Goal: Task Accomplishment & Management: Manage account settings

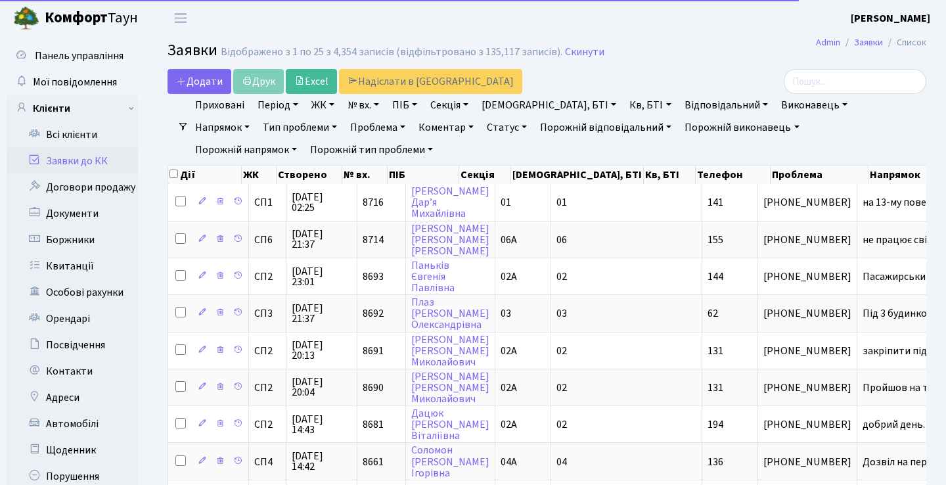
select select "25"
click at [832, 75] on input "search" at bounding box center [854, 81] width 142 height 25
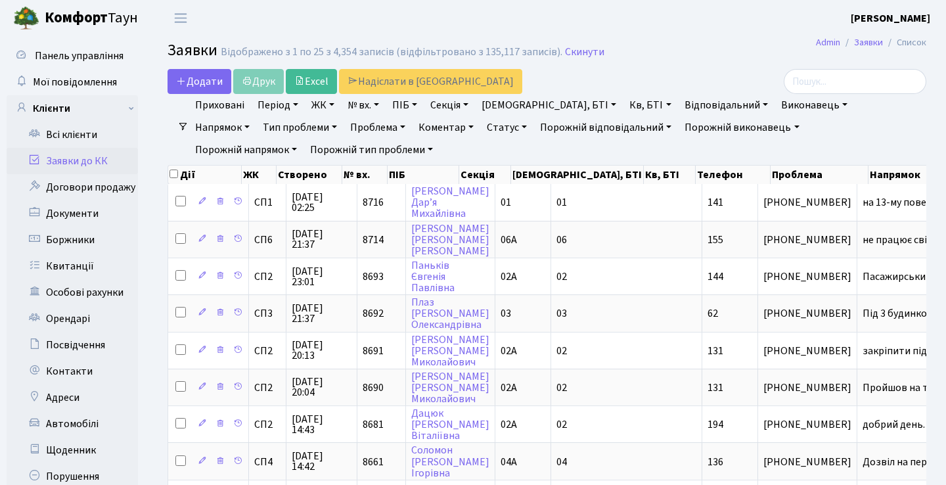
click at [624, 108] on link "Кв, БТІ" at bounding box center [650, 105] width 52 height 22
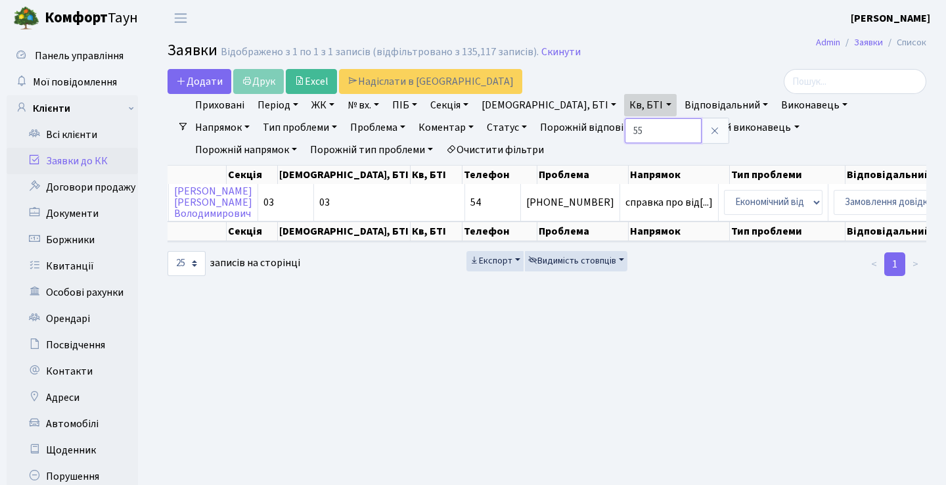
type input "55"
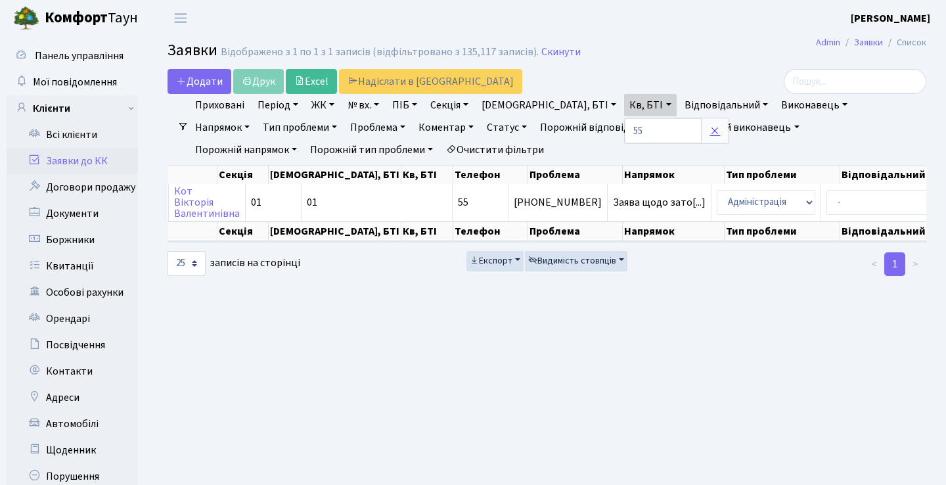
click at [709, 126] on icon at bounding box center [714, 130] width 11 height 11
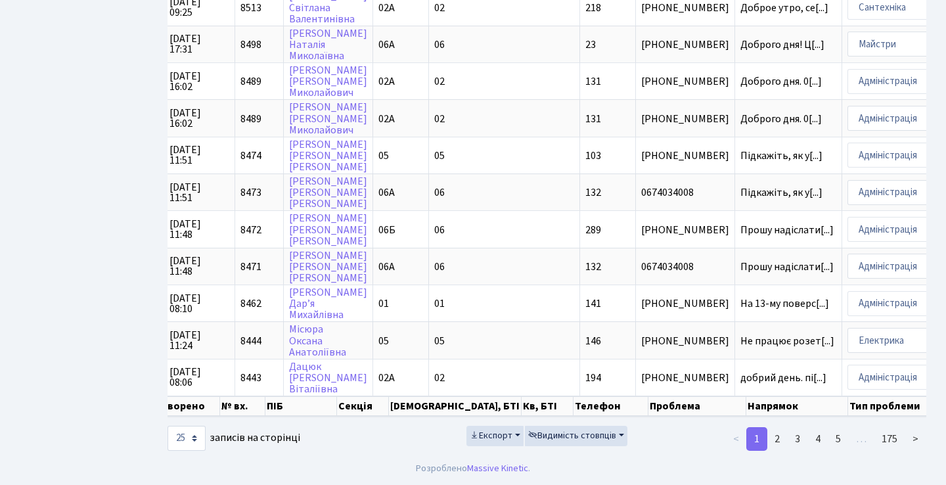
scroll to position [722, 0]
click at [781, 441] on link "2" at bounding box center [776, 439] width 21 height 24
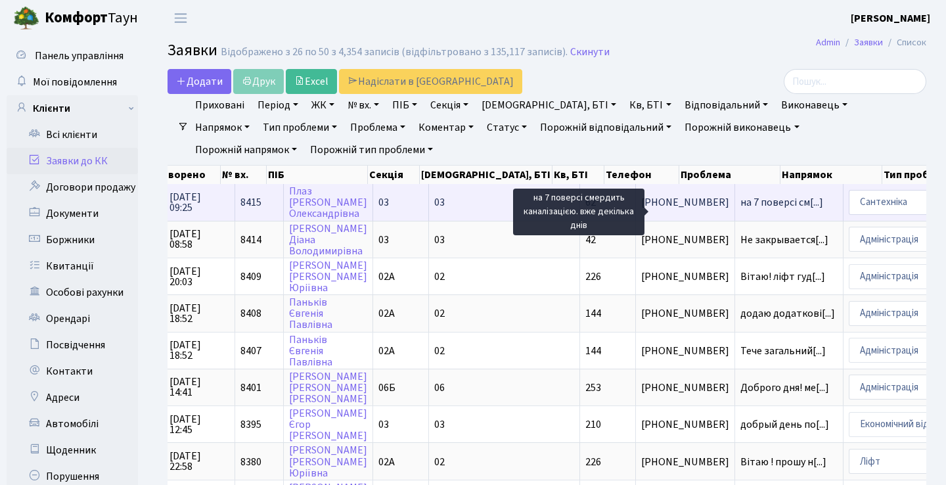
scroll to position [-1, 0]
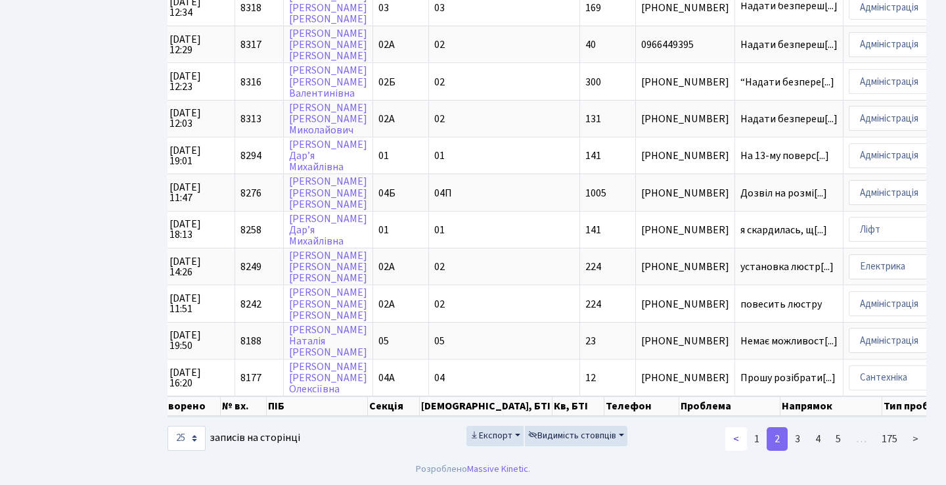
click at [737, 433] on link "<" at bounding box center [736, 439] width 22 height 24
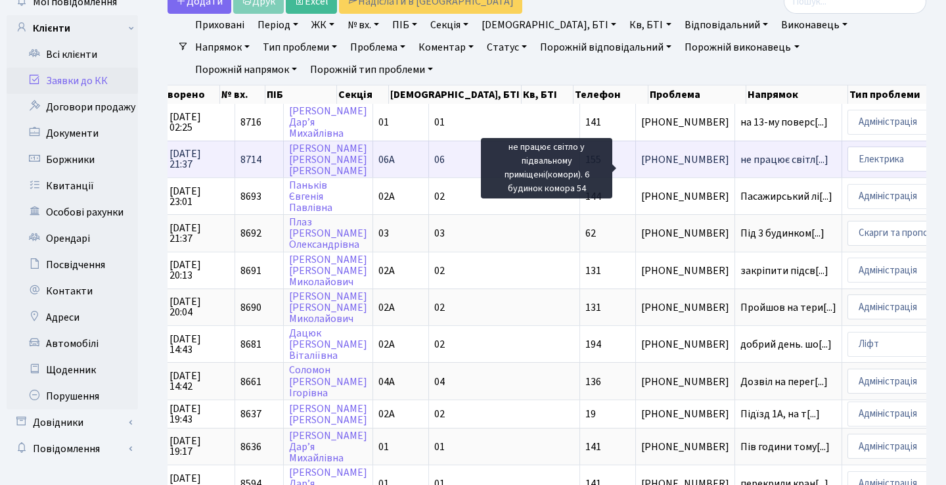
click at [740, 167] on span "не працює світл[...]" at bounding box center [784, 159] width 88 height 14
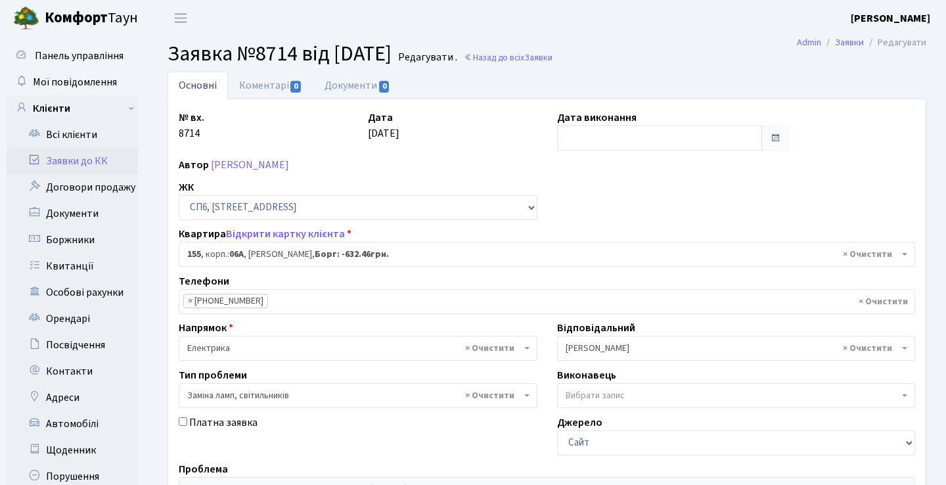
select select "21823"
select select "40"
click at [262, 84] on link "Коментарі 0" at bounding box center [270, 85] width 85 height 27
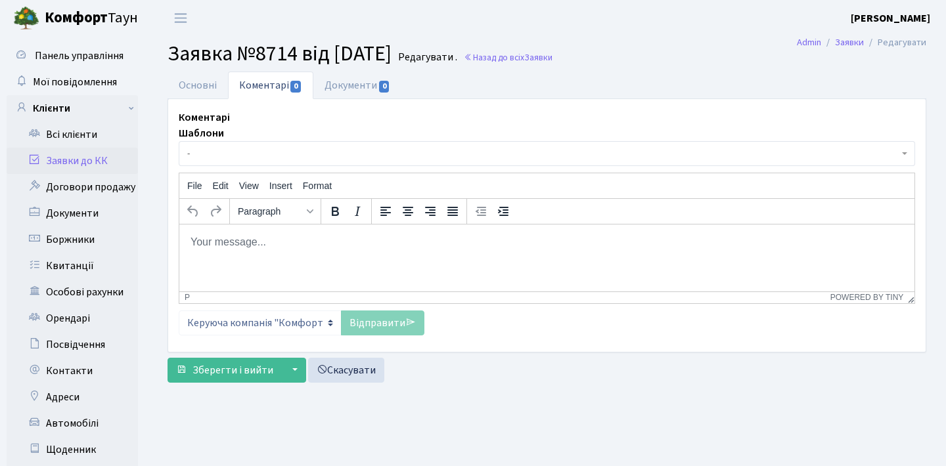
click at [289, 242] on p "Rich Text Area. Press ALT-0 for help." at bounding box center [547, 241] width 714 height 14
paste body "Rich Text Area. Press ALT-0 for help."
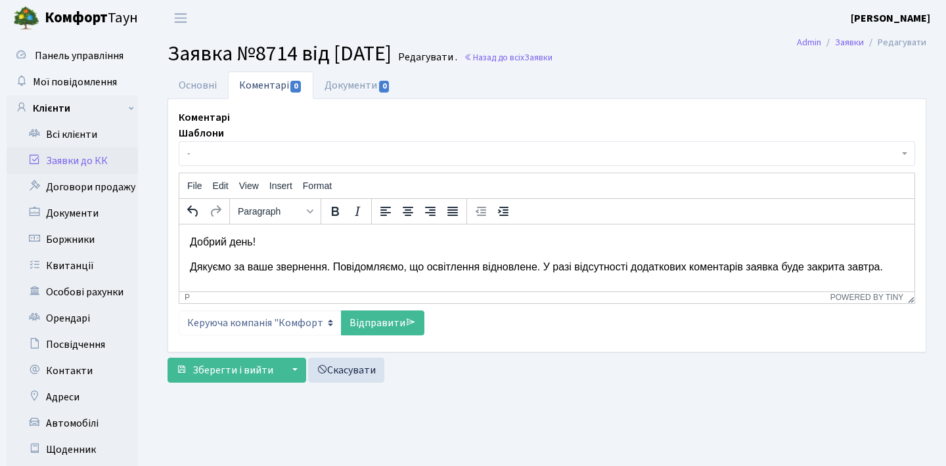
click at [192, 267] on p "Дякуємо за ваше звернення. Повідомляємо, що освітлення відновлене. У разі відсу…" at bounding box center [547, 266] width 714 height 14
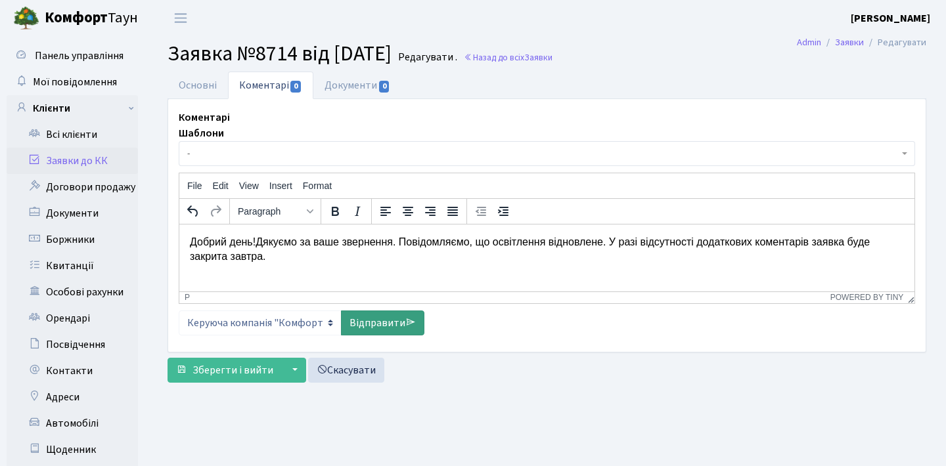
click at [398, 318] on link "Відправити" at bounding box center [382, 323] width 83 height 25
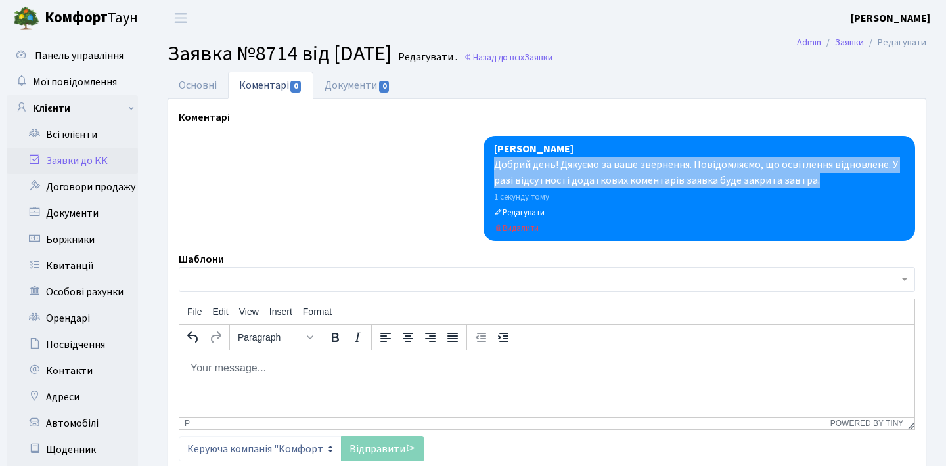
drag, startPoint x: 815, startPoint y: 183, endPoint x: 486, endPoint y: 161, distance: 329.7
click at [486, 161] on div "[PERSON_NAME] Добрий день! Дякуємо за ваше звернення. Повідомляємо, що освітлен…" at bounding box center [698, 188] width 431 height 105
copy div "Добрий день! Дякуємо за ваше звернення. Повідомляємо, що освітлення відновлене.…"
click at [92, 167] on link "Заявки до КК" at bounding box center [72, 161] width 131 height 26
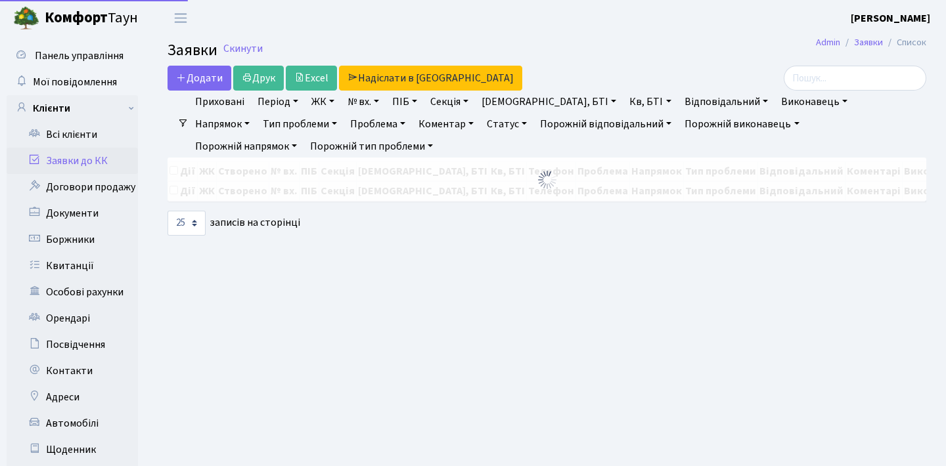
select select "25"
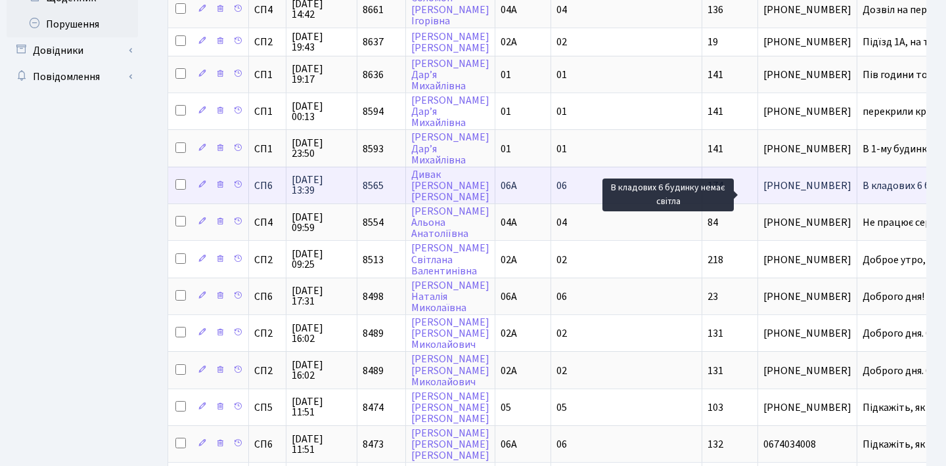
scroll to position [452, 0]
click at [862, 192] on span "В кладових 6 бу[...]" at bounding box center [904, 186] width 85 height 14
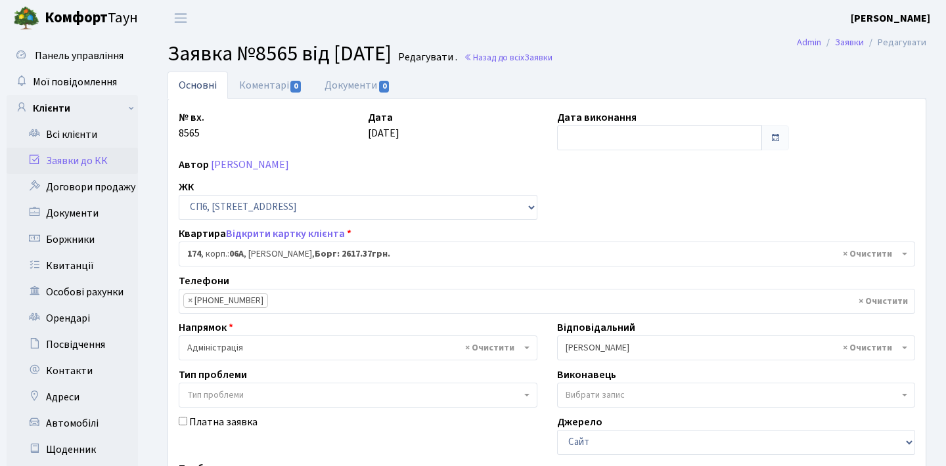
select select "21842"
click at [281, 84] on link "Коментарі 0" at bounding box center [270, 85] width 85 height 27
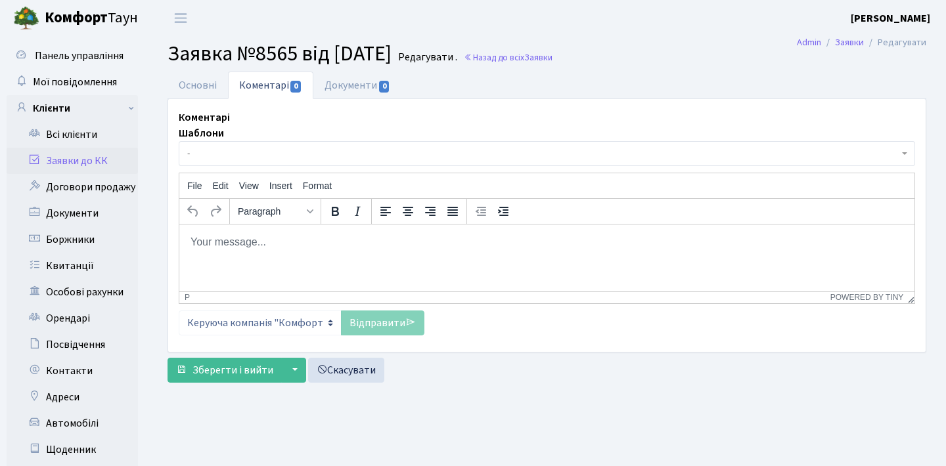
click at [352, 248] on p "Rich Text Area. Press ALT-0 for help." at bounding box center [547, 241] width 714 height 14
paste body "Rich Text Area. Press ALT-0 for help."
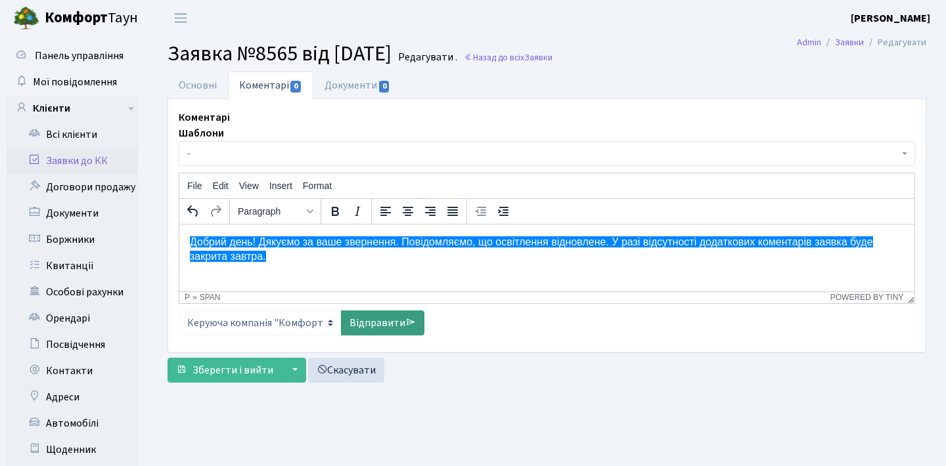
click at [378, 317] on link "Відправити" at bounding box center [382, 323] width 83 height 25
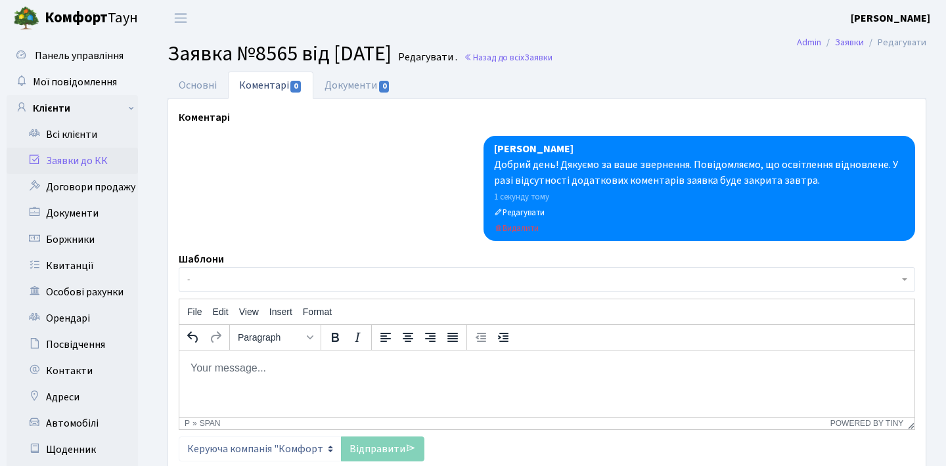
click at [120, 162] on link "Заявки до КК" at bounding box center [72, 161] width 131 height 26
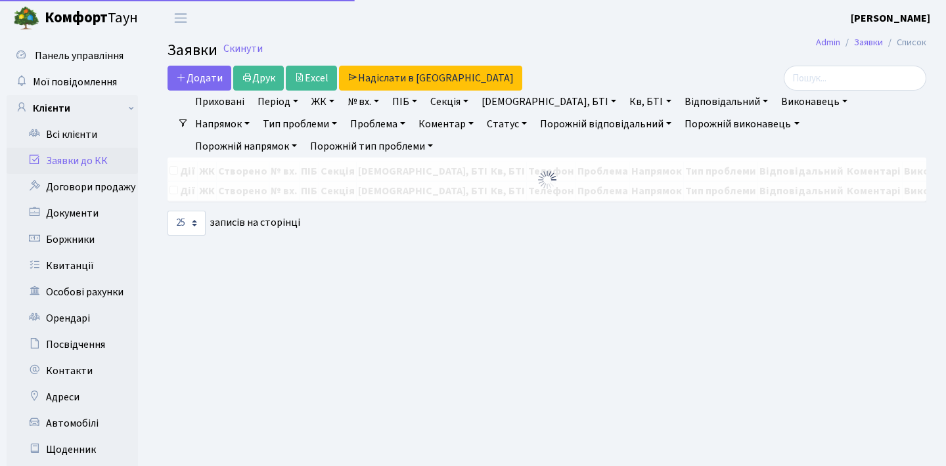
select select "25"
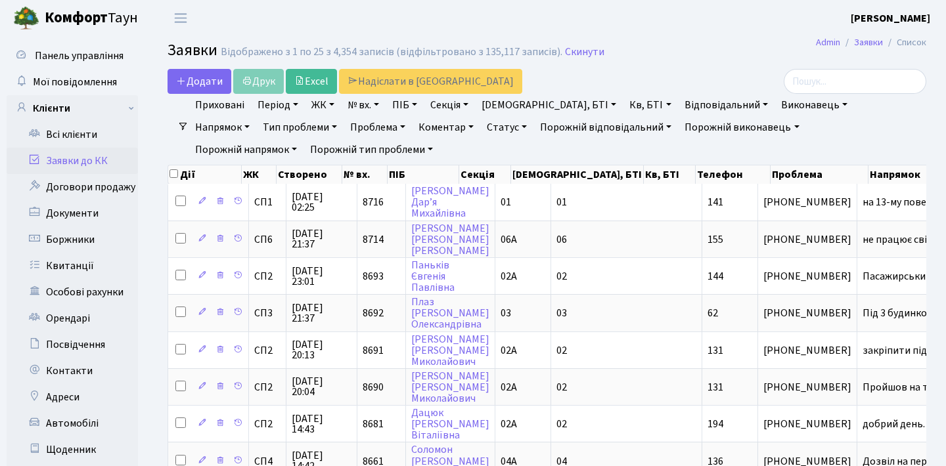
click at [663, 50] on h2 "Заявки Відображено з 1 по 25 з 4,354 записів (відфільтровано з 135,117 записів)…" at bounding box center [546, 52] width 758 height 22
click at [741, 52] on h2 "Заявки Відображено з 1 по 25 з 4,354 записів (відфільтровано з 135,117 записів)…" at bounding box center [546, 52] width 758 height 22
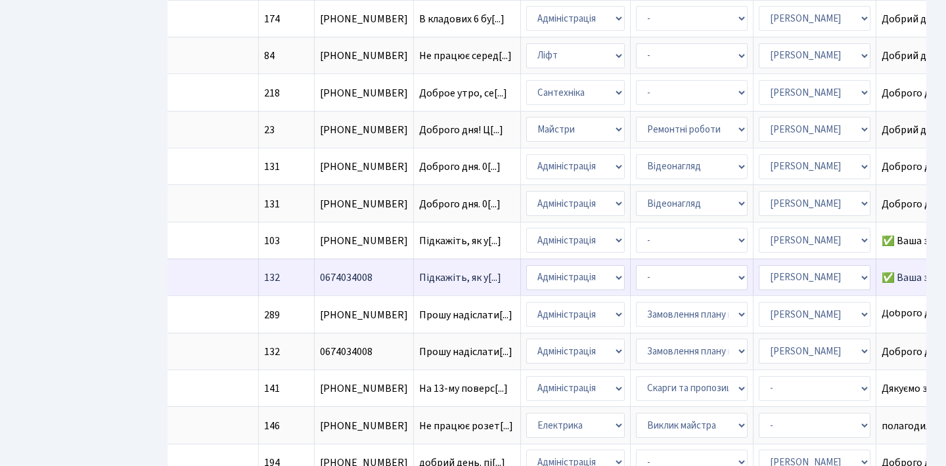
scroll to position [2, 0]
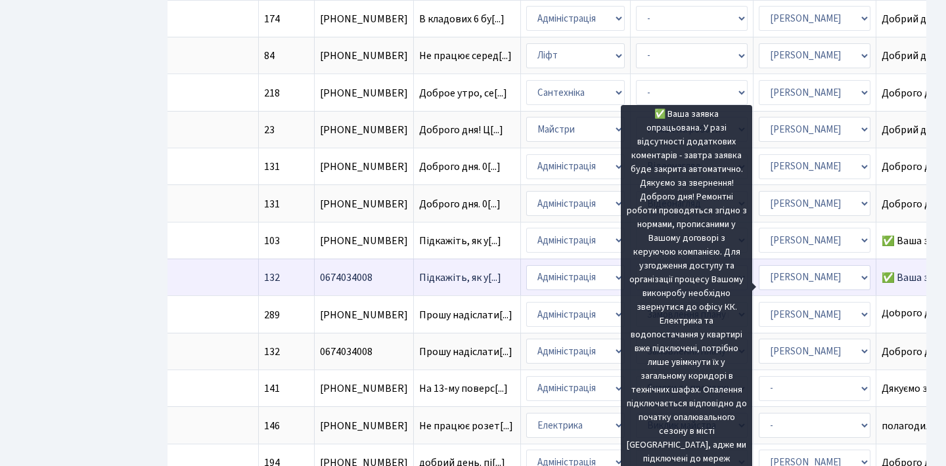
click at [881, 285] on span "✅ Ваша заявка[...]" at bounding box center [924, 278] width 87 height 14
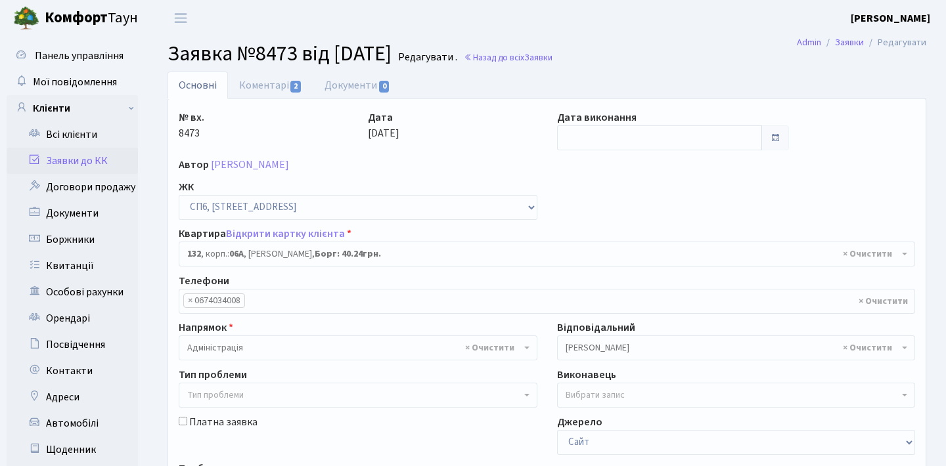
select select "21800"
click at [275, 81] on link "Коментарі 2" at bounding box center [270, 85] width 85 height 27
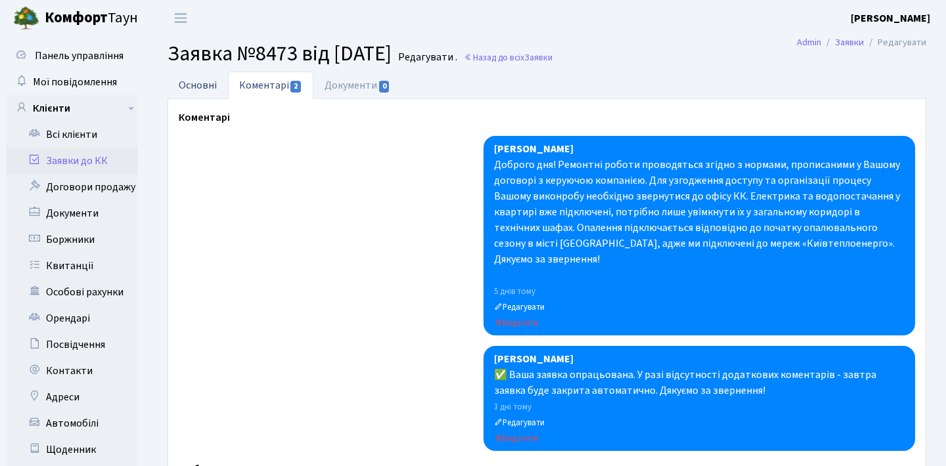
click at [211, 83] on link "Основні" at bounding box center [197, 85] width 60 height 27
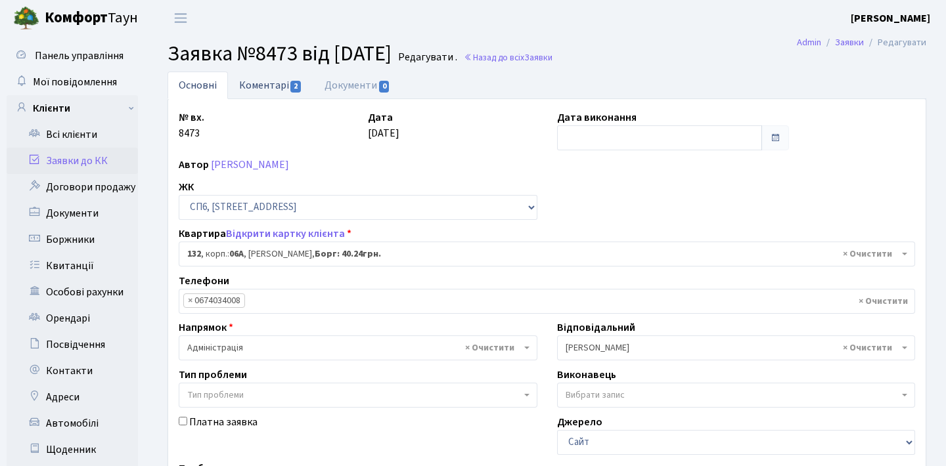
click at [282, 85] on link "Коментарі 2" at bounding box center [270, 85] width 85 height 27
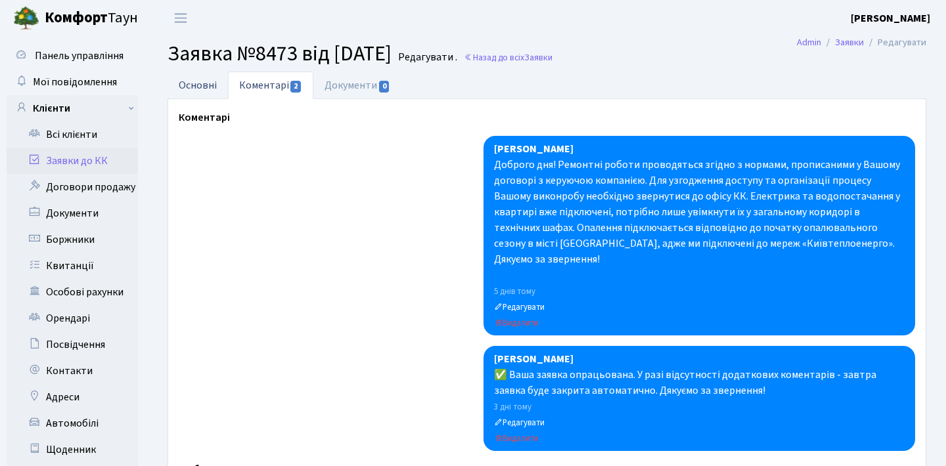
click at [208, 84] on link "Основні" at bounding box center [197, 85] width 60 height 27
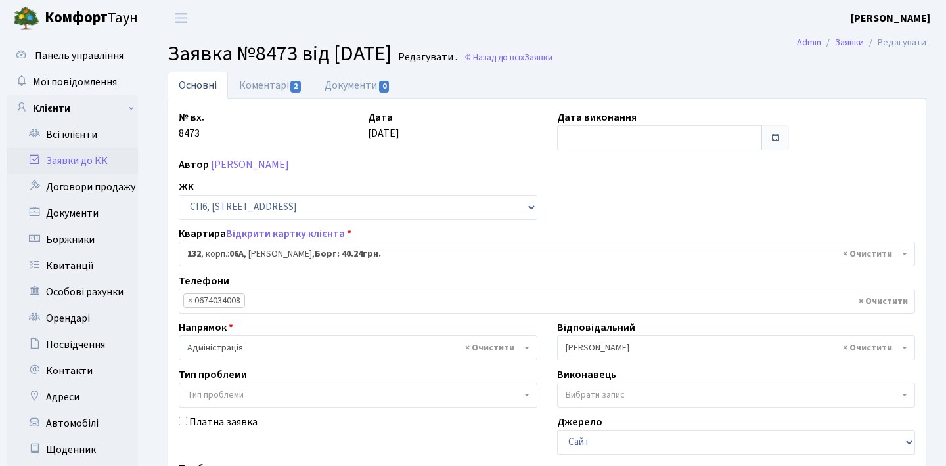
click at [610, 125] on label "Дата виконання" at bounding box center [596, 118] width 79 height 16
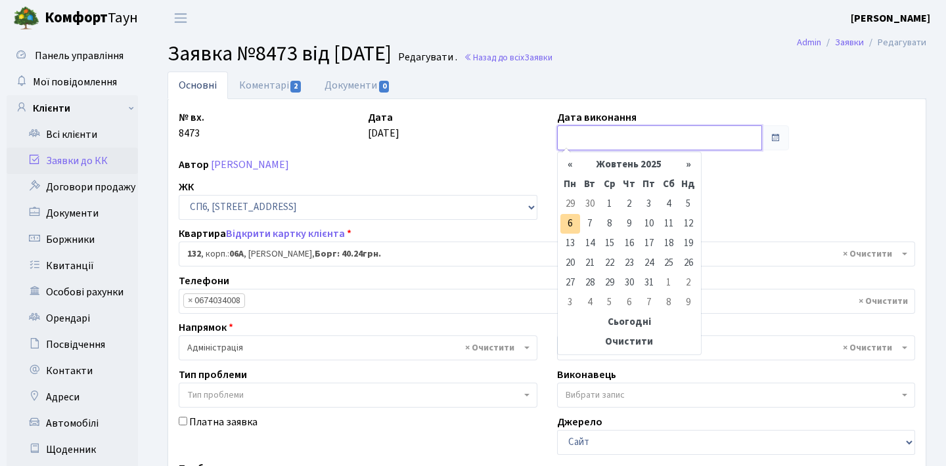
click at [610, 140] on input "text" at bounding box center [660, 137] width 206 height 25
click at [672, 202] on td "4" at bounding box center [669, 204] width 20 height 20
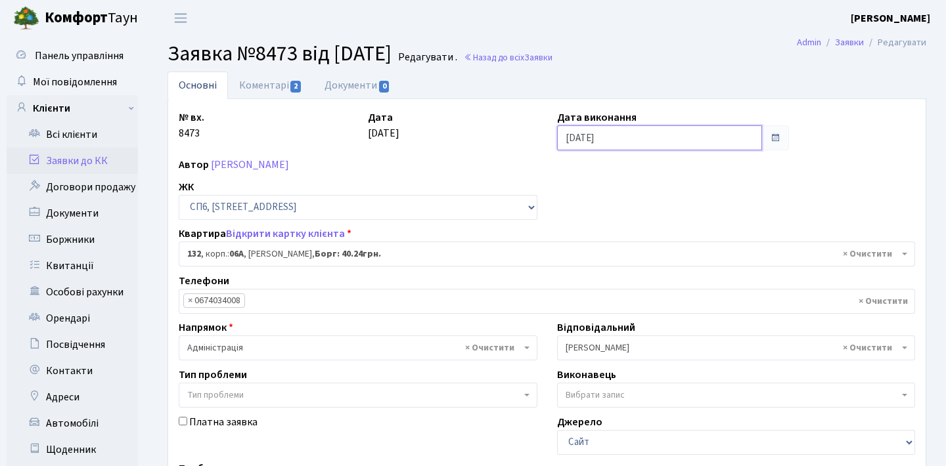
click at [709, 142] on input "[DATE]" at bounding box center [660, 137] width 206 height 25
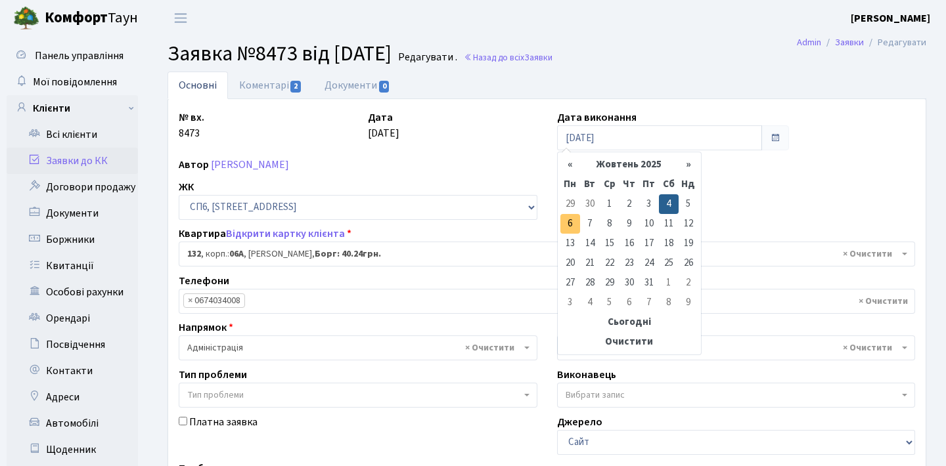
click at [575, 221] on td "6" at bounding box center [570, 224] width 20 height 20
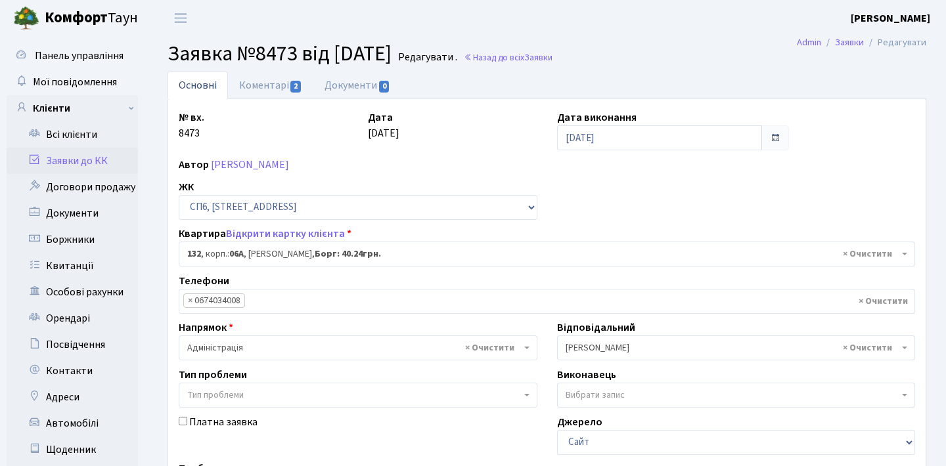
type input "[DATE]"
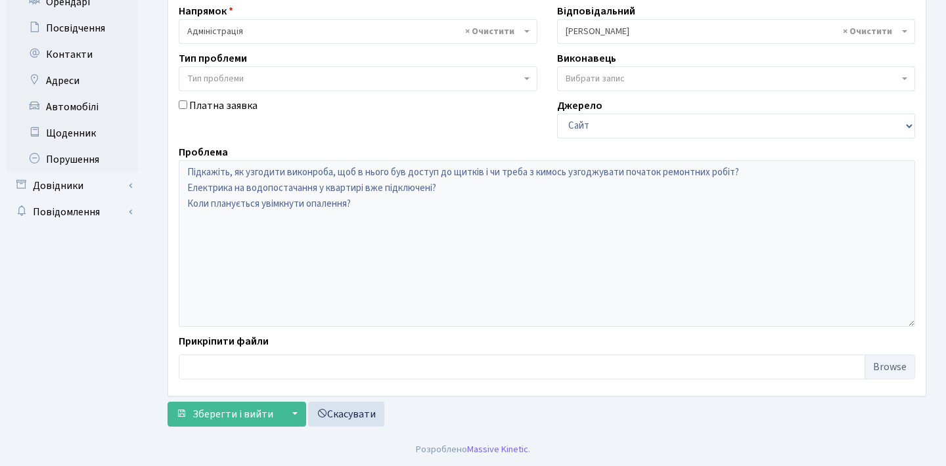
scroll to position [316, 0]
click at [246, 412] on span "Зберегти і вийти" at bounding box center [232, 414] width 81 height 14
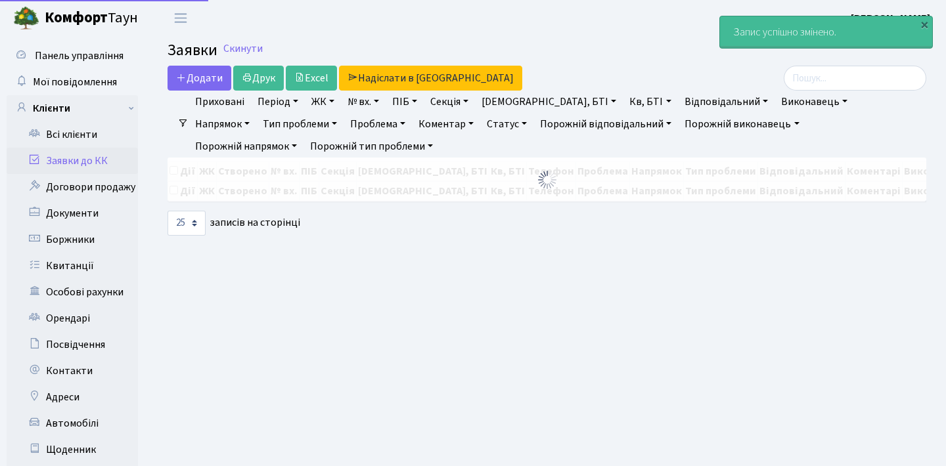
select select "25"
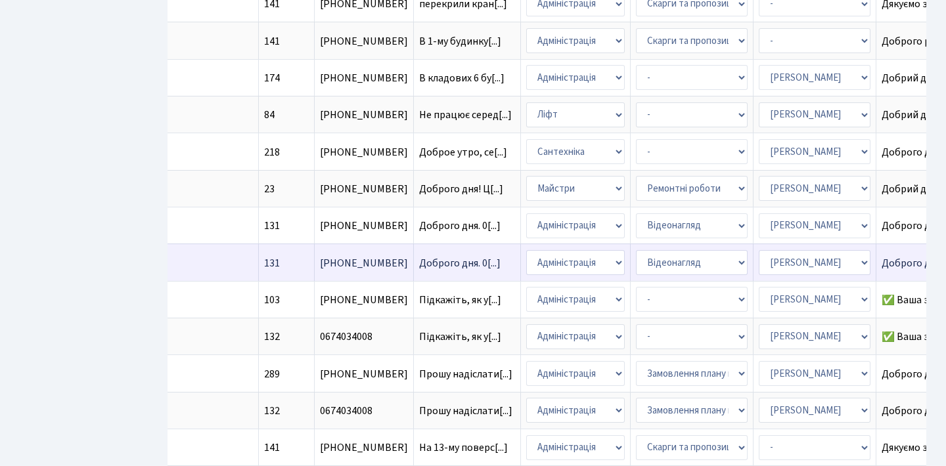
scroll to position [559, 0]
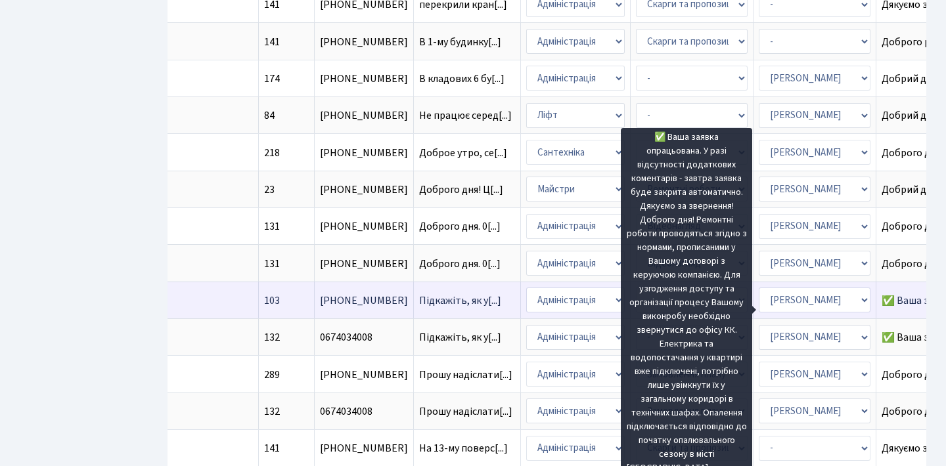
click at [881, 308] on span "✅ Ваша заявка[...]" at bounding box center [924, 301] width 87 height 14
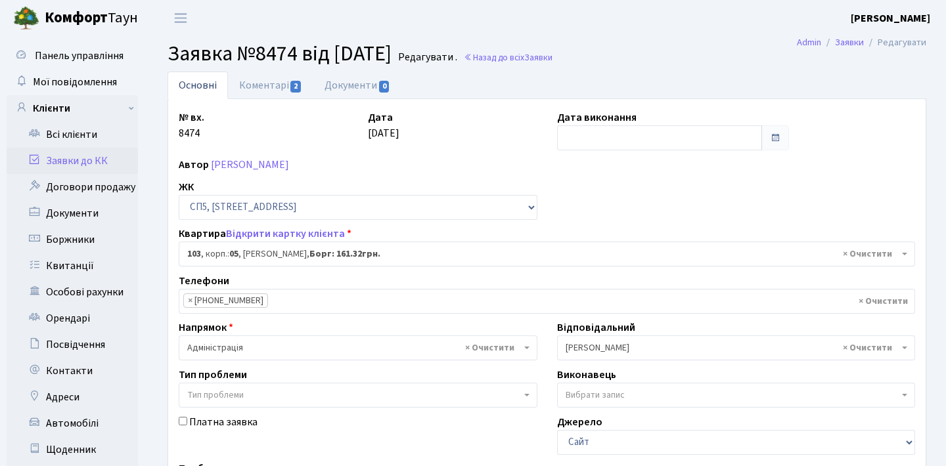
select select "21512"
click at [640, 134] on input "text" at bounding box center [660, 137] width 206 height 25
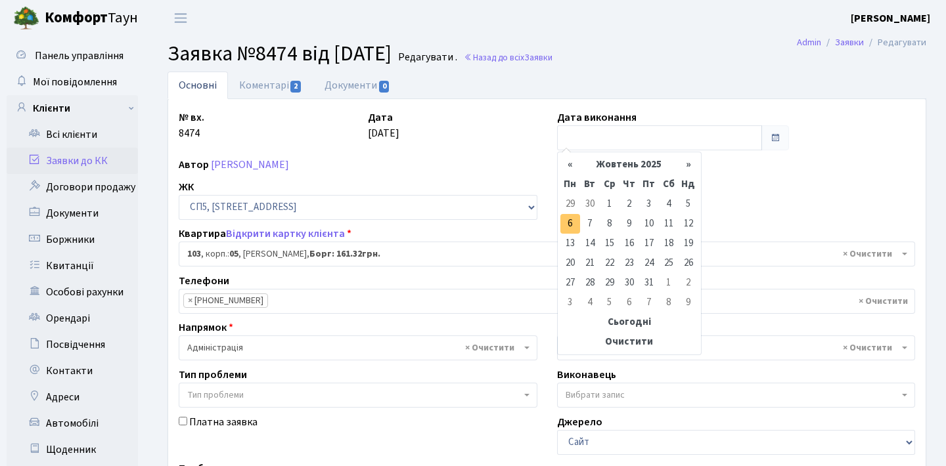
click at [569, 224] on td "6" at bounding box center [570, 224] width 20 height 20
type input "[DATE]"
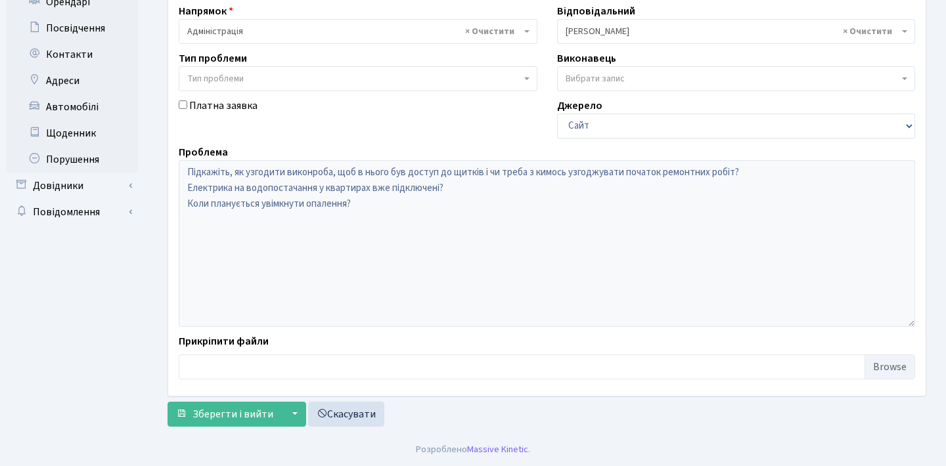
scroll to position [316, 0]
click at [214, 403] on button "Зберегти і вийти" at bounding box center [224, 414] width 114 height 25
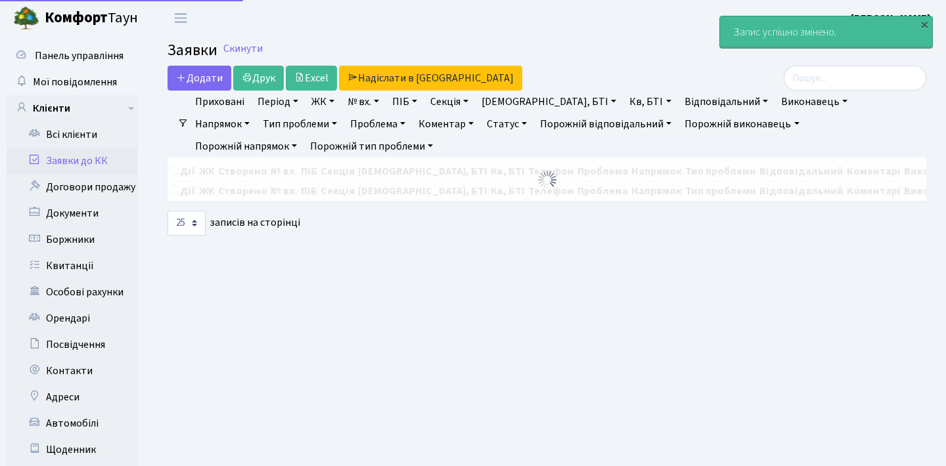
select select "25"
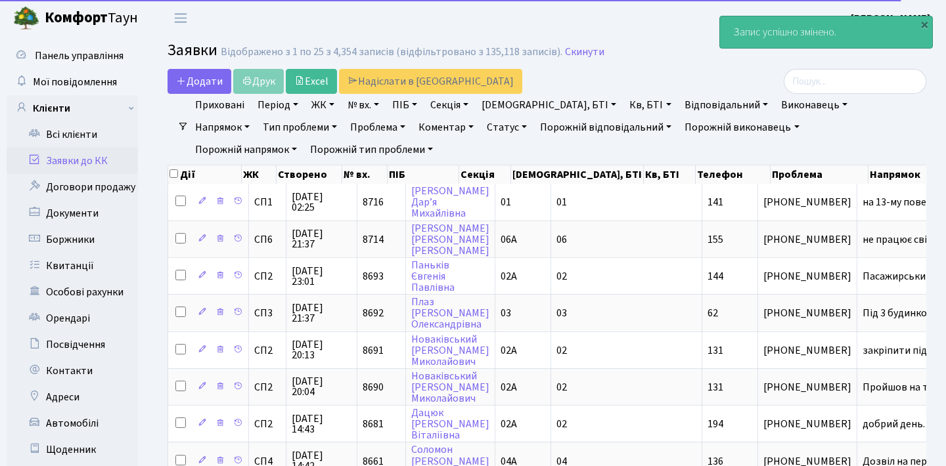
click at [81, 168] on link "Заявки до КК" at bounding box center [72, 161] width 131 height 26
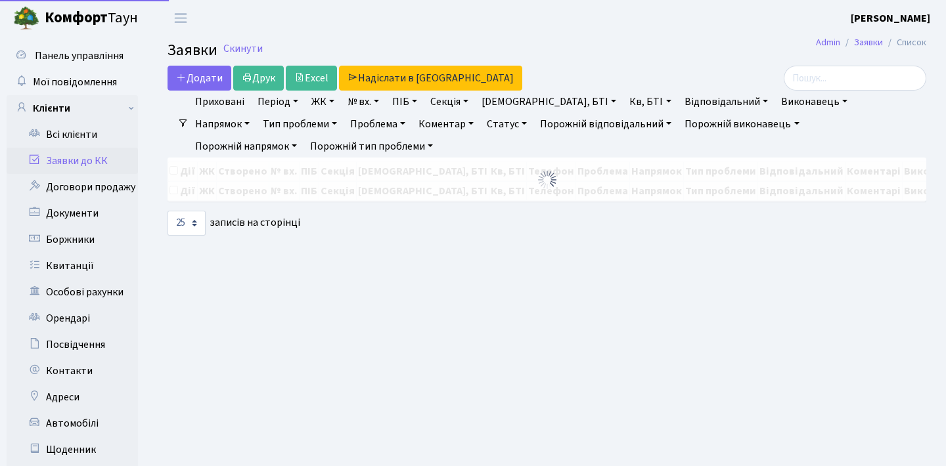
select select "25"
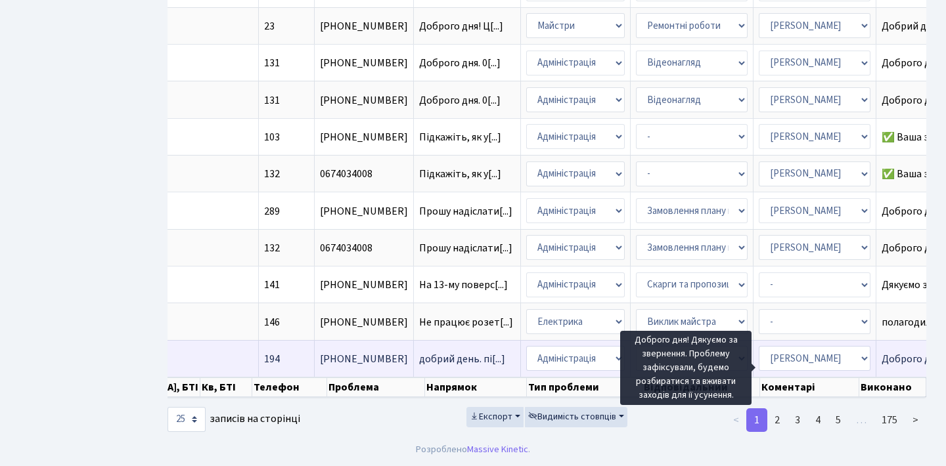
scroll to position [741, 0]
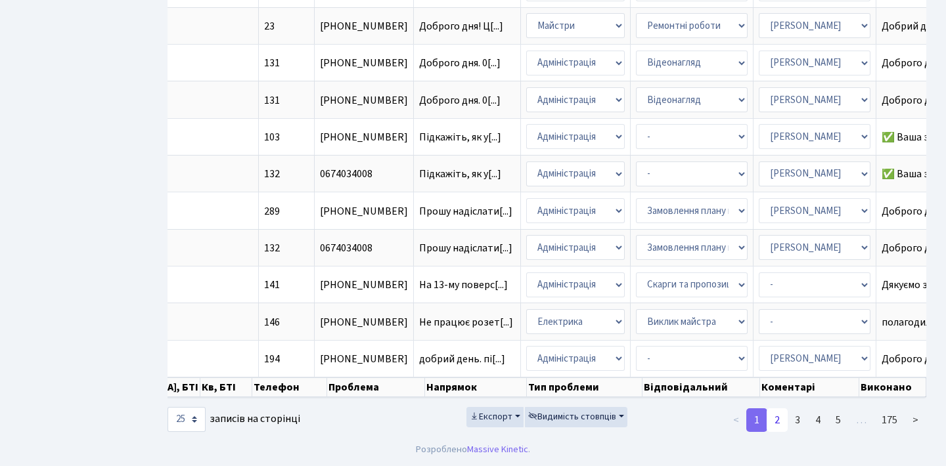
click at [783, 424] on link "2" at bounding box center [776, 420] width 21 height 24
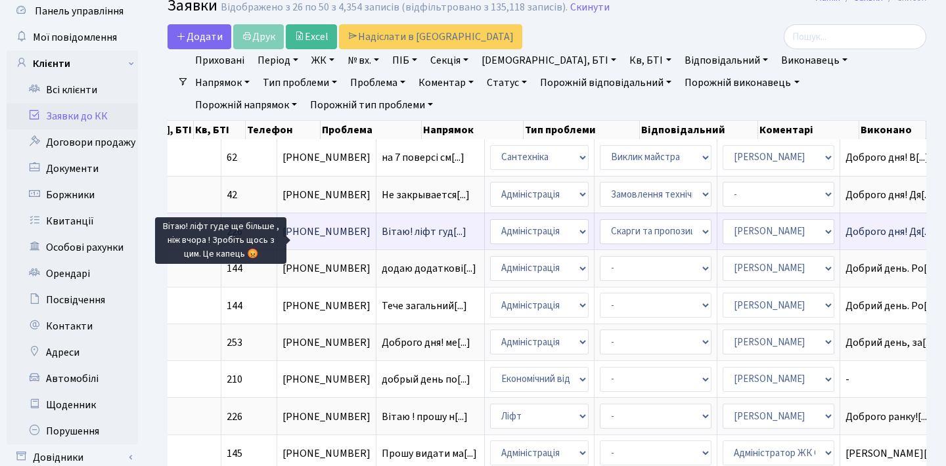
scroll to position [0, 379]
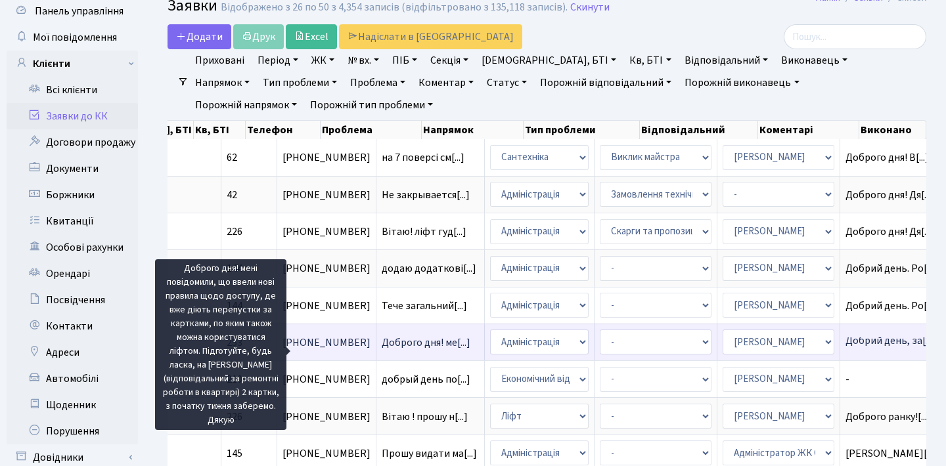
click at [381, 350] on span "Доброго дня! ме[...]" at bounding box center [425, 343] width 89 height 14
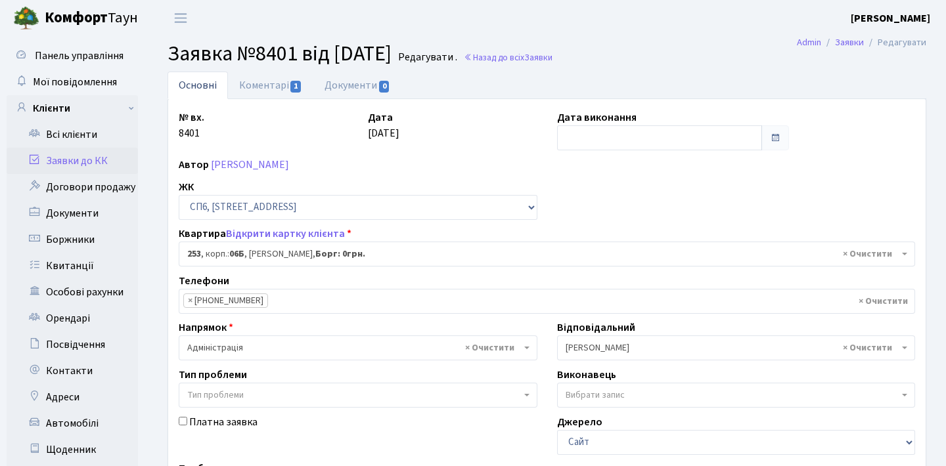
select select "21921"
click at [278, 96] on link "Коментарі 1" at bounding box center [270, 85] width 85 height 27
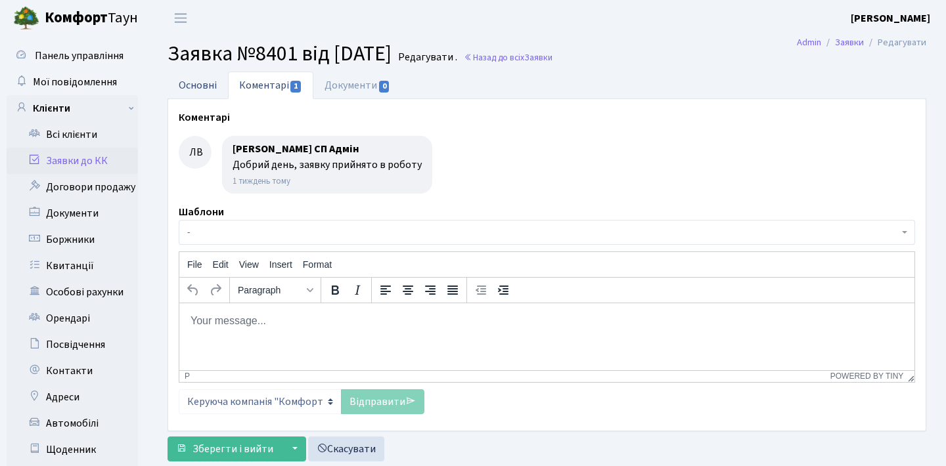
click at [211, 86] on link "Основні" at bounding box center [197, 85] width 60 height 27
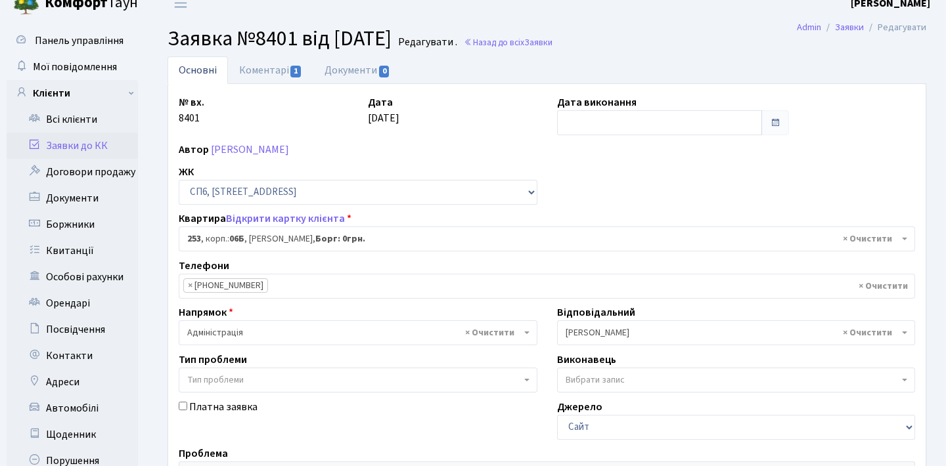
scroll to position [14, 0]
click at [782, 117] on span at bounding box center [775, 123] width 28 height 25
click at [762, 126] on input "text" at bounding box center [660, 123] width 206 height 25
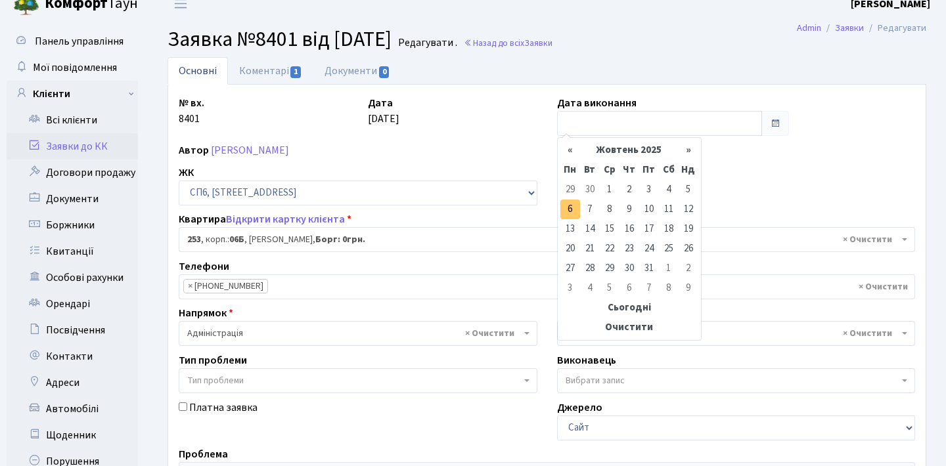
click at [568, 209] on td "6" at bounding box center [570, 210] width 20 height 20
type input "[DATE]"
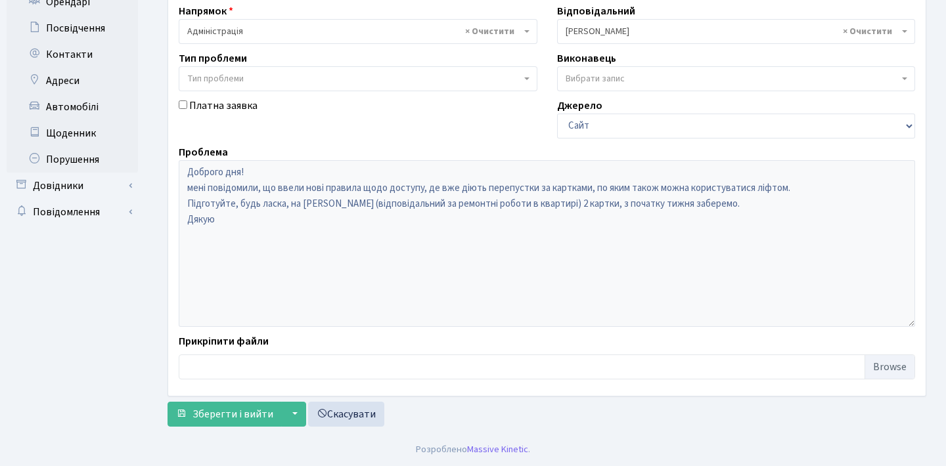
scroll to position [316, 0]
click at [224, 422] on button "Зберегти і вийти" at bounding box center [224, 414] width 114 height 25
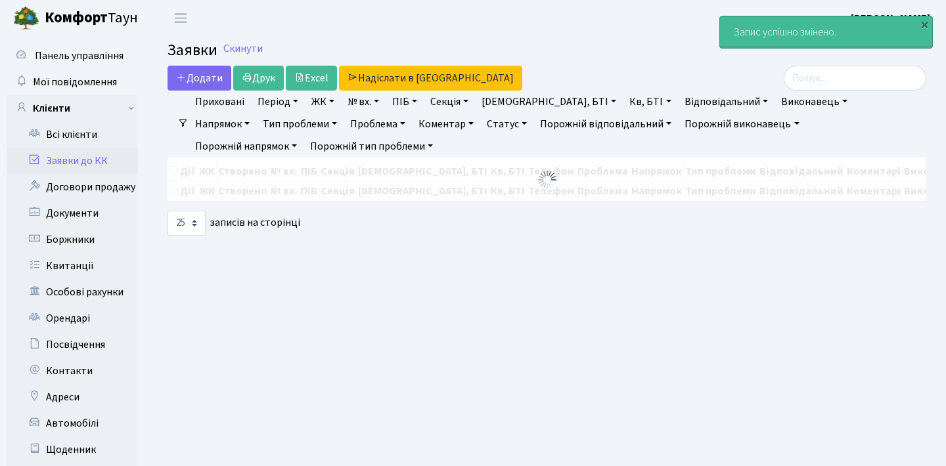
select select "25"
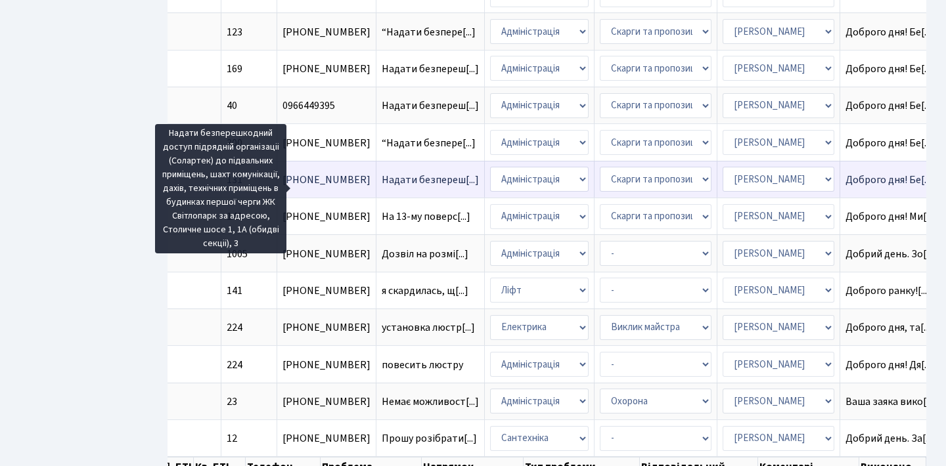
click at [381, 186] on span "Надати безпереш[...]" at bounding box center [429, 180] width 97 height 14
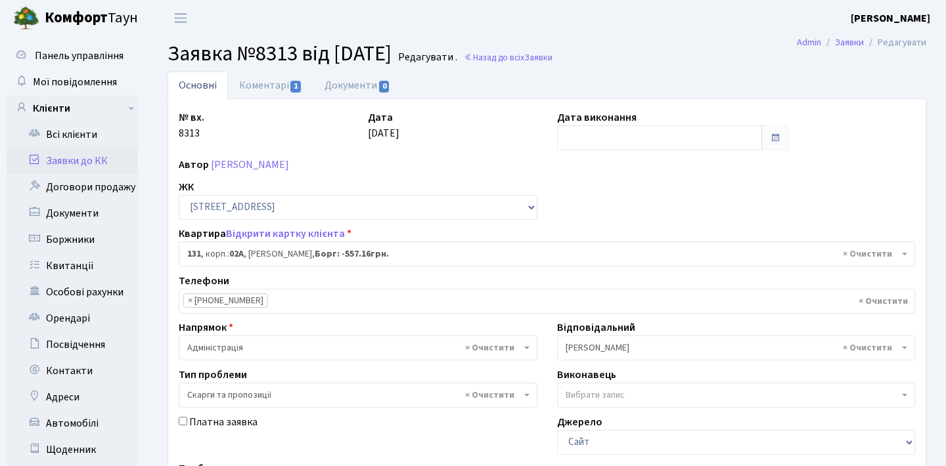
select select "20381"
select select "55"
click at [276, 90] on link "Коментарі 1" at bounding box center [270, 85] width 85 height 27
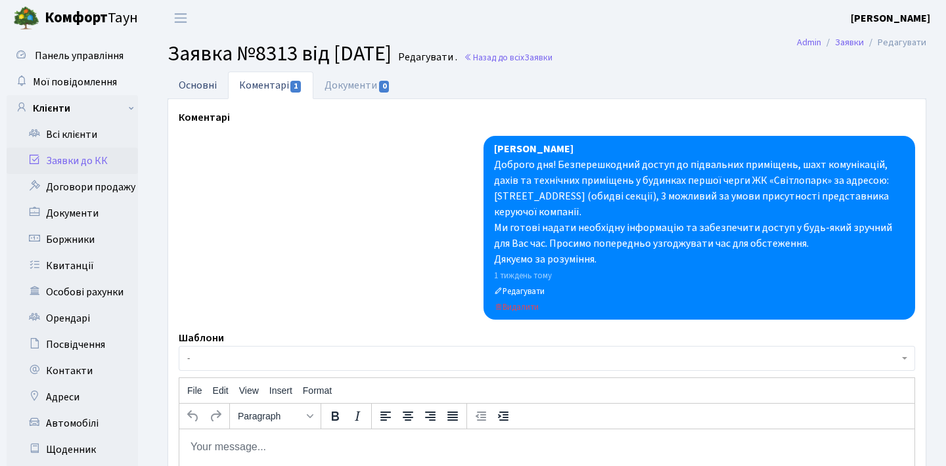
click at [205, 81] on link "Основні" at bounding box center [197, 85] width 60 height 27
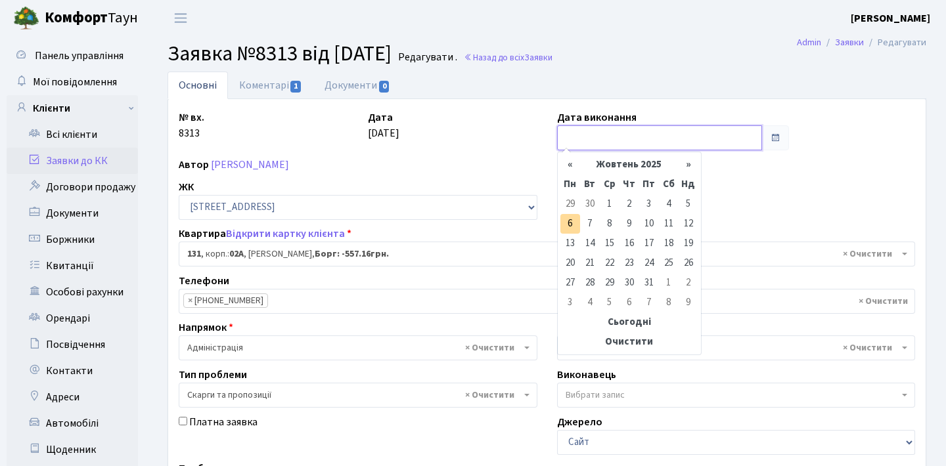
click at [645, 139] on input "text" at bounding box center [660, 137] width 206 height 25
click at [571, 223] on td "6" at bounding box center [570, 224] width 20 height 20
type input "[DATE]"
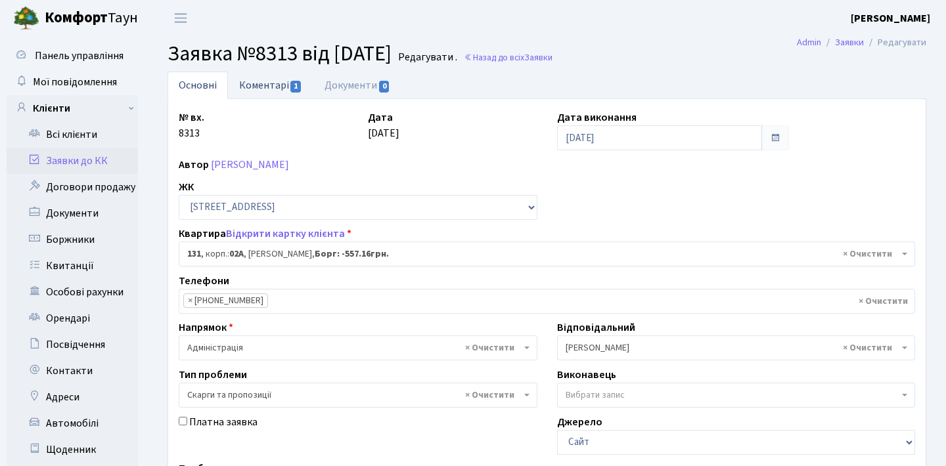
click at [282, 79] on link "Коментарі 1" at bounding box center [270, 85] width 85 height 27
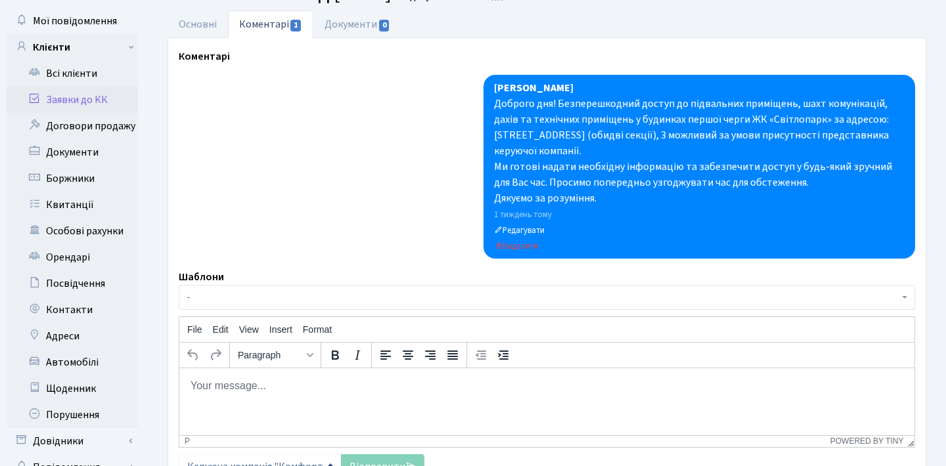
scroll to position [75, 0]
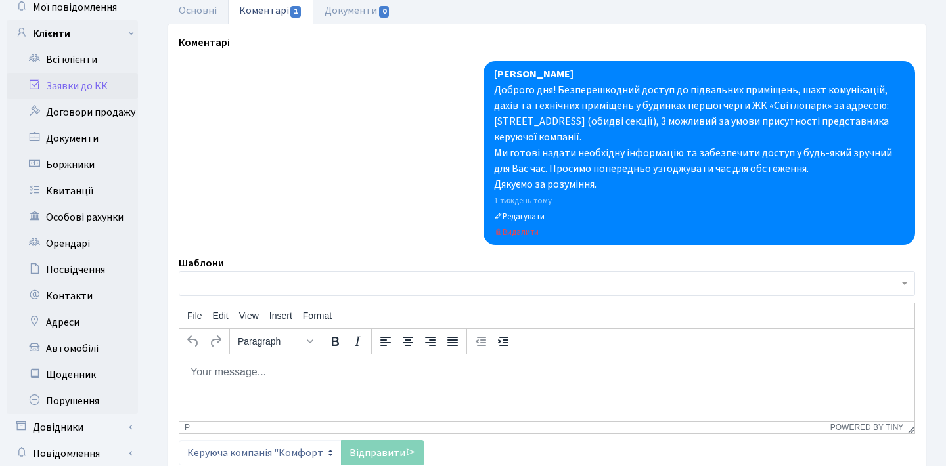
click at [326, 389] on html at bounding box center [546, 371] width 735 height 35
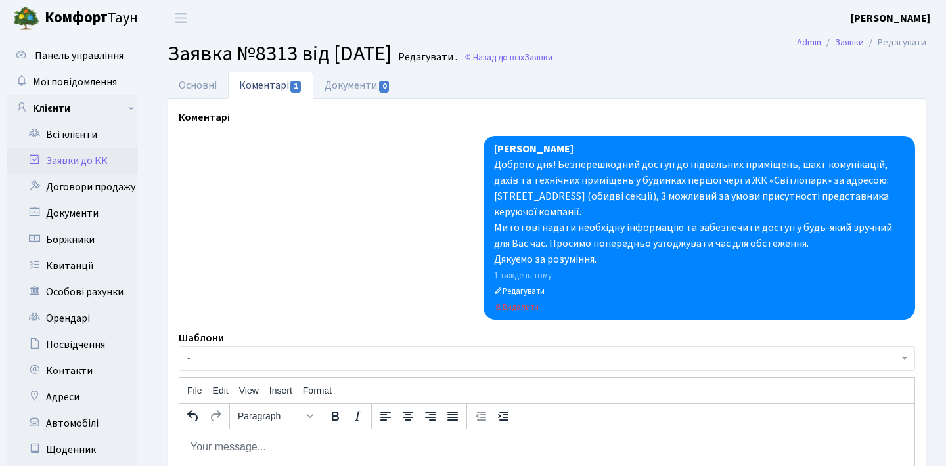
scroll to position [0, 0]
click at [206, 84] on link "Основні" at bounding box center [197, 85] width 60 height 27
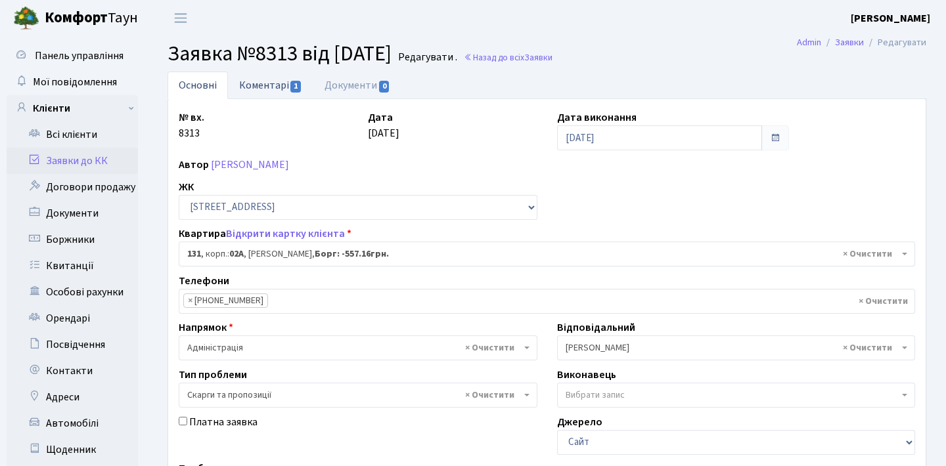
scroll to position [-1, 0]
click at [284, 83] on link "Коментарі 1" at bounding box center [270, 85] width 85 height 27
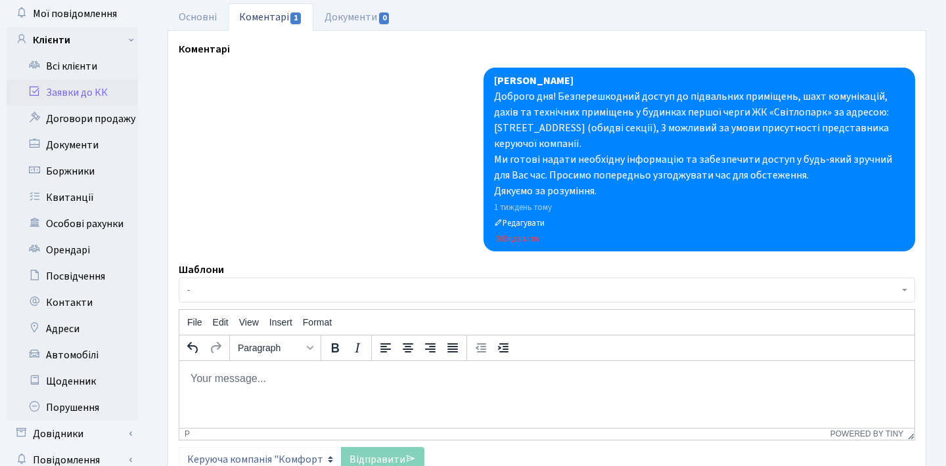
scroll to position [70, 0]
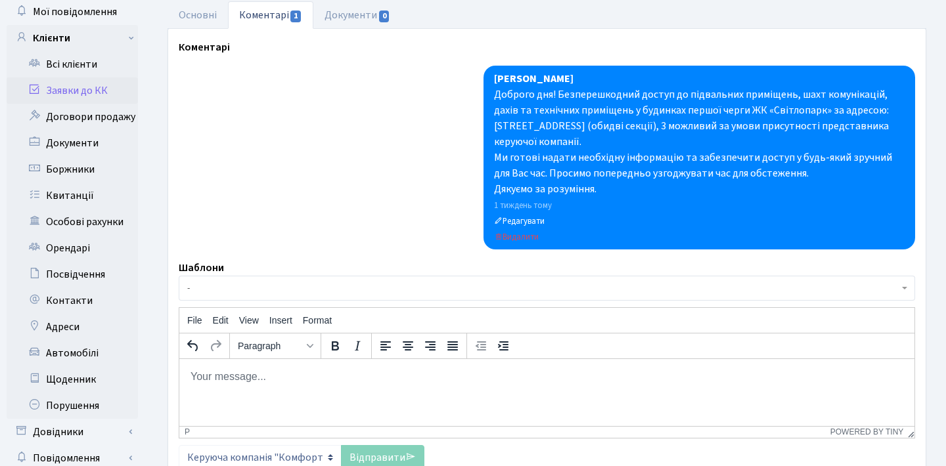
click at [321, 381] on p "Rich Text Area. Press ALT-0 for help." at bounding box center [547, 376] width 714 height 14
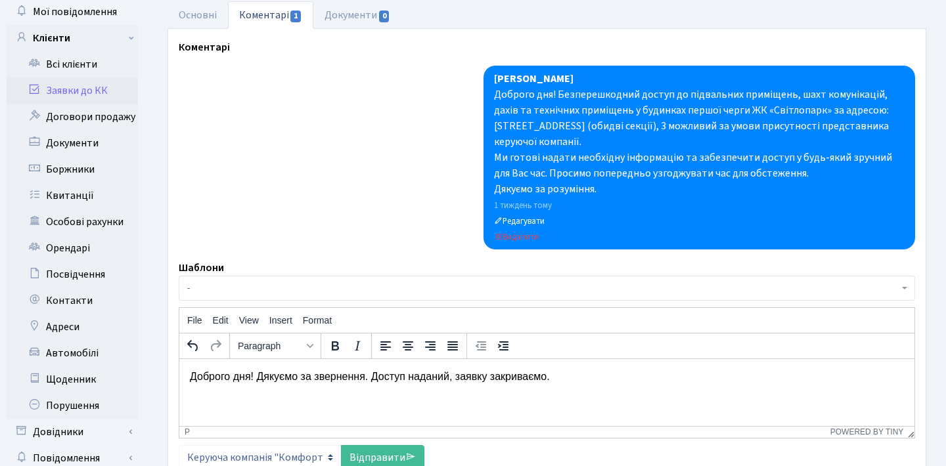
click at [416, 377] on p "Доброго дня! Дякуємо за звернення. Доступ наданий, заявку закриваємо." at bounding box center [547, 376] width 714 height 14
click at [599, 374] on p "Доброго дня! Дякуємо за звернення. Доступ був наданий, заявку закриваємо." at bounding box center [547, 376] width 714 height 14
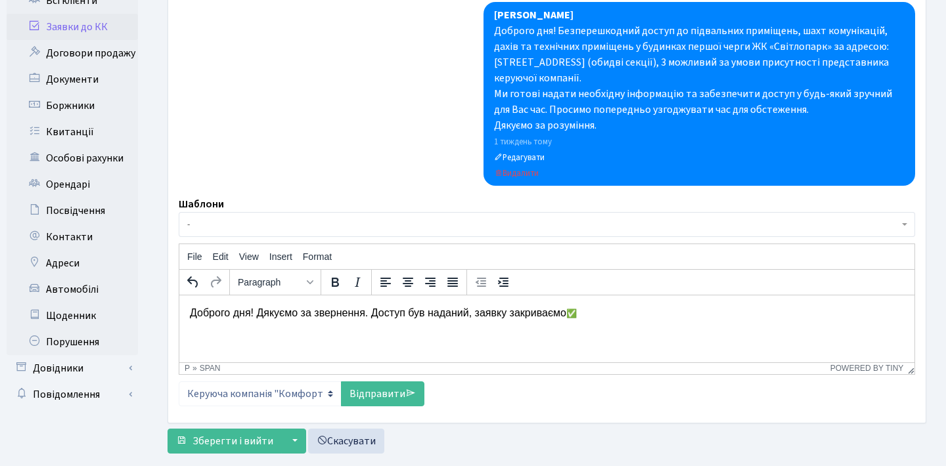
scroll to position [135, 0]
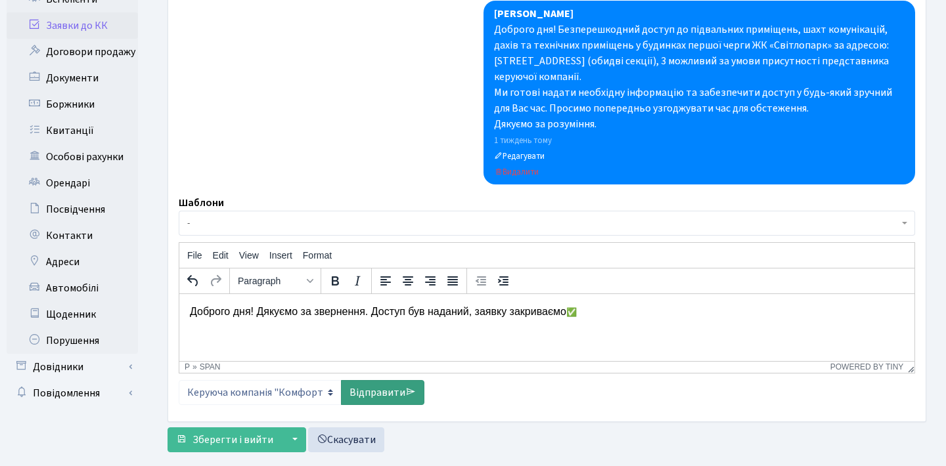
click at [383, 391] on link "Відправити" at bounding box center [382, 392] width 83 height 25
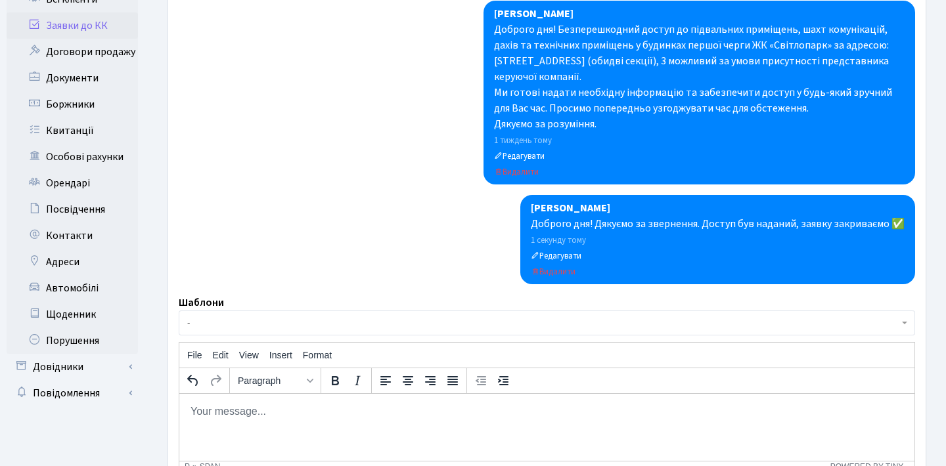
click at [820, 225] on div "Доброго дня! Дякуємо за звернення. Доступ був наданий, заявку закриваємо ✅" at bounding box center [718, 224] width 374 height 16
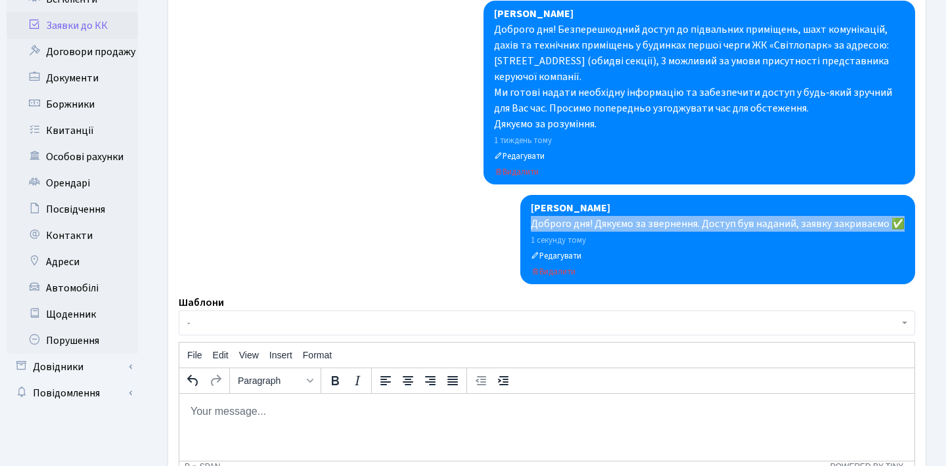
click at [820, 225] on div "Доброго дня! Дякуємо за звернення. Доступ був наданий, заявку закриваємо ✅" at bounding box center [718, 224] width 374 height 16
copy div "Доброго дня! Дякуємо за звернення. Доступ був наданий, заявку закриваємо ✅"
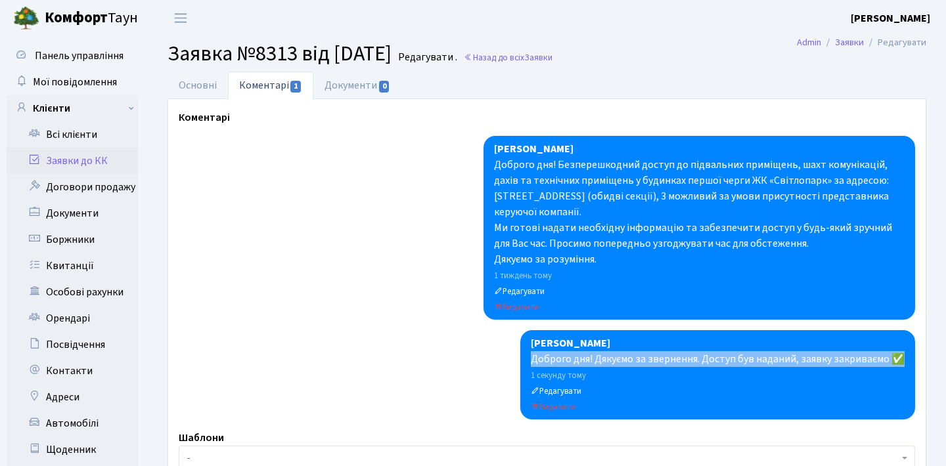
scroll to position [0, 0]
click at [105, 160] on link "Заявки до КК" at bounding box center [72, 161] width 131 height 26
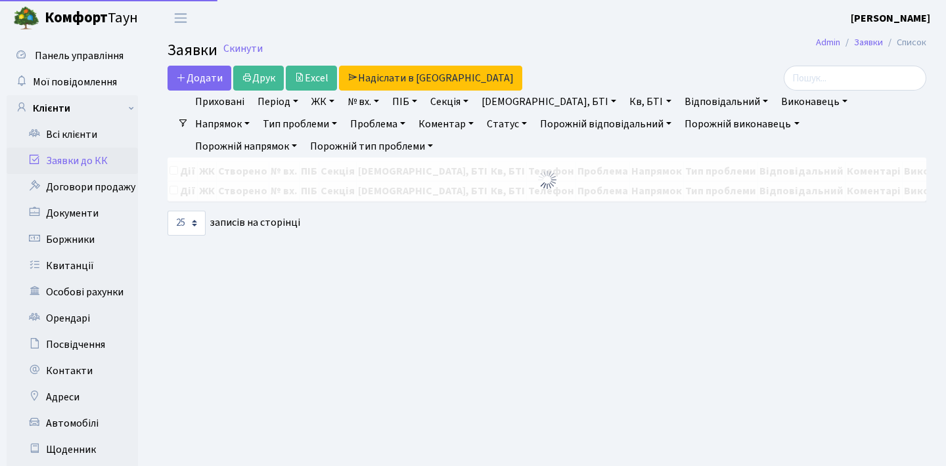
select select "25"
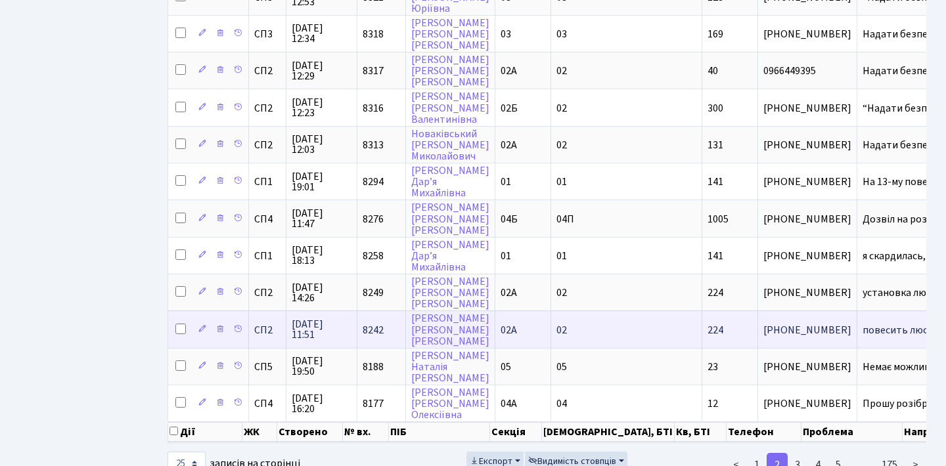
scroll to position [686, 0]
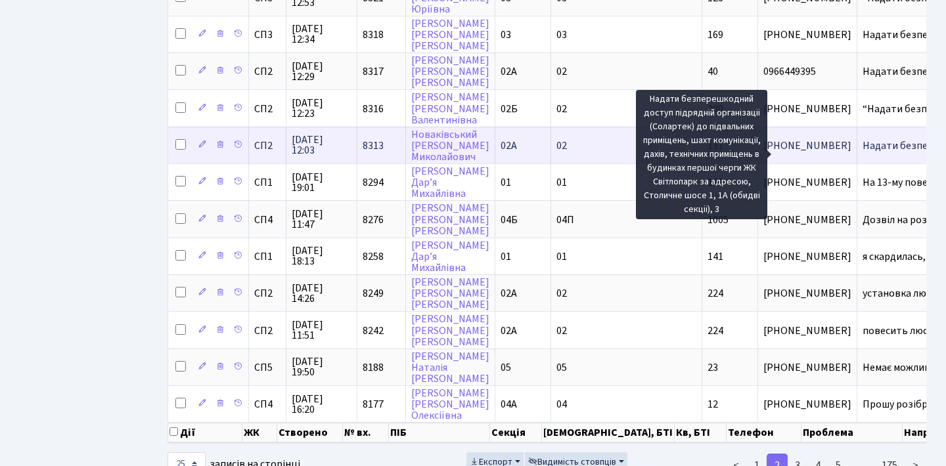
click at [862, 152] on span "Надати безпереш[...]" at bounding box center [910, 146] width 97 height 14
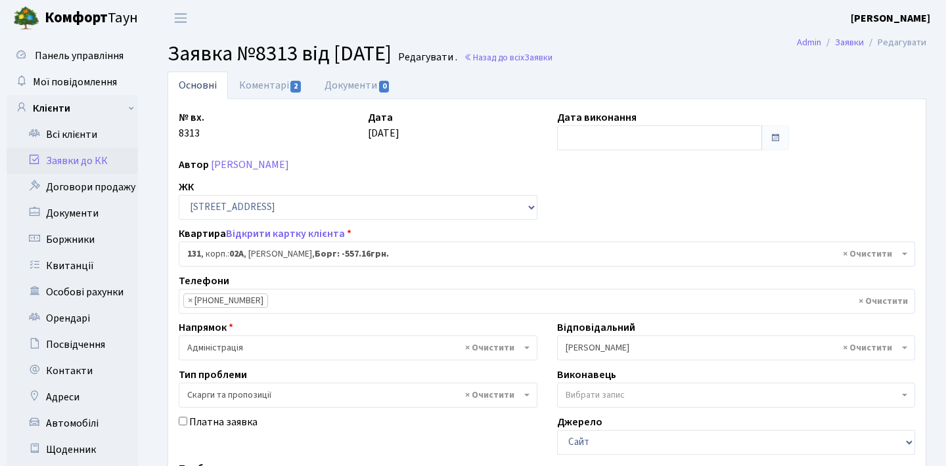
select select "20381"
select select "55"
click at [659, 141] on input "text" at bounding box center [660, 137] width 206 height 25
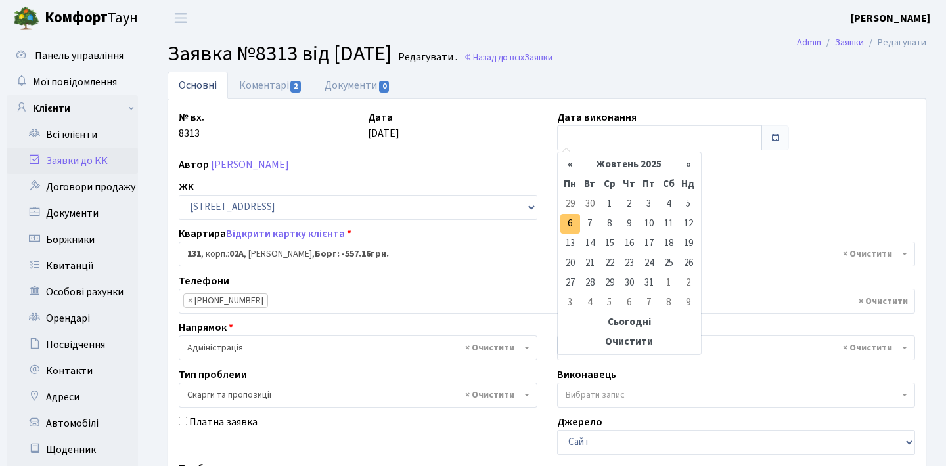
click at [577, 222] on td "6" at bounding box center [570, 224] width 20 height 20
type input "[DATE]"
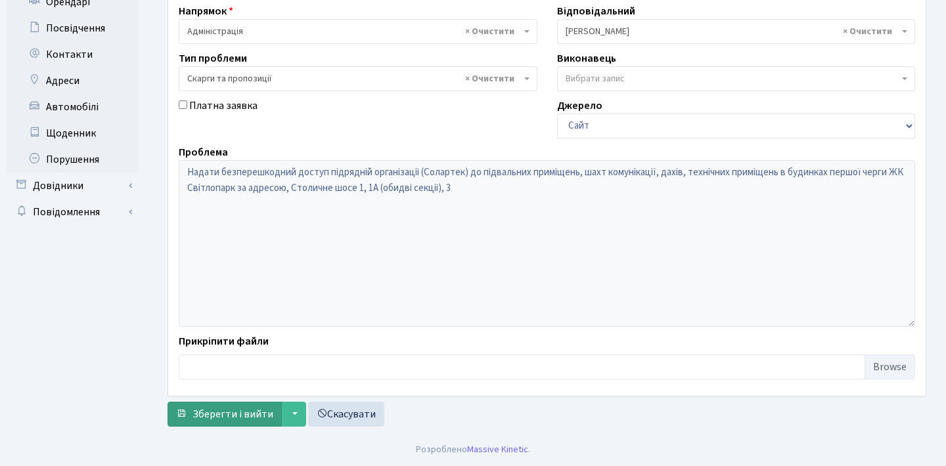
scroll to position [316, 0]
click at [215, 405] on button "Зберегти і вийти" at bounding box center [224, 414] width 114 height 25
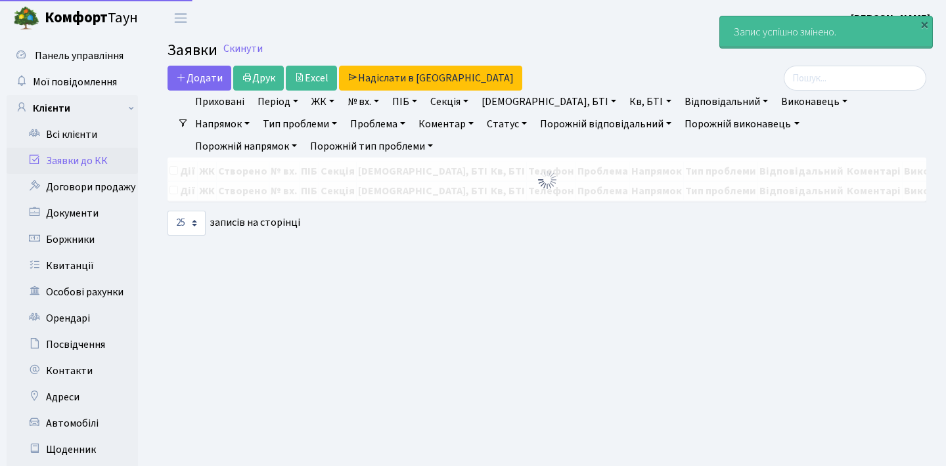
select select "25"
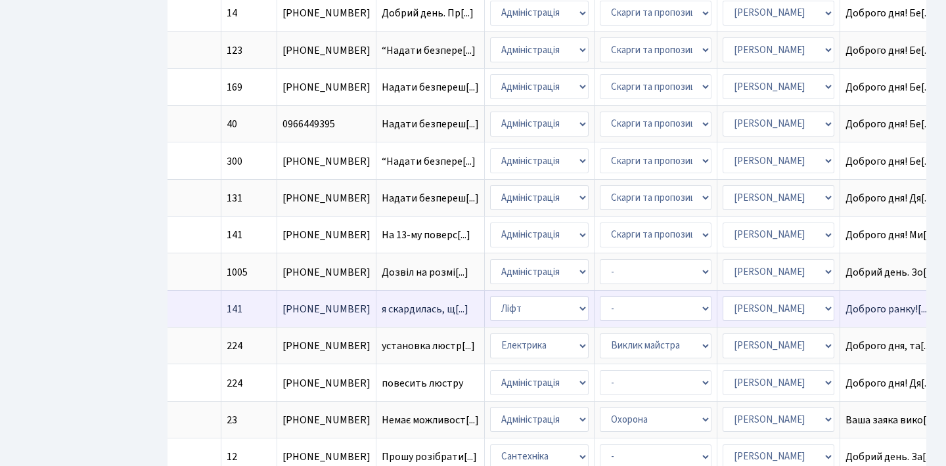
scroll to position [613, 0]
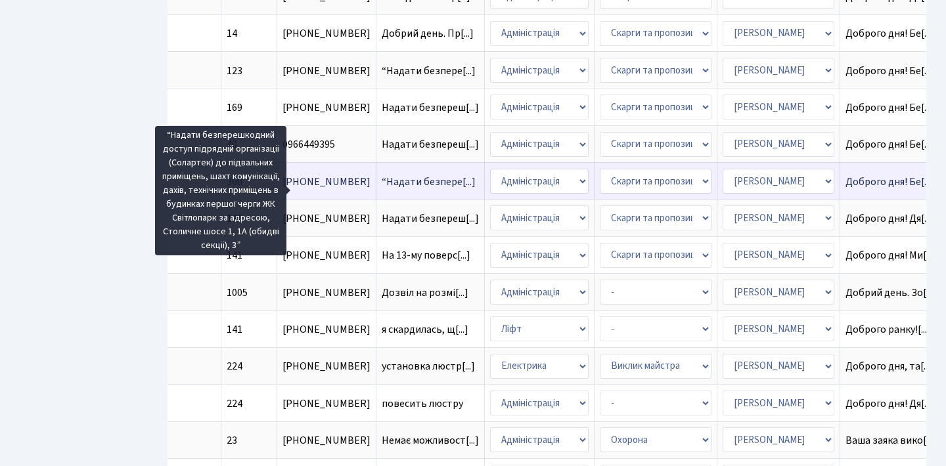
click at [376, 183] on td "“Надати безпере[...]" at bounding box center [430, 180] width 108 height 37
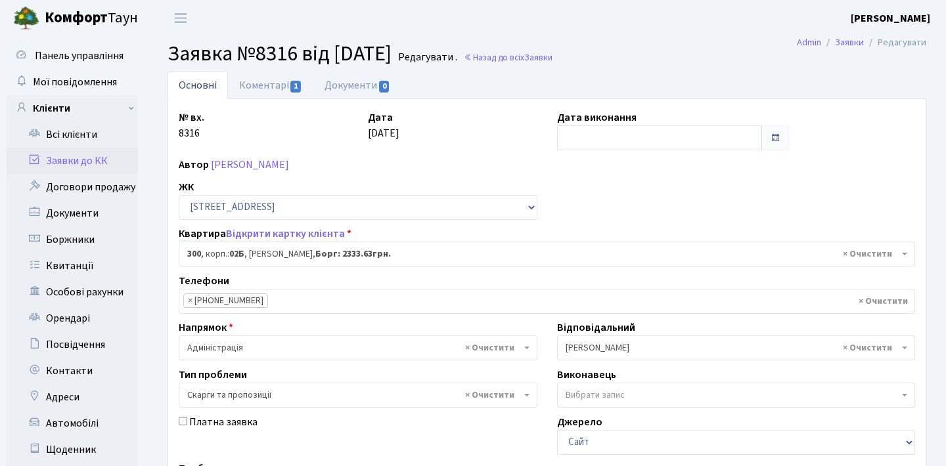
select select "20550"
select select "55"
click at [292, 80] on link "Коментарі 1" at bounding box center [270, 85] width 85 height 27
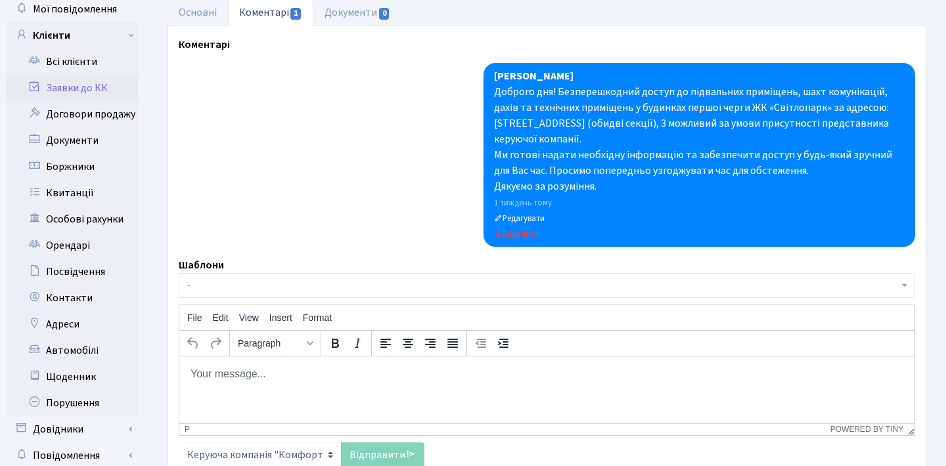
scroll to position [87, 0]
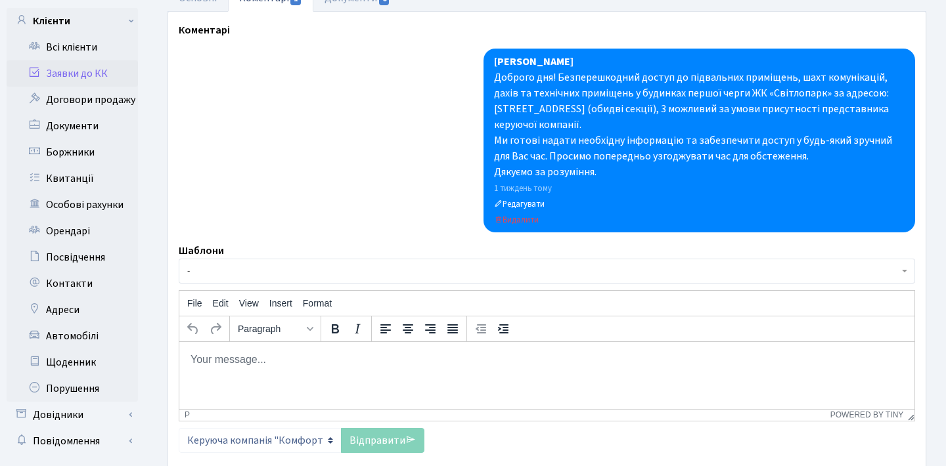
click at [282, 369] on html at bounding box center [546, 358] width 735 height 35
paste body "Rich Text Area. Press ALT-0 for help."
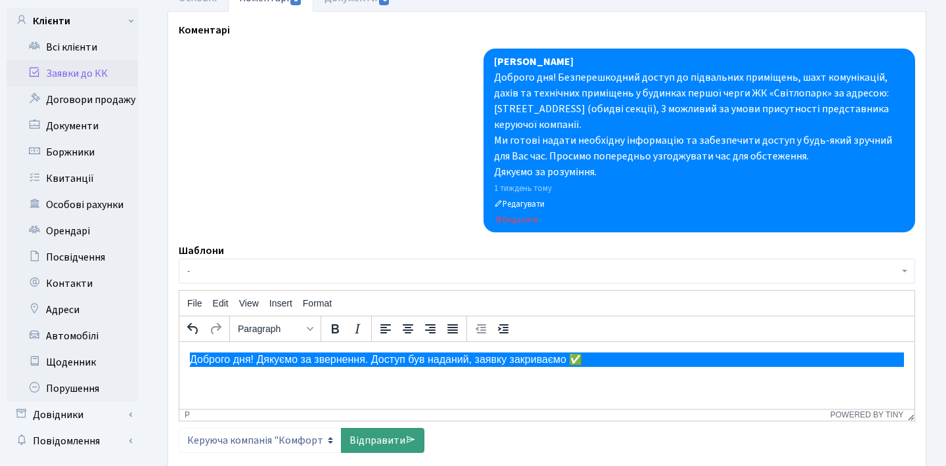
click at [362, 437] on link "Відправити" at bounding box center [382, 440] width 83 height 25
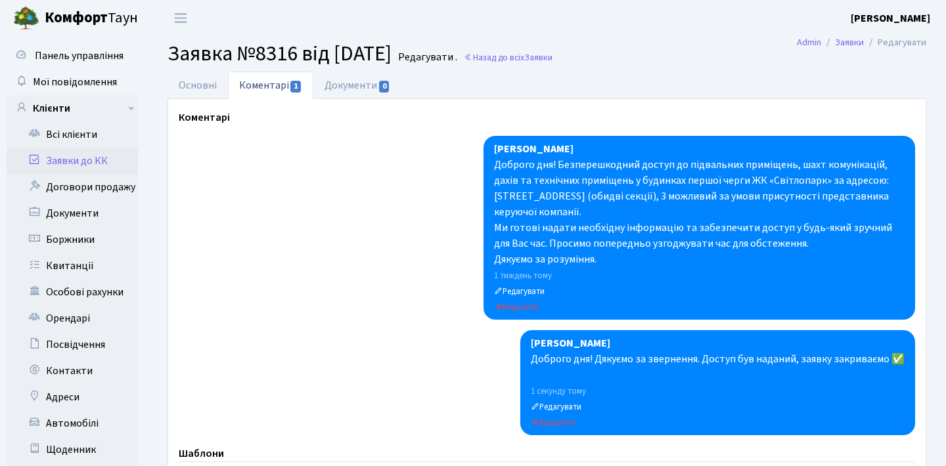
scroll to position [0, 0]
click at [87, 157] on link "Заявки до КК" at bounding box center [72, 161] width 131 height 26
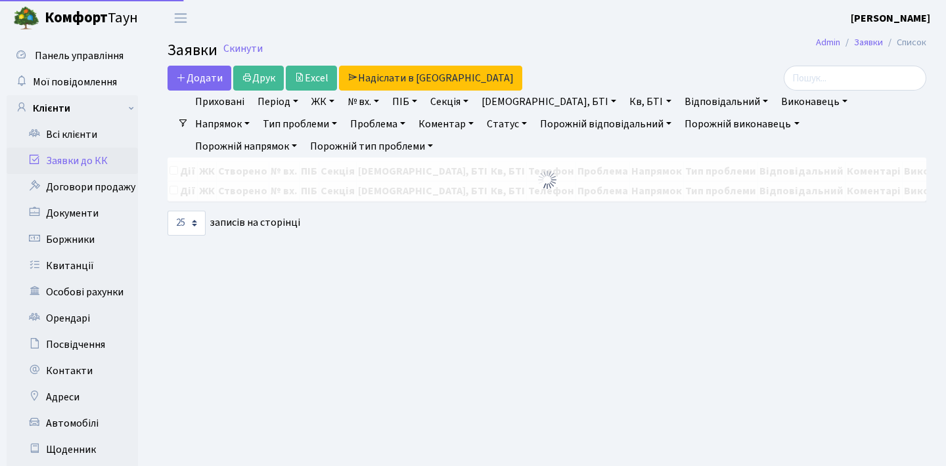
select select "25"
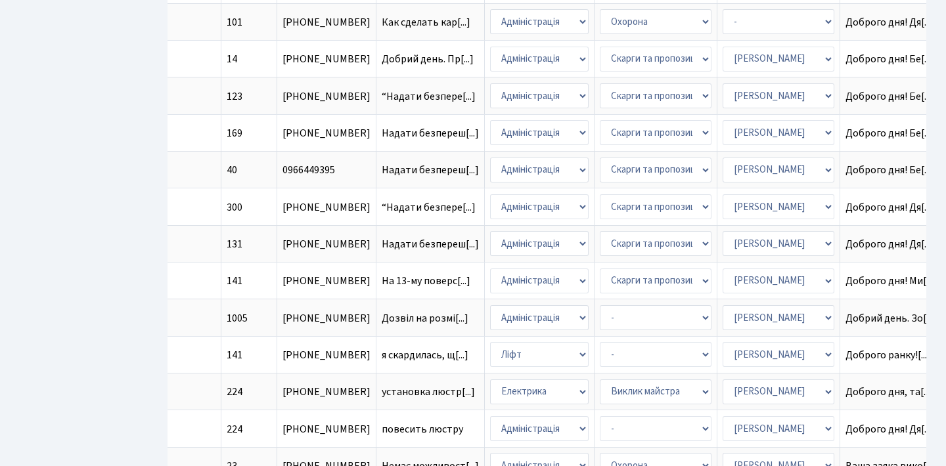
scroll to position [593, 0]
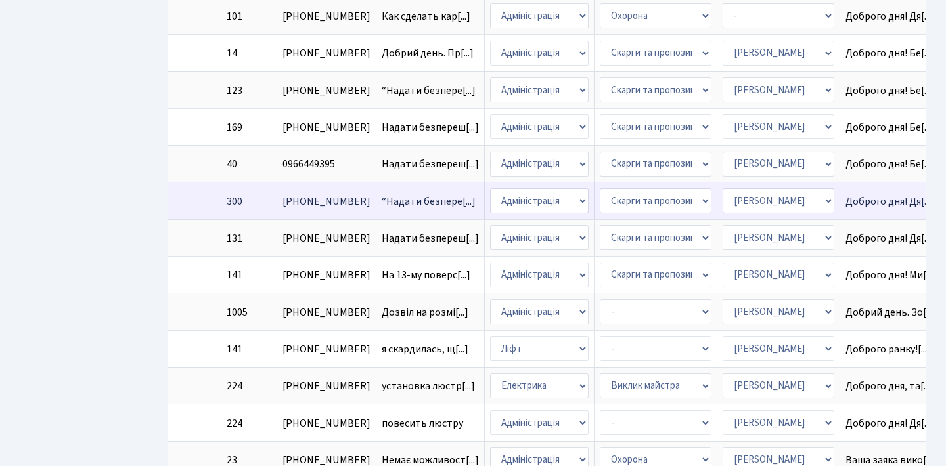
click at [376, 202] on td "“Надати безпере[...]" at bounding box center [430, 200] width 108 height 37
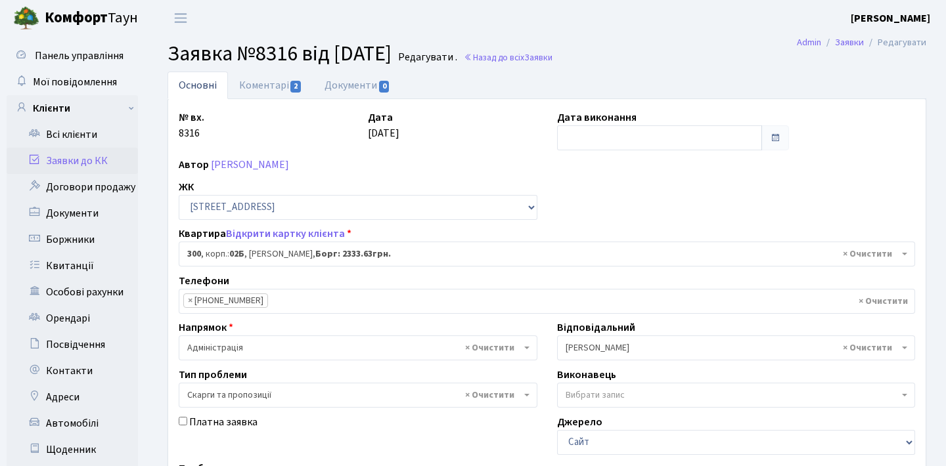
select select "20550"
select select "55"
click at [711, 148] on input "text" at bounding box center [660, 137] width 206 height 25
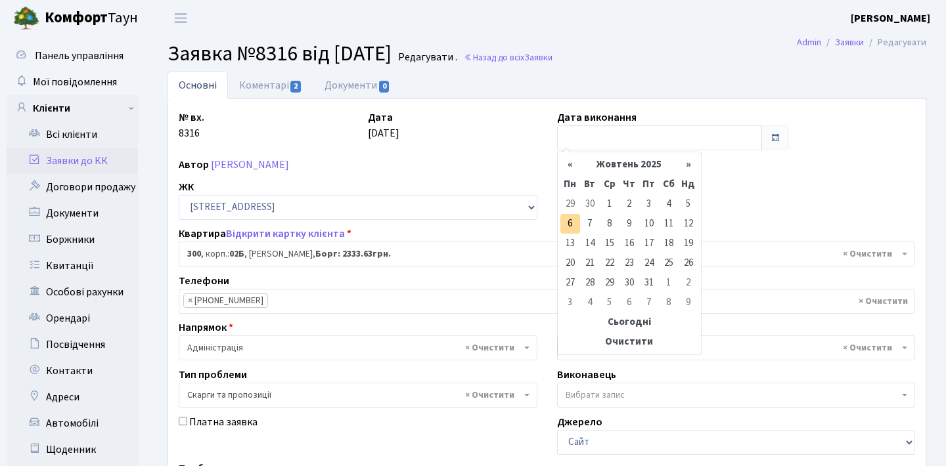
click at [565, 221] on td "6" at bounding box center [570, 224] width 20 height 20
type input "[DATE]"
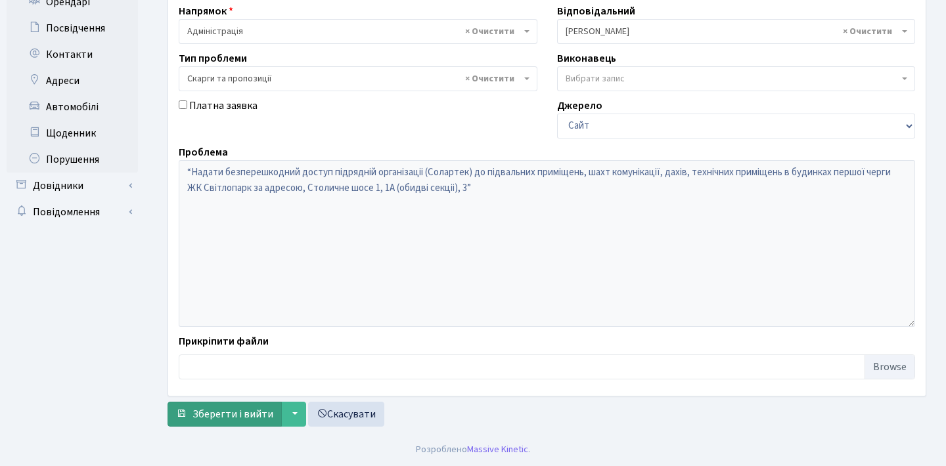
scroll to position [316, 0]
click at [224, 408] on span "Зберегти і вийти" at bounding box center [232, 414] width 81 height 14
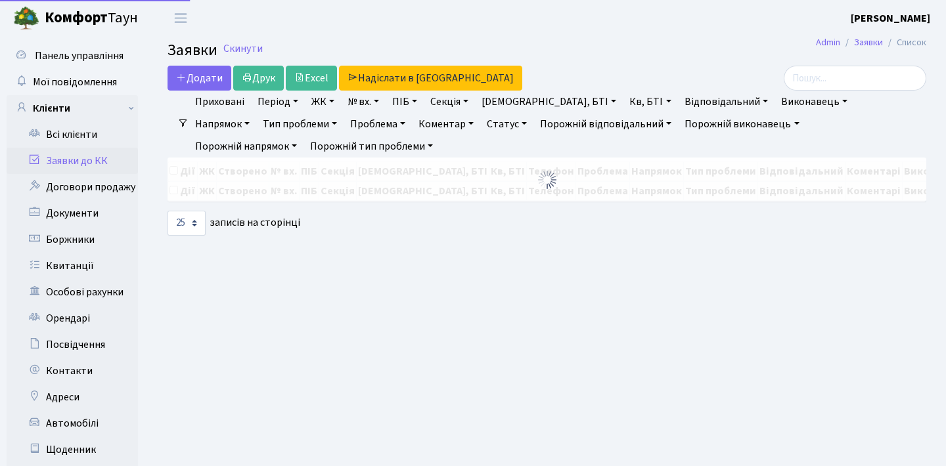
select select "25"
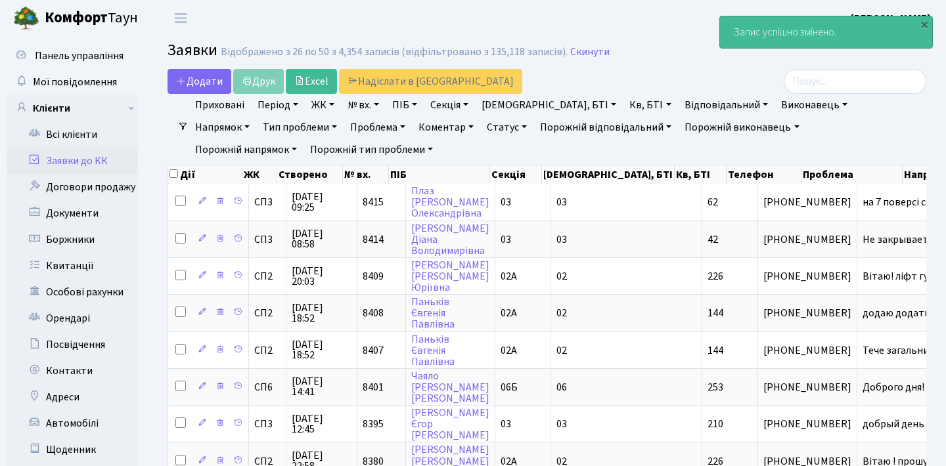
click at [112, 161] on link "Заявки до КК" at bounding box center [72, 161] width 131 height 26
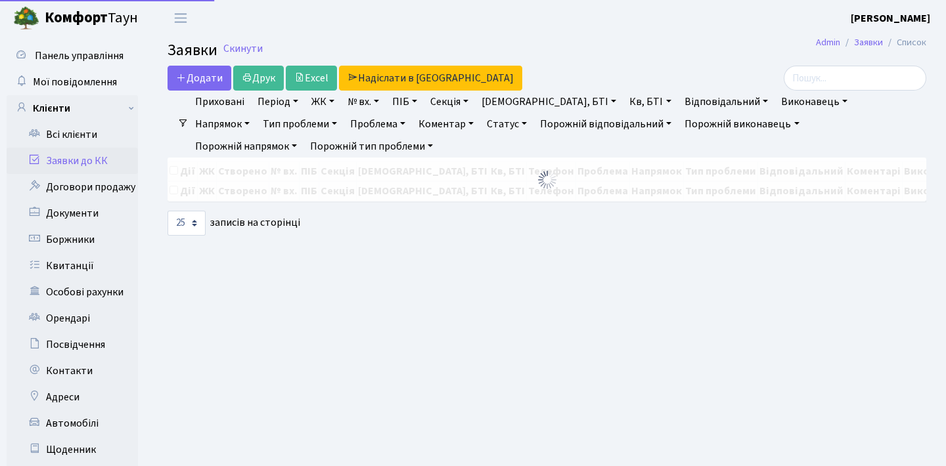
select select "25"
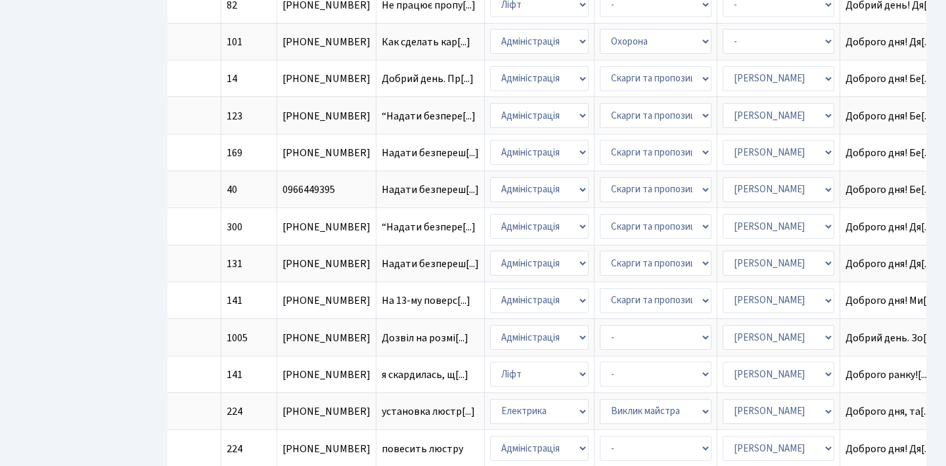
scroll to position [571, 0]
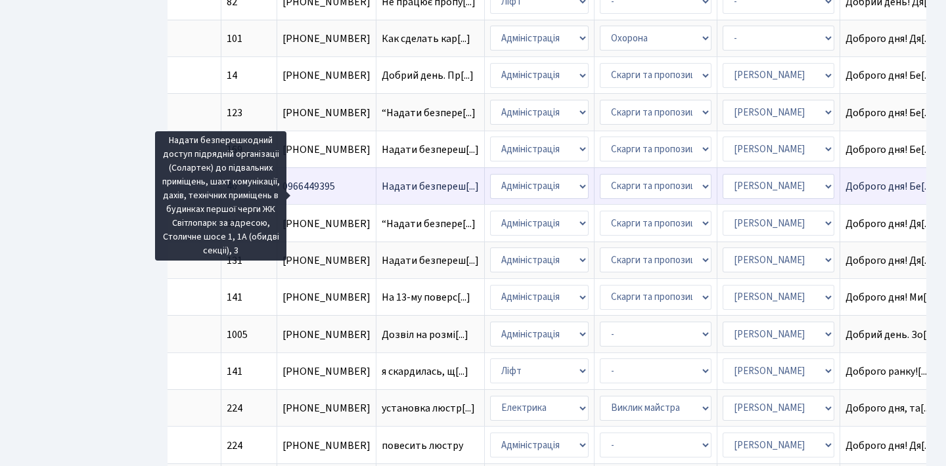
click at [381, 192] on span "Надати безпереш[...]" at bounding box center [429, 186] width 97 height 14
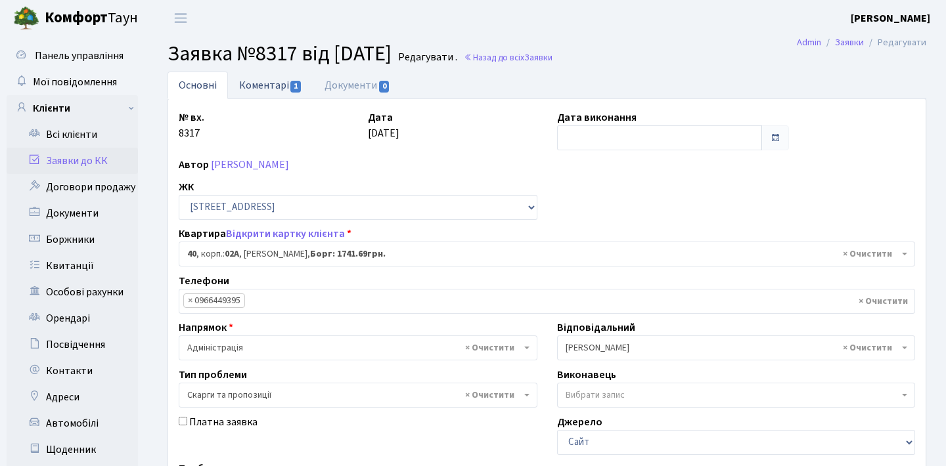
click at [272, 84] on link "Коментарі 1" at bounding box center [270, 85] width 85 height 27
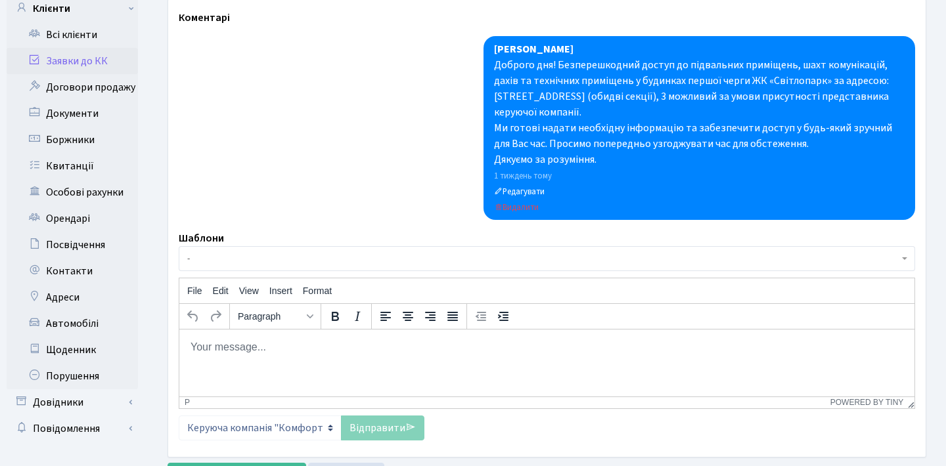
scroll to position [102, 0]
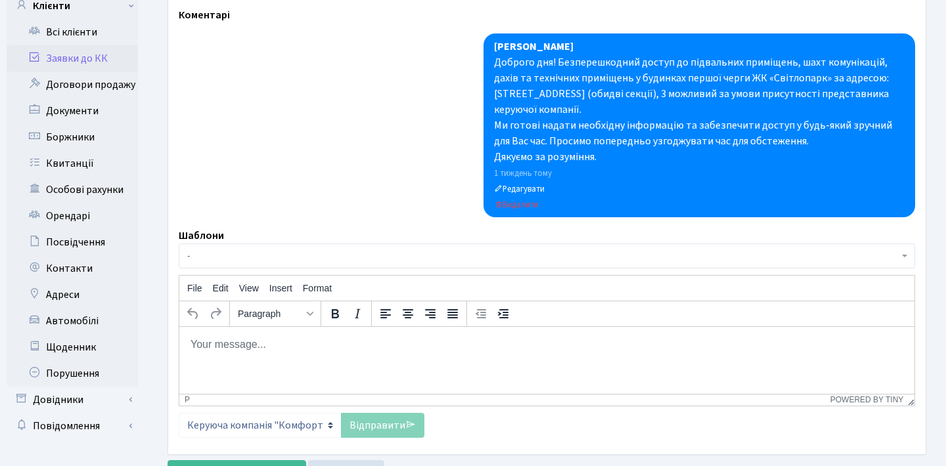
click at [281, 362] on html at bounding box center [546, 343] width 735 height 35
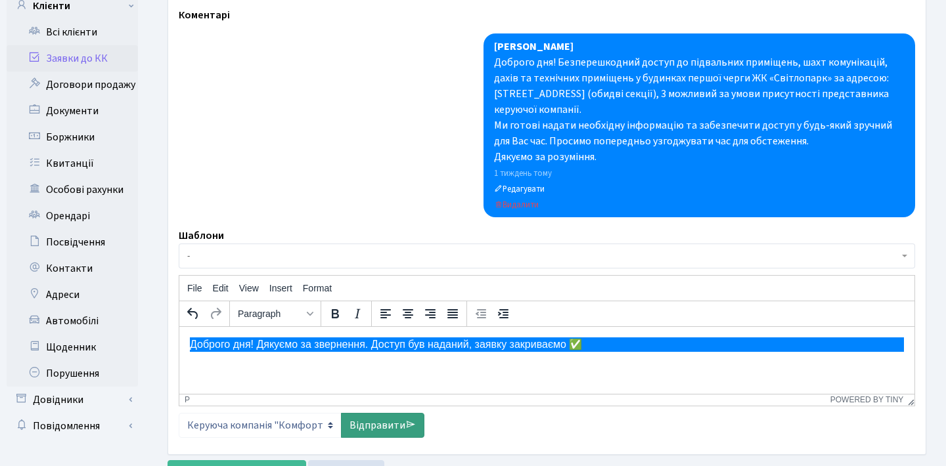
click at [377, 422] on link "Відправити" at bounding box center [382, 425] width 83 height 25
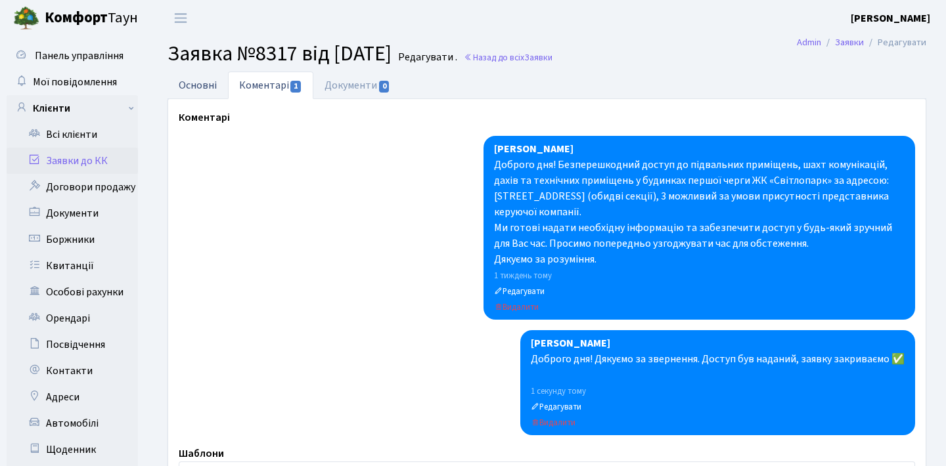
scroll to position [0, 0]
click at [189, 81] on link "Основні" at bounding box center [197, 85] width 60 height 27
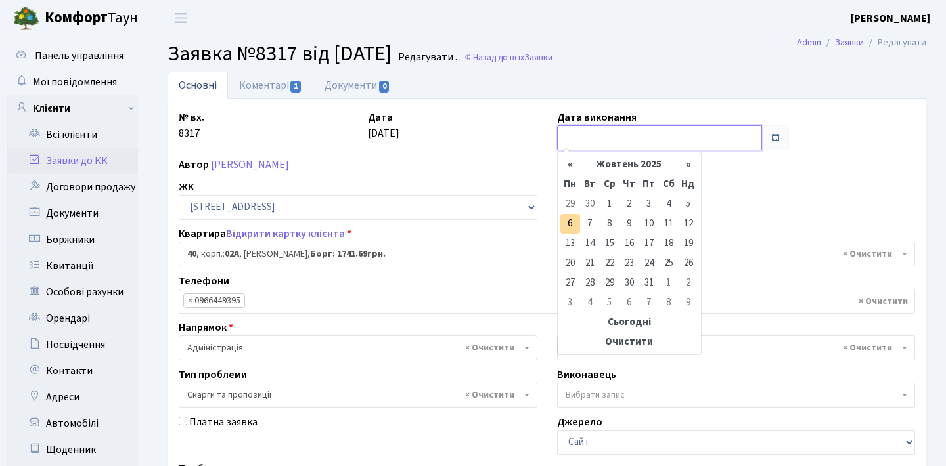
click at [684, 129] on input "text" at bounding box center [660, 137] width 206 height 25
click at [569, 225] on td "6" at bounding box center [570, 224] width 20 height 20
type input "[DATE]"
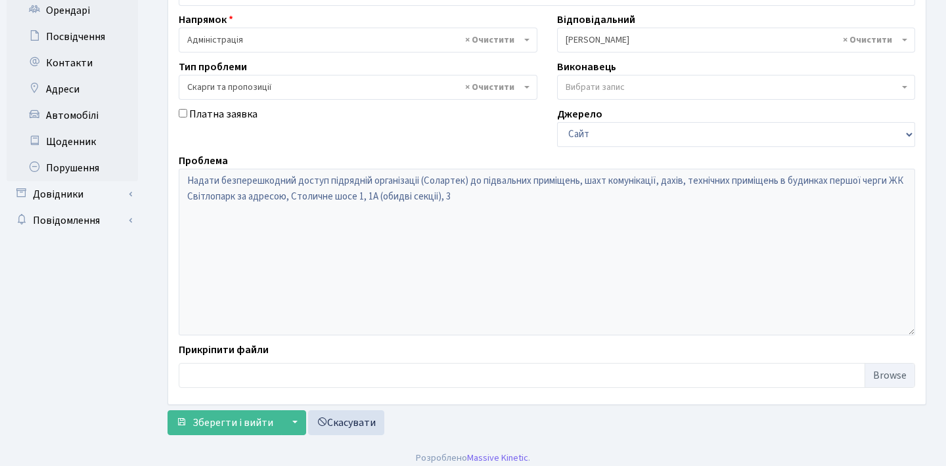
scroll to position [314, 0]
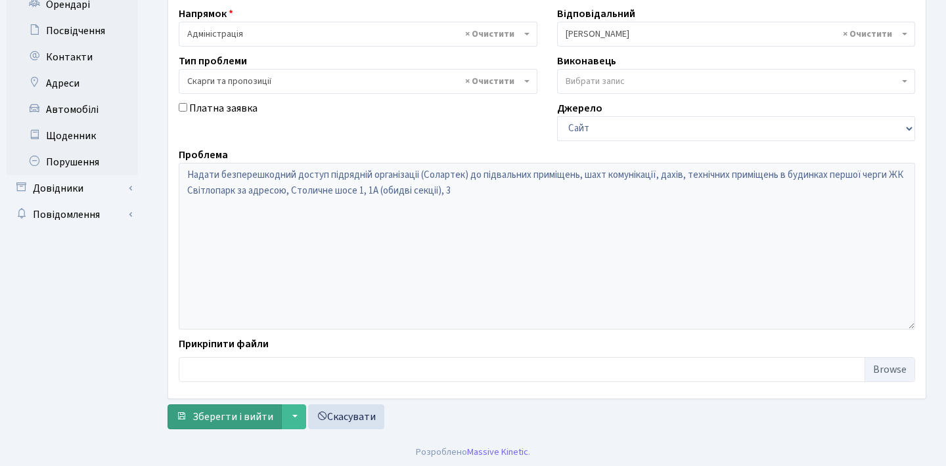
click at [233, 418] on span "Зберегти і вийти" at bounding box center [232, 417] width 81 height 14
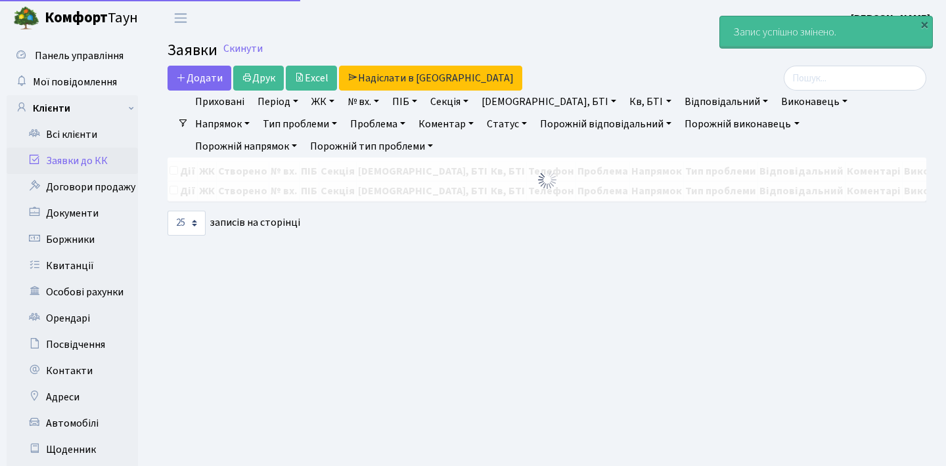
select select "25"
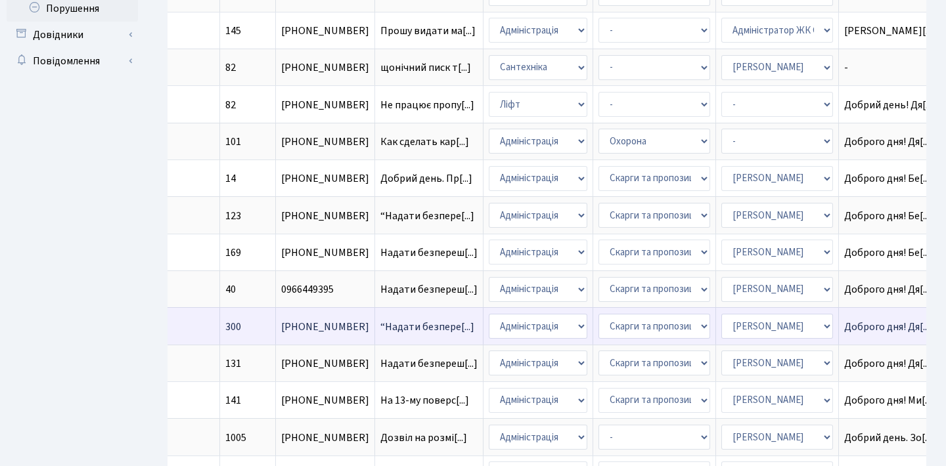
scroll to position [0, 481]
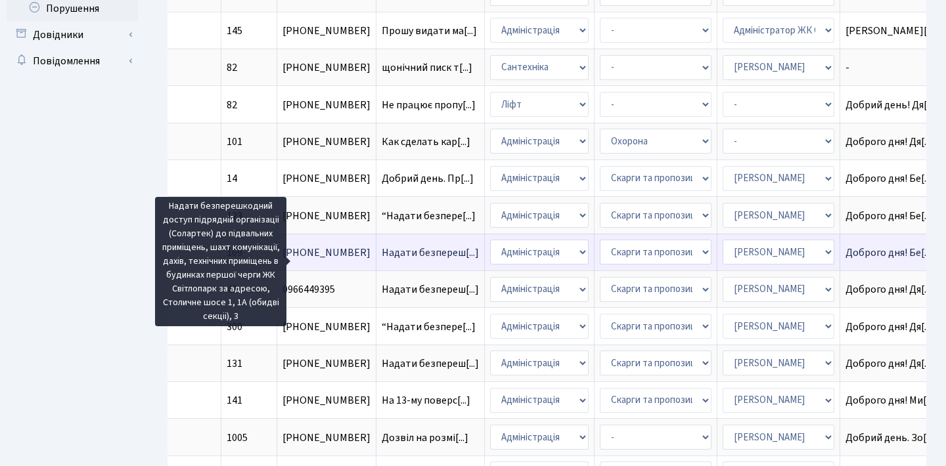
click at [381, 260] on span "Надати безпереш[...]" at bounding box center [429, 253] width 97 height 14
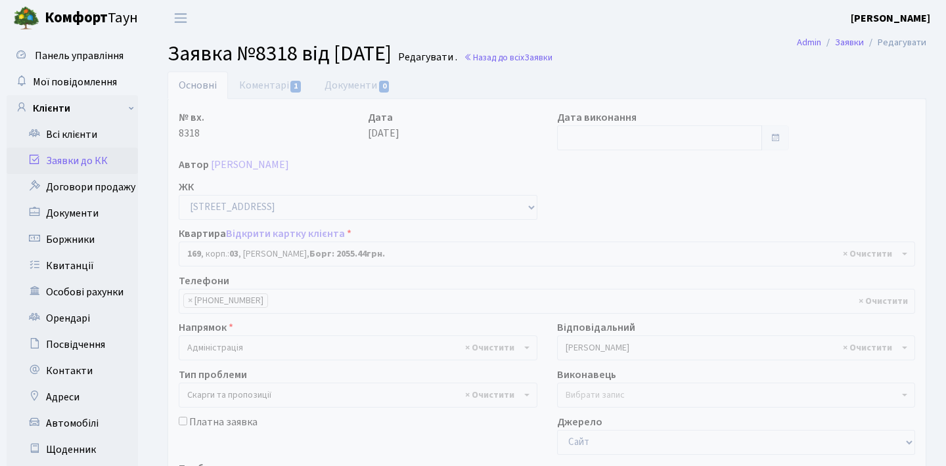
select select "20891"
select select "55"
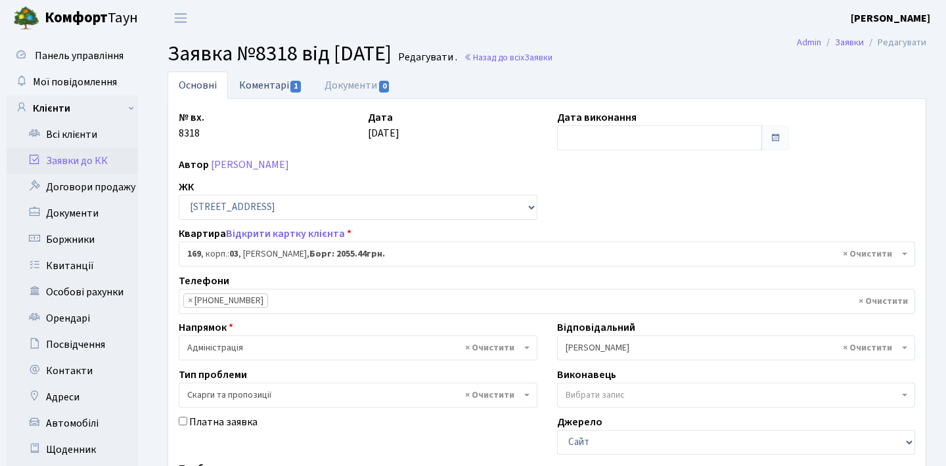
click at [276, 85] on link "Коментарі 1" at bounding box center [270, 85] width 85 height 27
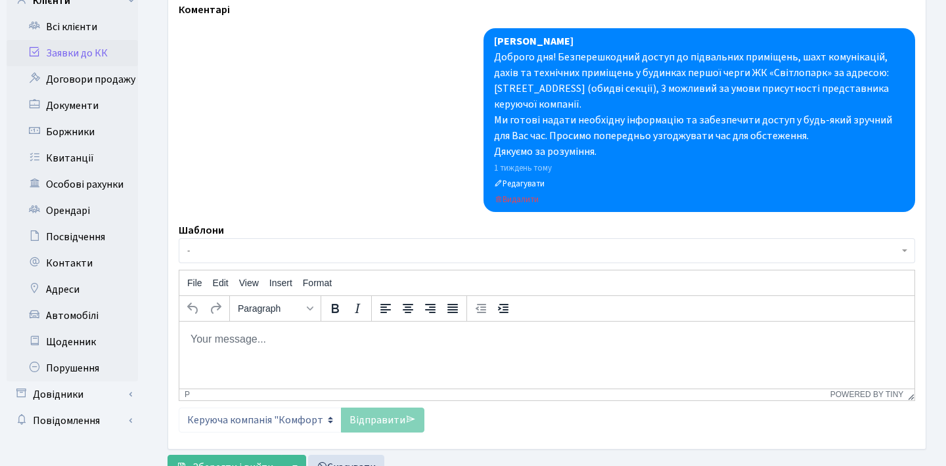
scroll to position [111, 0]
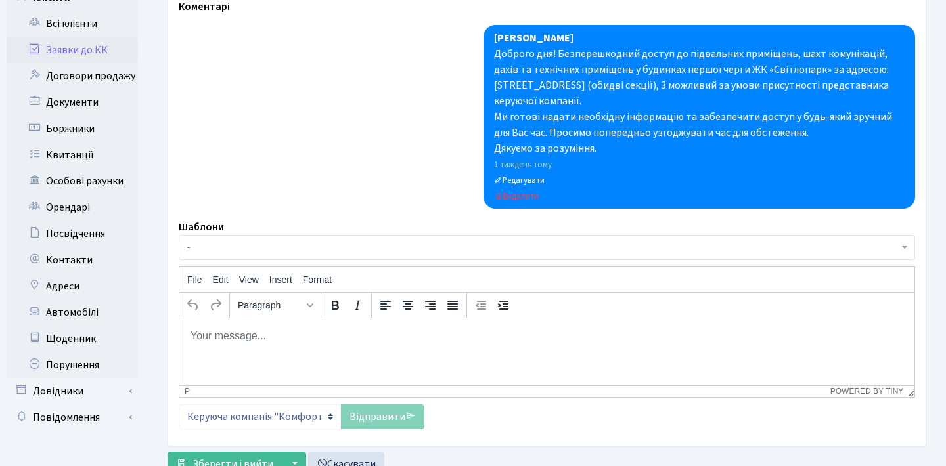
click at [278, 351] on html at bounding box center [546, 335] width 735 height 35
paste body "Rich Text Area. Press ALT-0 for help."
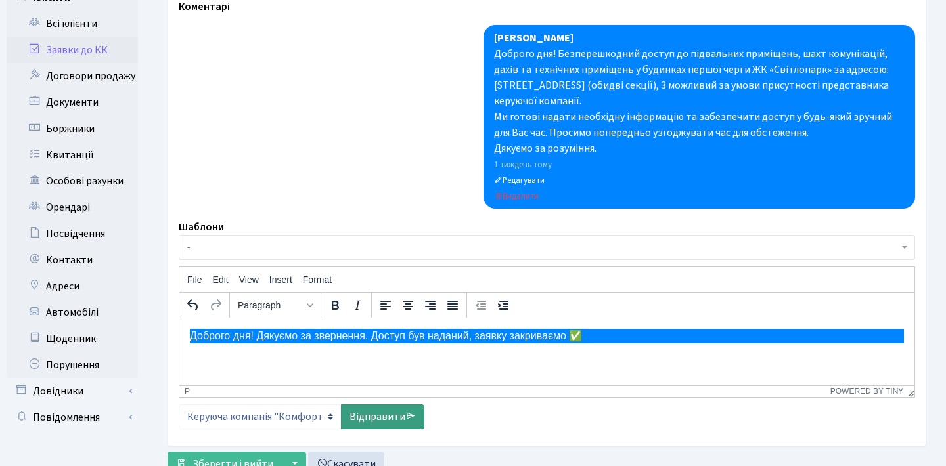
click at [372, 417] on link "Відправити" at bounding box center [382, 416] width 83 height 25
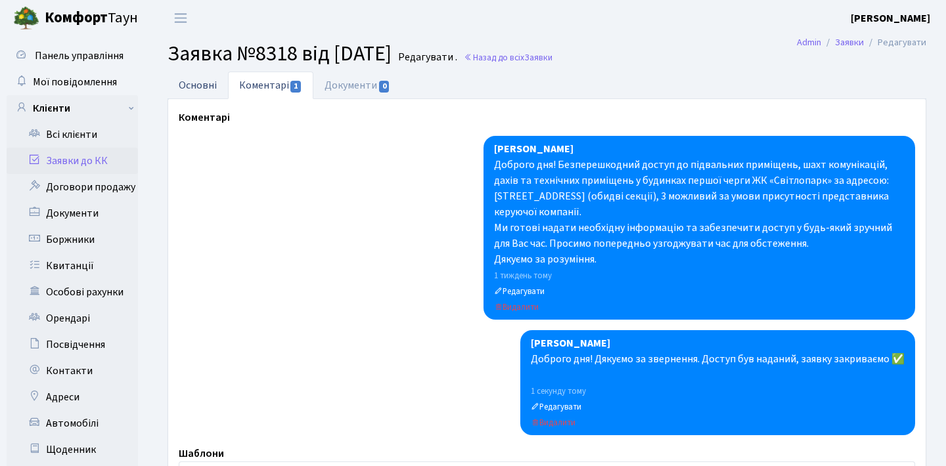
scroll to position [0, 0]
click at [204, 92] on link "Основні" at bounding box center [197, 85] width 60 height 27
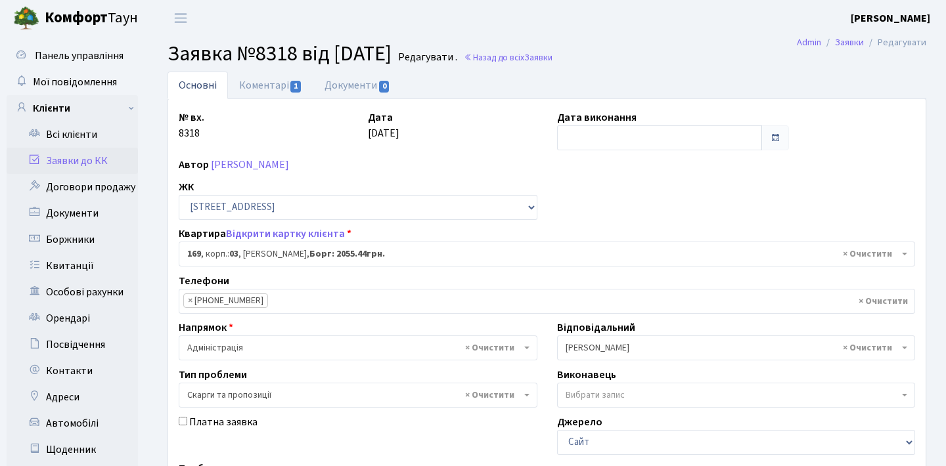
click at [626, 123] on label "Дата виконання" at bounding box center [596, 118] width 79 height 16
click at [615, 151] on div "№ вх. 8318 Дата [DATE] Дата виконання Автор [PERSON_NAME] ЖК - СП1, Столичне шо…" at bounding box center [547, 406] width 756 height 592
click at [619, 146] on input "text" at bounding box center [660, 137] width 206 height 25
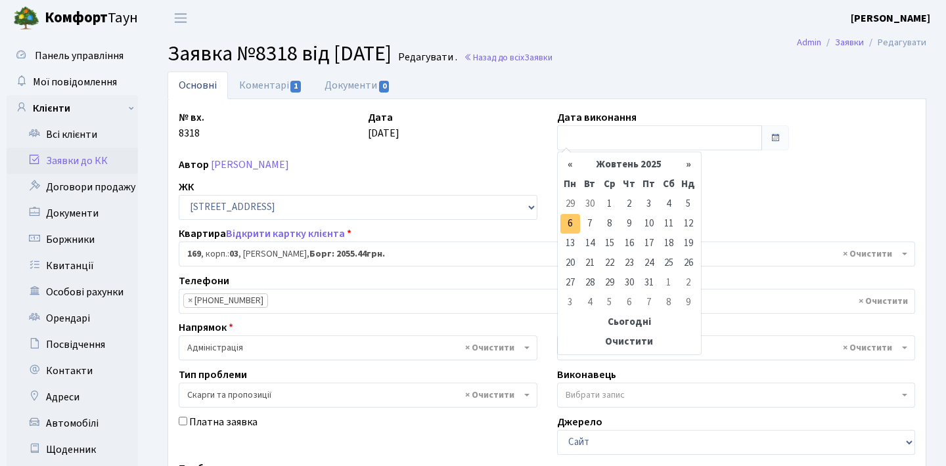
click at [567, 219] on td "6" at bounding box center [570, 224] width 20 height 20
type input "[DATE]"
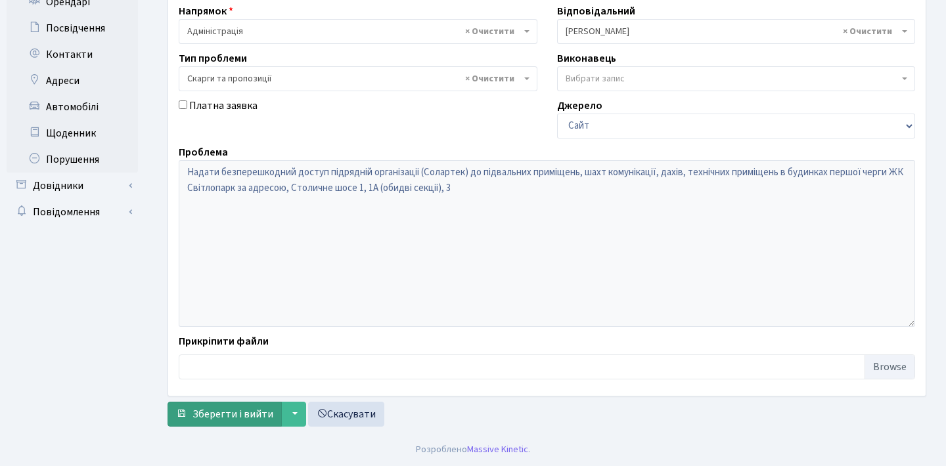
scroll to position [316, 0]
click at [213, 402] on button "Зберегти і вийти" at bounding box center [224, 414] width 114 height 25
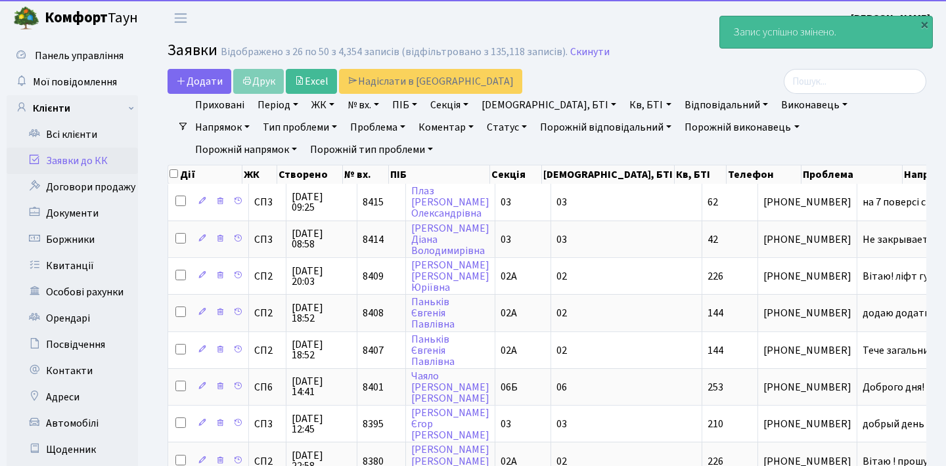
select select "25"
click at [97, 155] on link "Заявки до КК" at bounding box center [72, 161] width 131 height 26
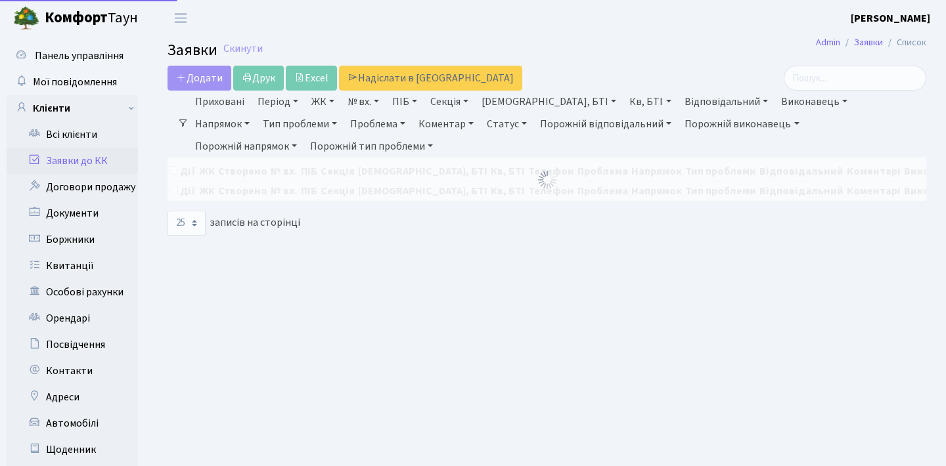
select select "25"
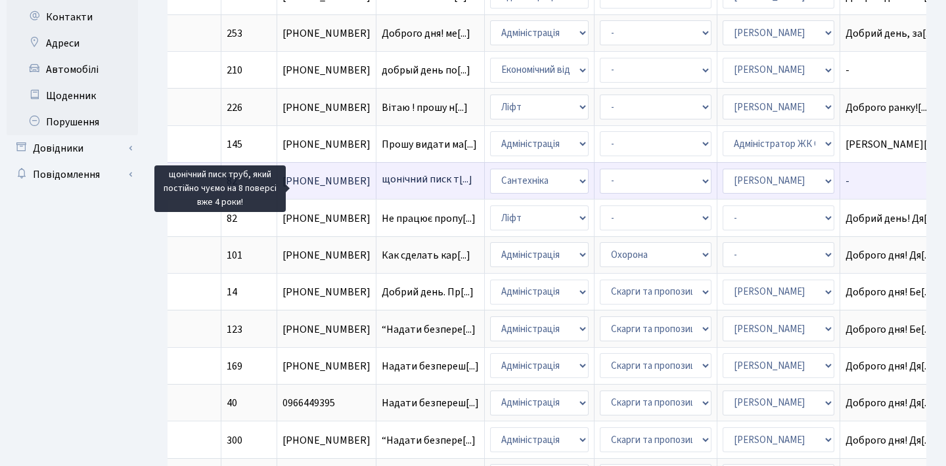
scroll to position [371, 0]
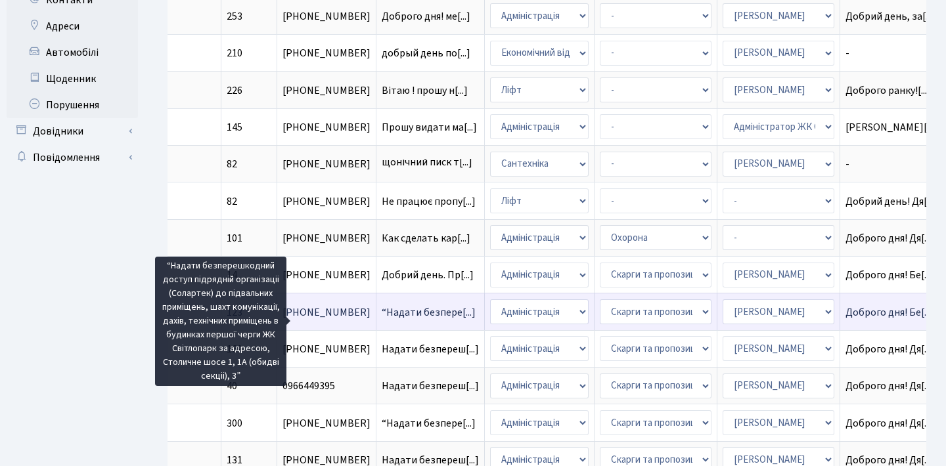
click at [381, 320] on span "“Надати безпере[...]" at bounding box center [428, 312] width 94 height 14
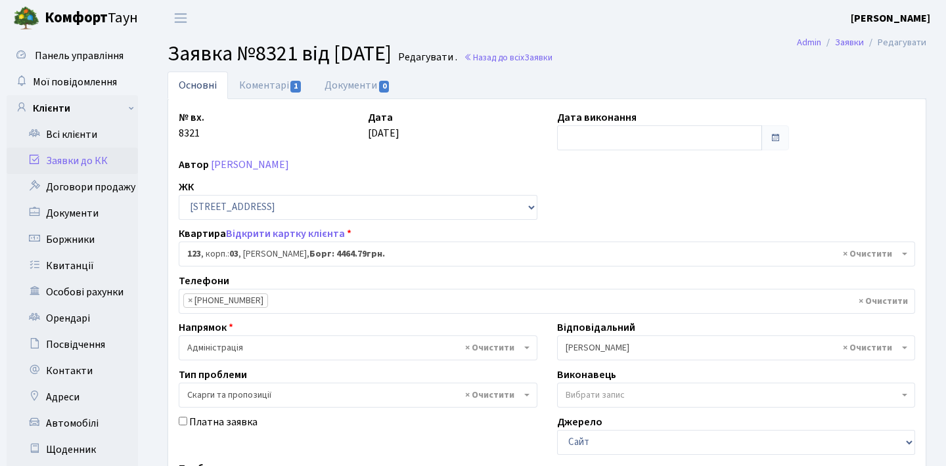
select select "20845"
select select "55"
click at [288, 84] on link "Коментарі 1" at bounding box center [270, 86] width 85 height 28
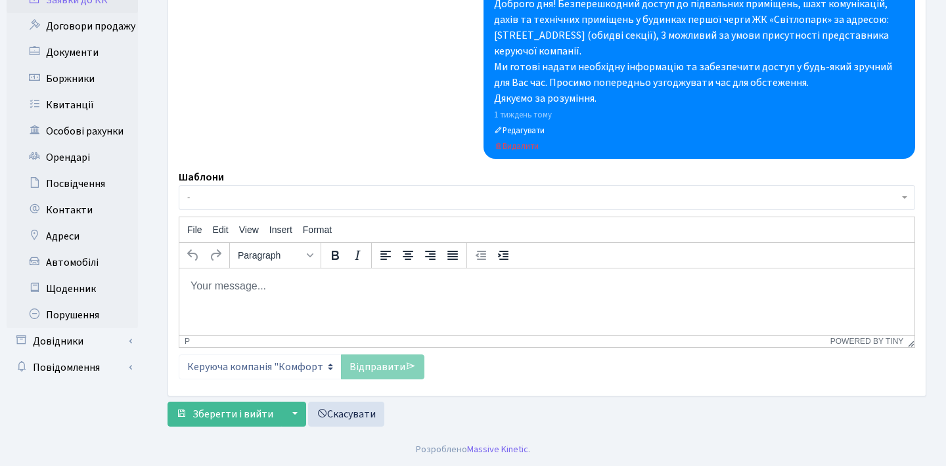
scroll to position [160, 0]
click at [349, 293] on p "Rich Text Area. Press ALT-0 for help." at bounding box center [547, 286] width 714 height 14
paste body "Rich Text Area. Press ALT-0 for help."
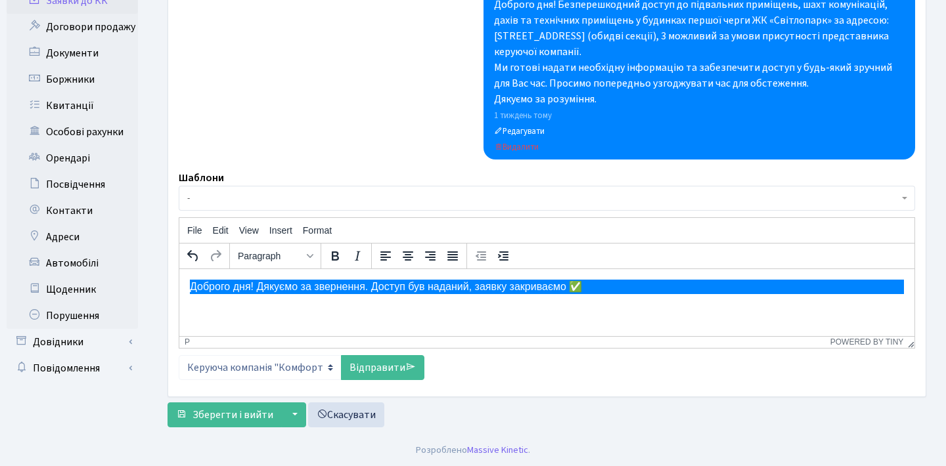
click at [401, 365] on link "Відправити" at bounding box center [382, 367] width 83 height 25
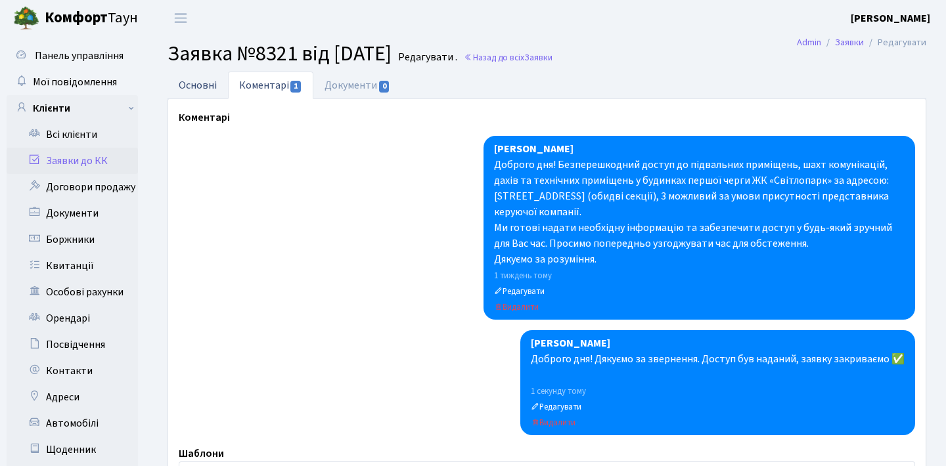
scroll to position [0, 0]
click at [207, 90] on link "Основні" at bounding box center [197, 85] width 60 height 27
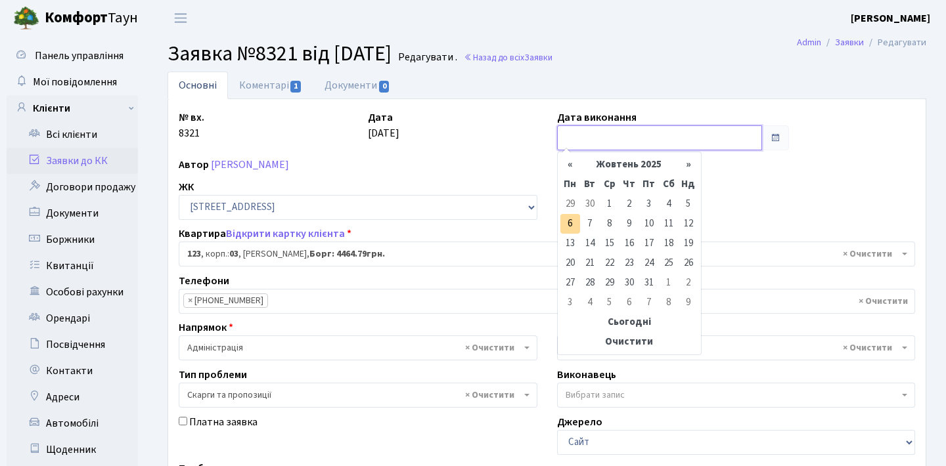
click at [671, 141] on input "text" at bounding box center [660, 137] width 206 height 25
click at [562, 220] on td "6" at bounding box center [570, 224] width 20 height 20
type input "[DATE]"
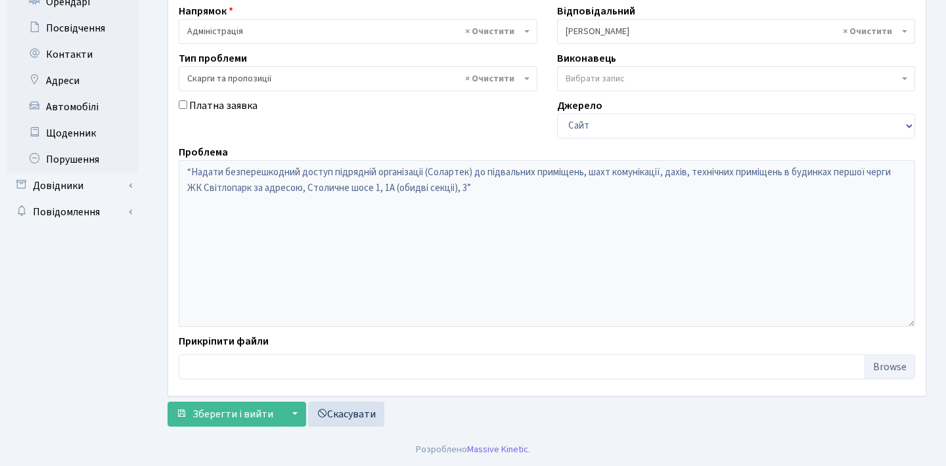
scroll to position [316, 0]
click at [214, 420] on span "Зберегти і вийти" at bounding box center [232, 414] width 81 height 14
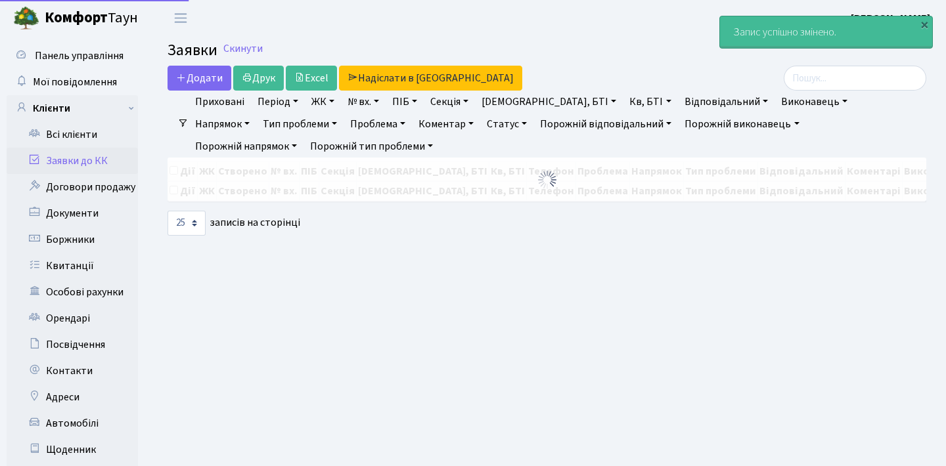
select select "25"
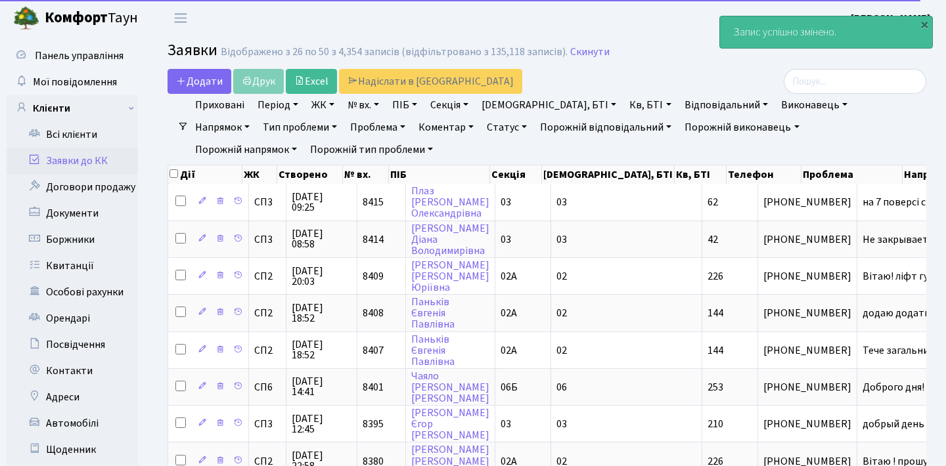
click at [115, 160] on link "Заявки до КК" at bounding box center [72, 161] width 131 height 26
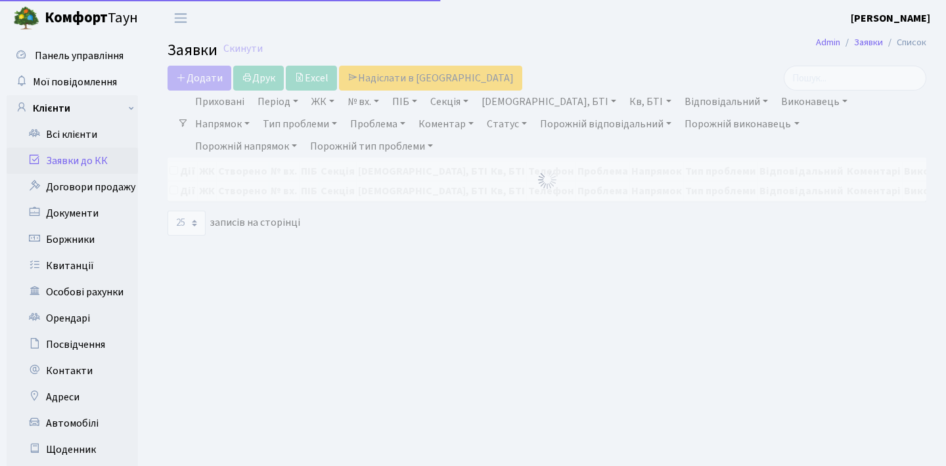
select select "25"
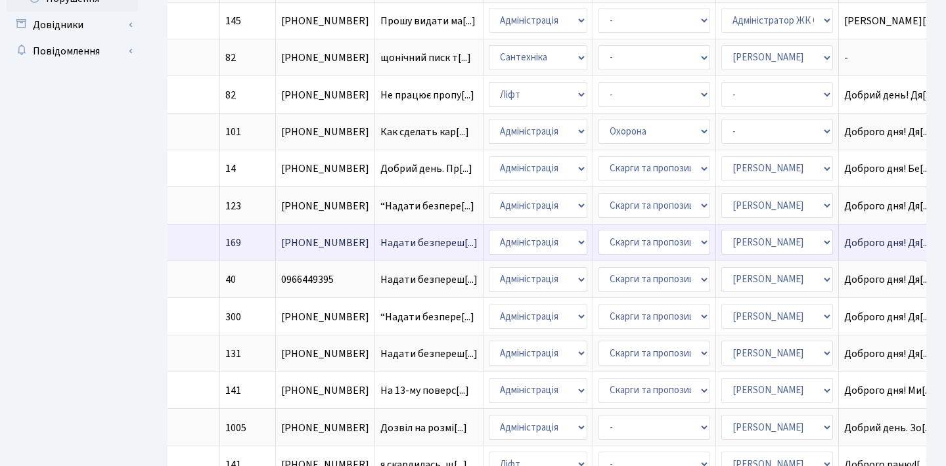
scroll to position [0, 481]
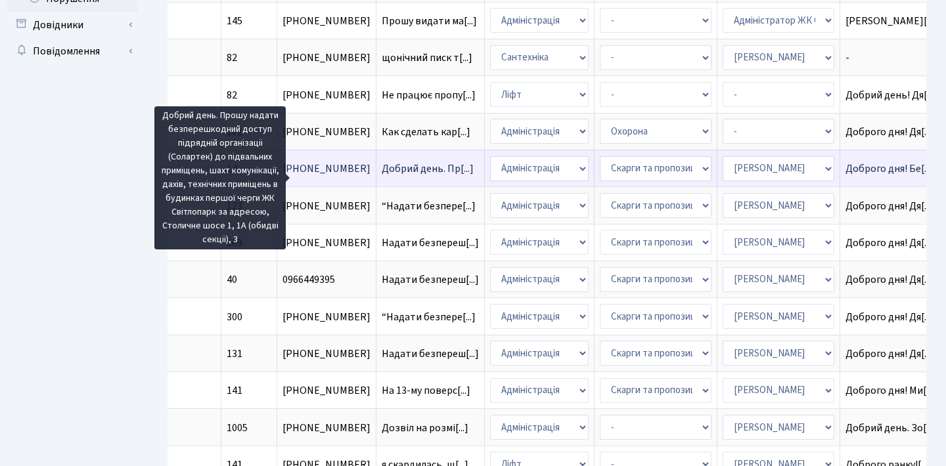
click at [381, 176] on span "Добрий день. Пр[...]" at bounding box center [427, 169] width 92 height 14
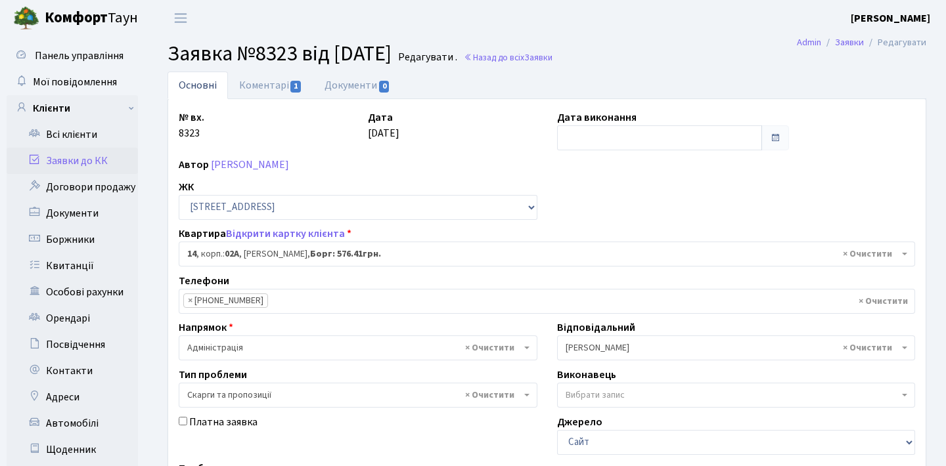
select select "20264"
select select "55"
click at [280, 87] on link "Коментарі 1" at bounding box center [270, 85] width 85 height 27
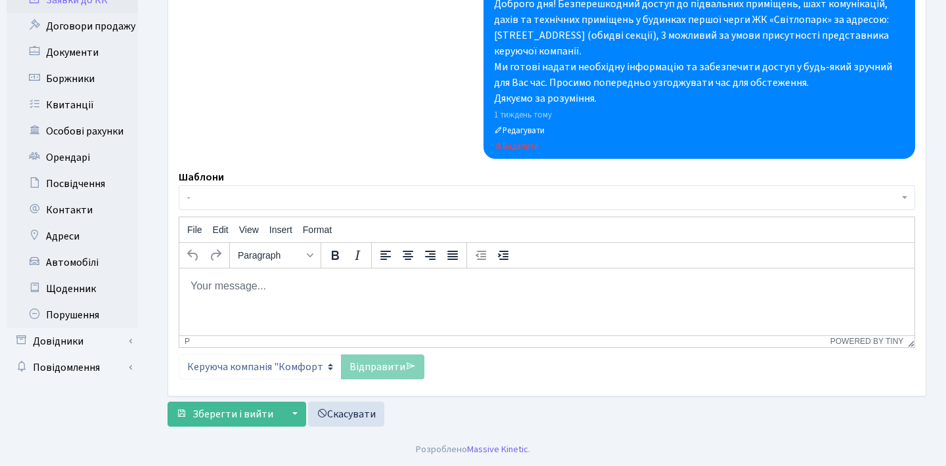
scroll to position [160, 0]
click at [334, 285] on p "Rich Text Area. Press ALT-0 for help." at bounding box center [547, 286] width 714 height 14
paste body "Rich Text Area. Press ALT-0 for help."
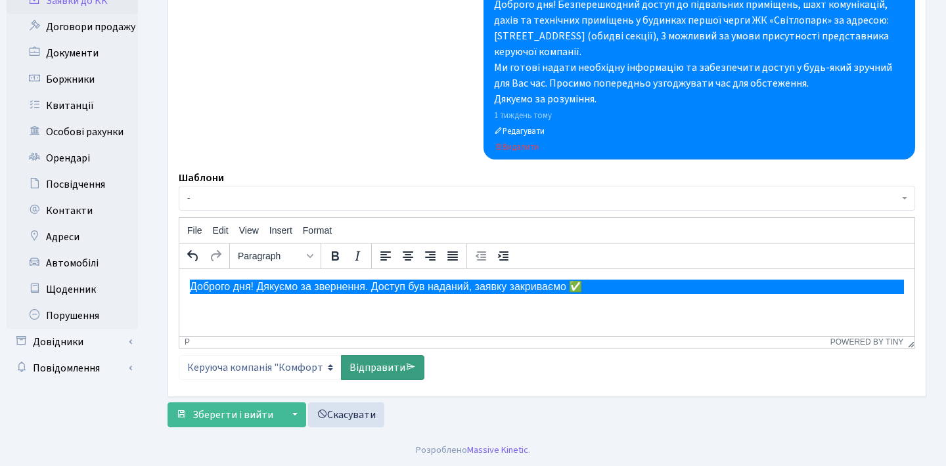
click at [377, 365] on link "Відправити" at bounding box center [382, 367] width 83 height 25
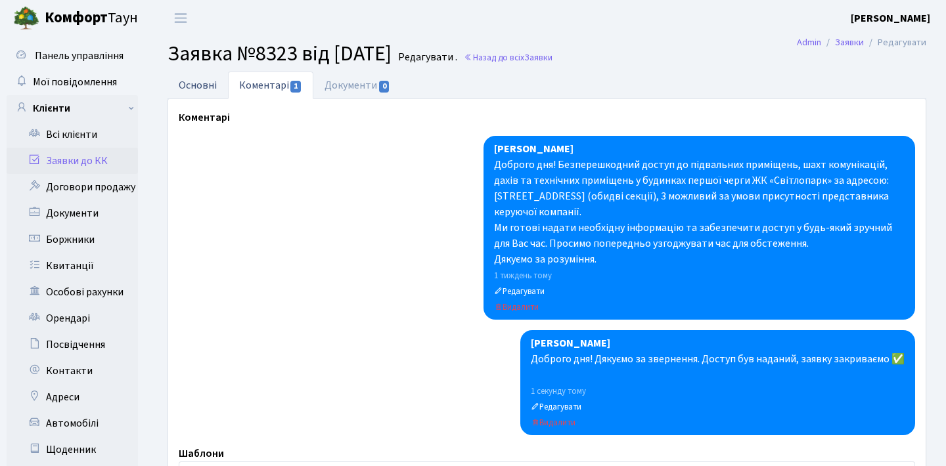
scroll to position [-1, 0]
click at [215, 81] on link "Основні" at bounding box center [197, 85] width 60 height 27
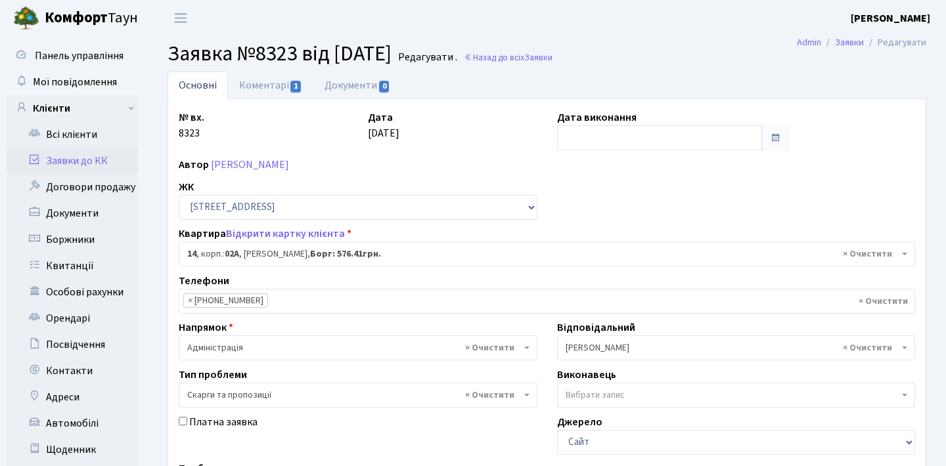
click at [582, 151] on div "№ вх. 8323 Дата 24.09.2025 Дата виконання Автор Конончук Олеся Володимирівна ЖК…" at bounding box center [547, 406] width 756 height 592
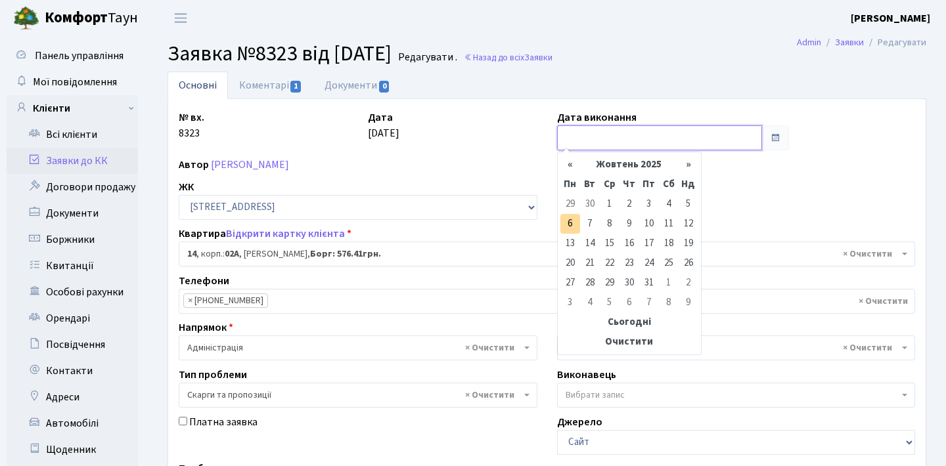
click at [581, 146] on input "text" at bounding box center [660, 137] width 206 height 25
click at [570, 216] on td "6" at bounding box center [570, 224] width 20 height 20
type input "[DATE]"
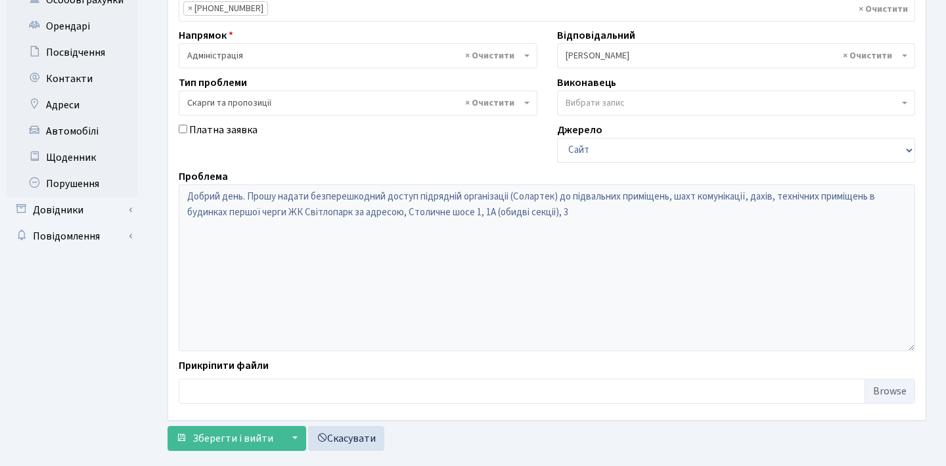
scroll to position [314, 0]
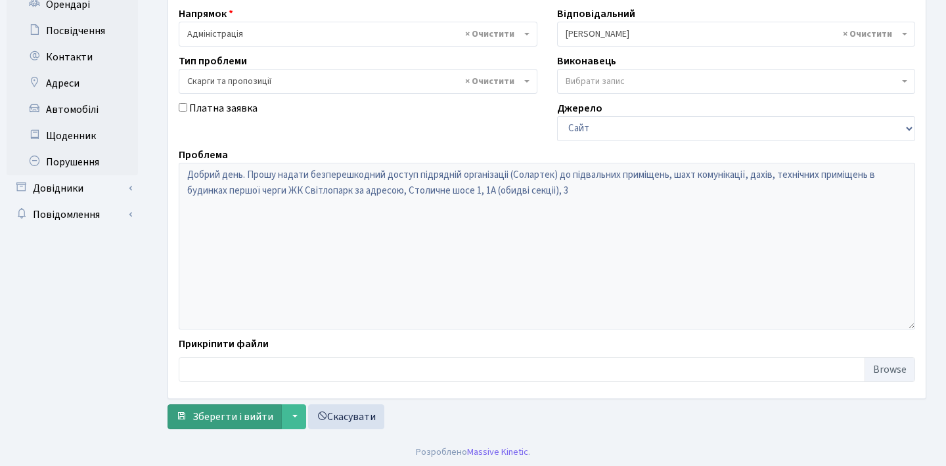
click at [204, 414] on span "Зберегти і вийти" at bounding box center [232, 417] width 81 height 14
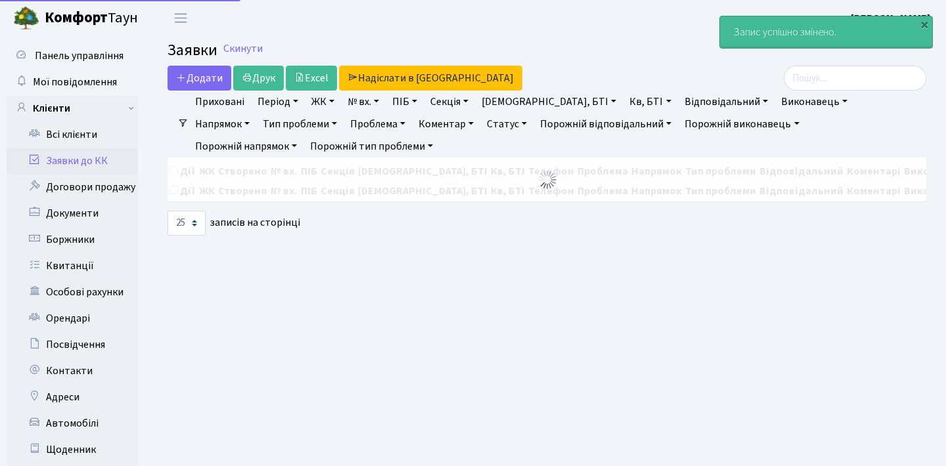
select select "25"
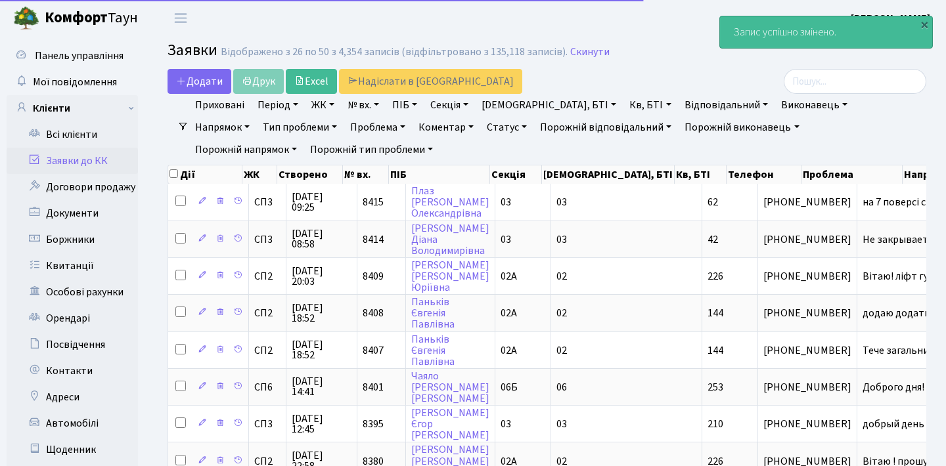
click at [91, 163] on link "Заявки до КК" at bounding box center [72, 161] width 131 height 26
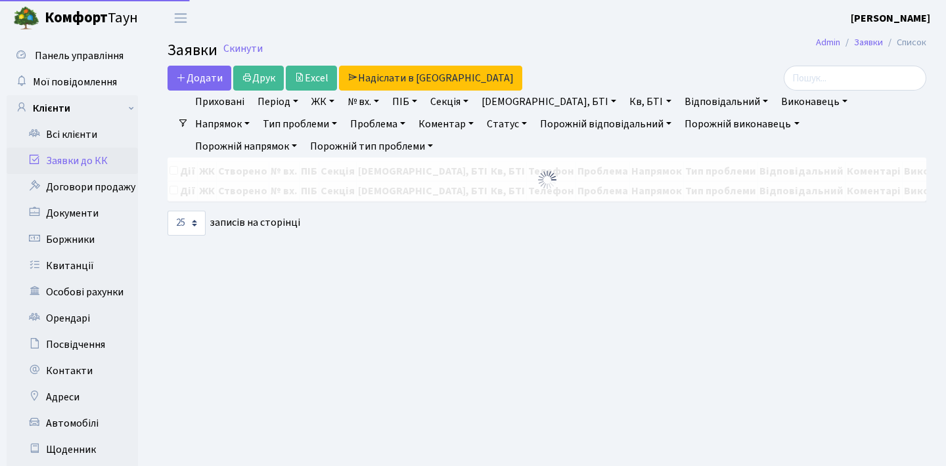
select select "25"
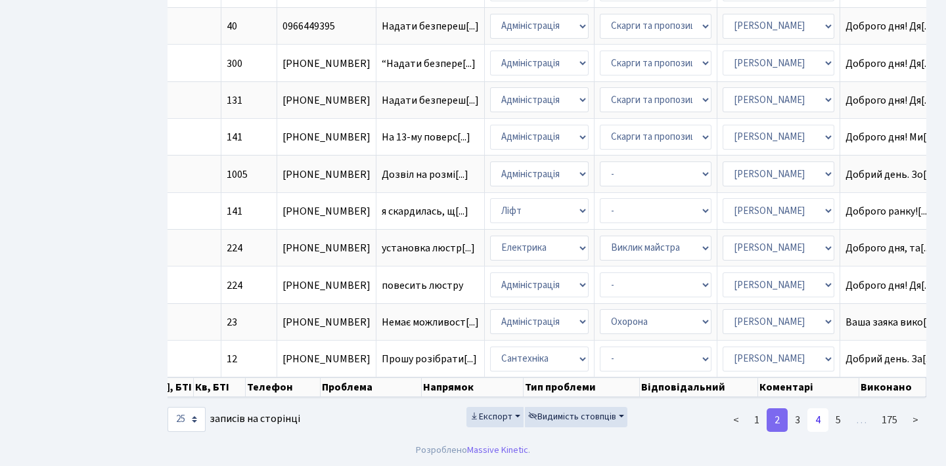
scroll to position [749, 0]
click at [803, 421] on link "3" at bounding box center [797, 420] width 21 height 24
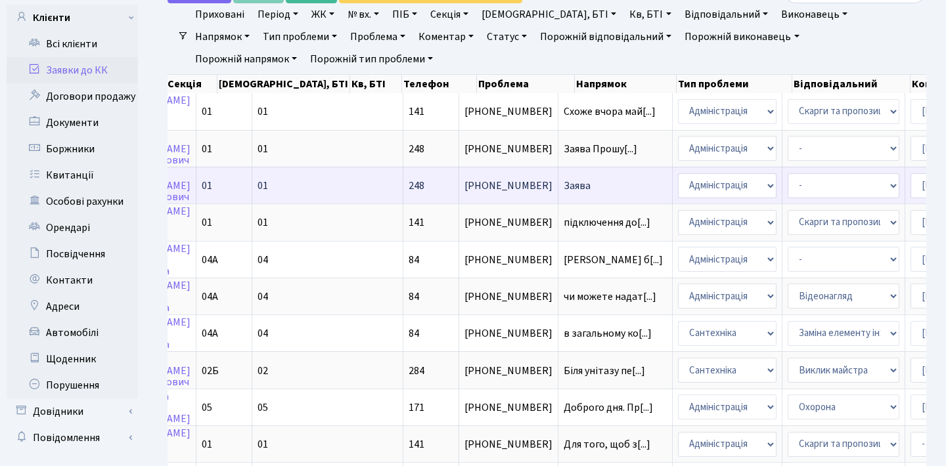
scroll to position [0, 281]
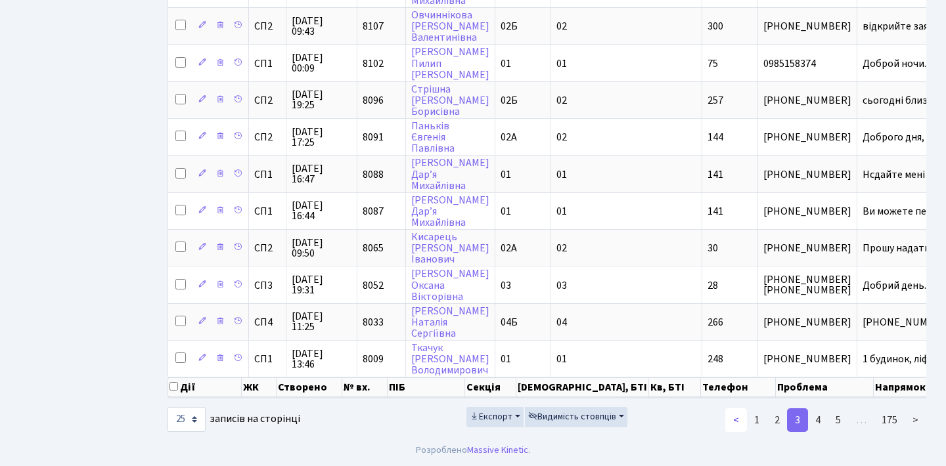
click at [739, 424] on link "<" at bounding box center [736, 420] width 22 height 24
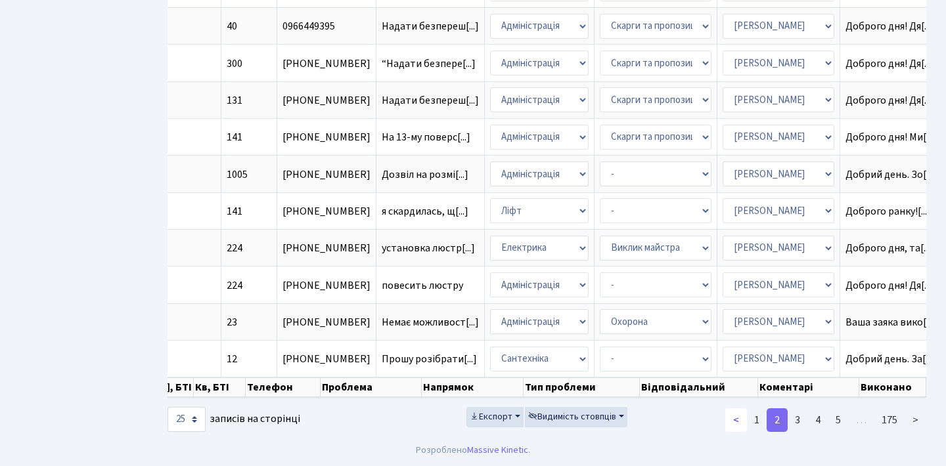
click at [741, 415] on link "<" at bounding box center [736, 420] width 22 height 24
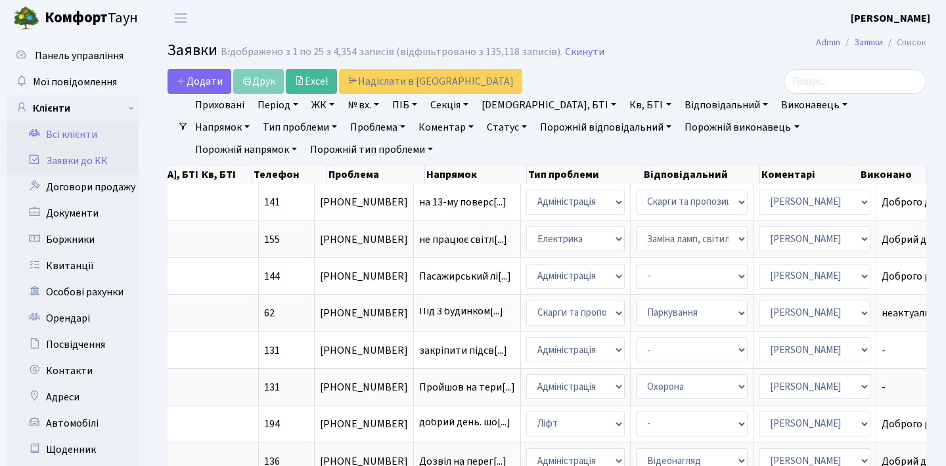
click at [100, 132] on link "Всі клієнти" at bounding box center [72, 134] width 131 height 26
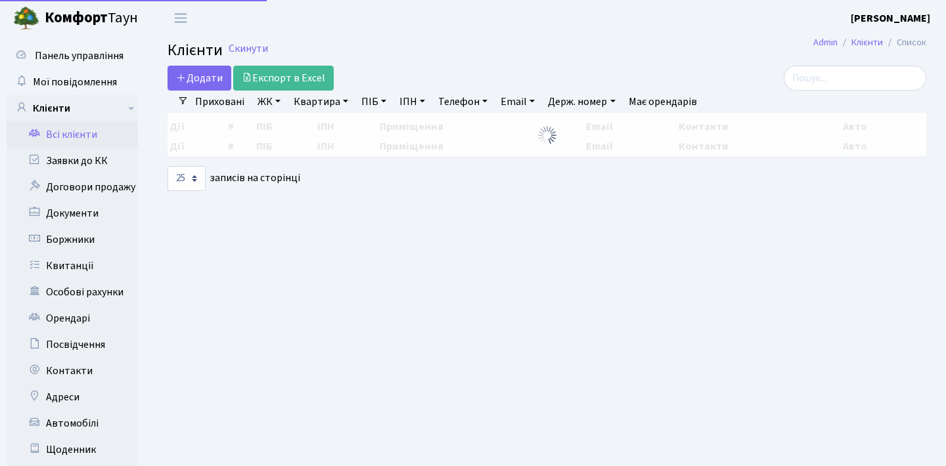
select select "25"
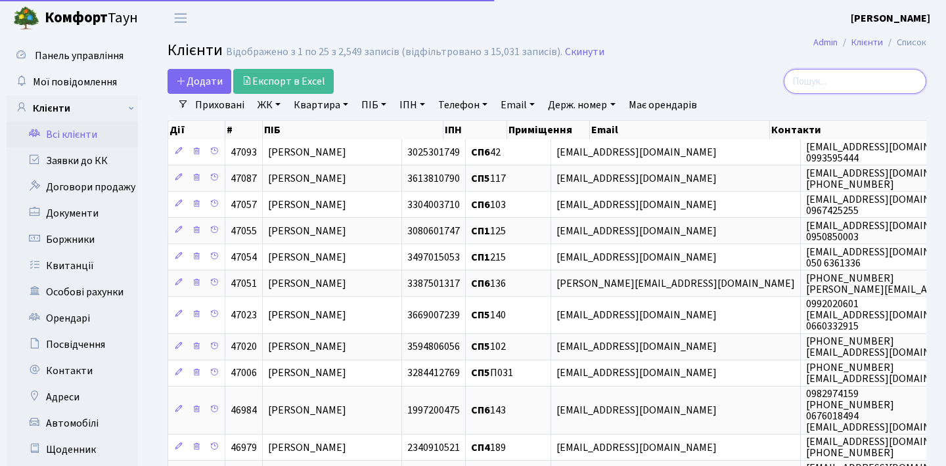
click at [843, 83] on input "search" at bounding box center [854, 81] width 142 height 25
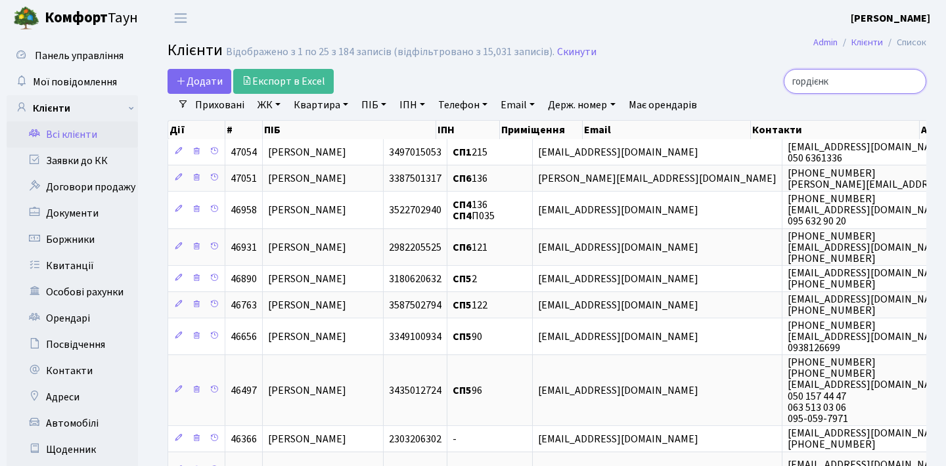
type input "гордієнко"
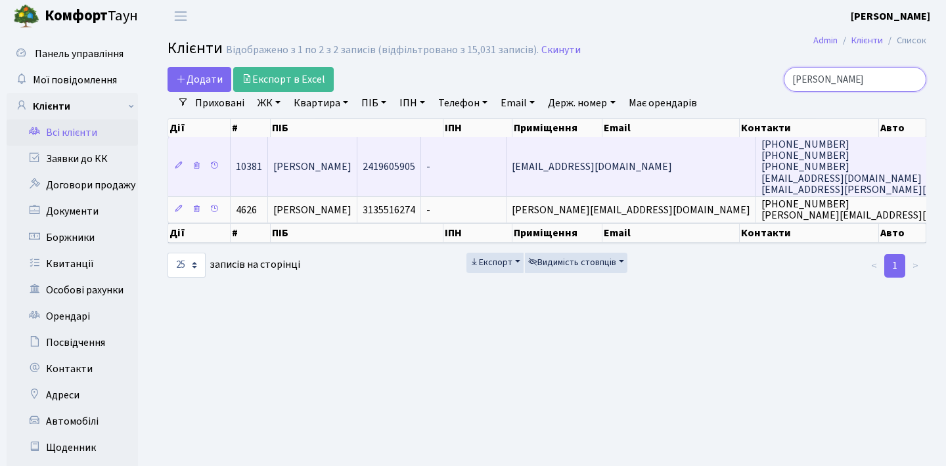
scroll to position [2, 0]
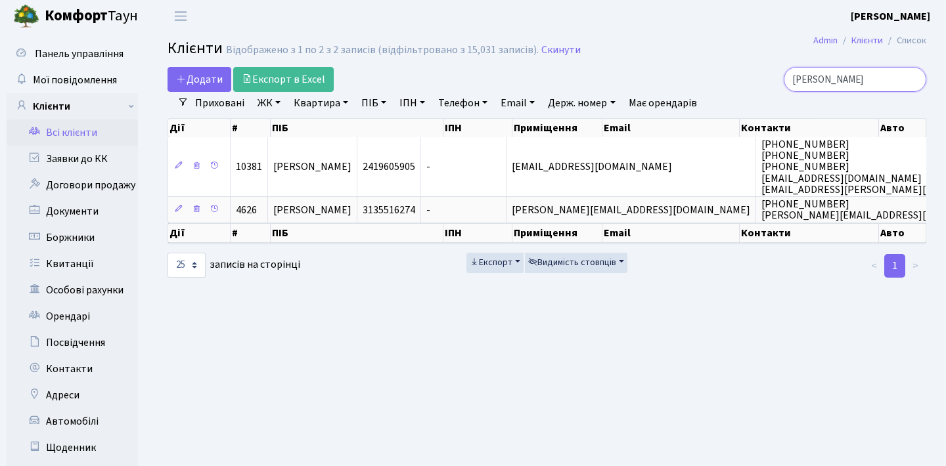
click at [911, 84] on input "гордієнко" at bounding box center [854, 79] width 142 height 25
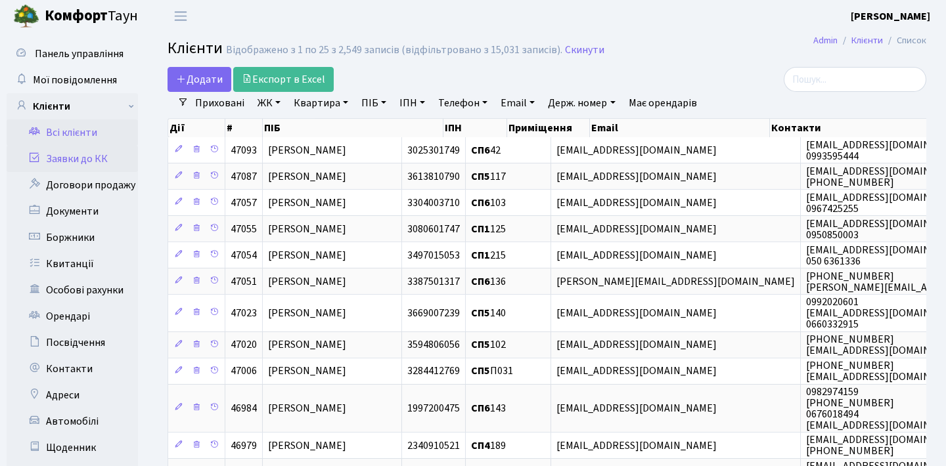
click at [91, 153] on link "Заявки до КК" at bounding box center [72, 159] width 131 height 26
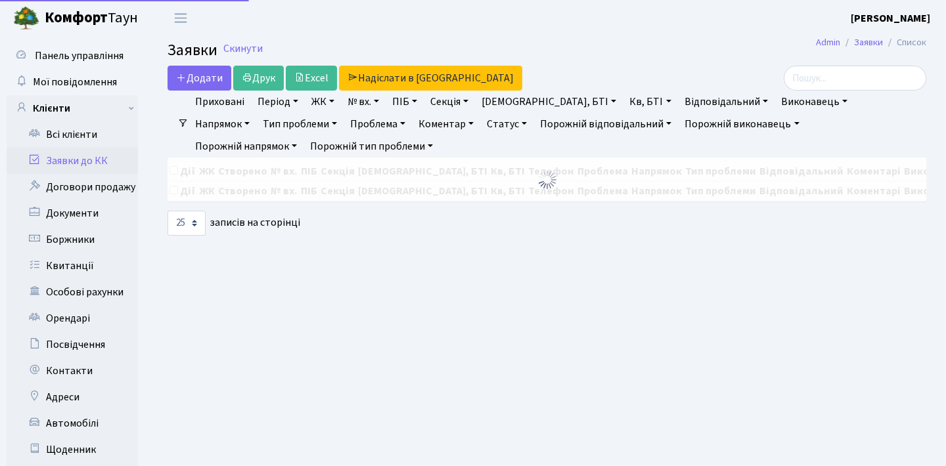
select select "25"
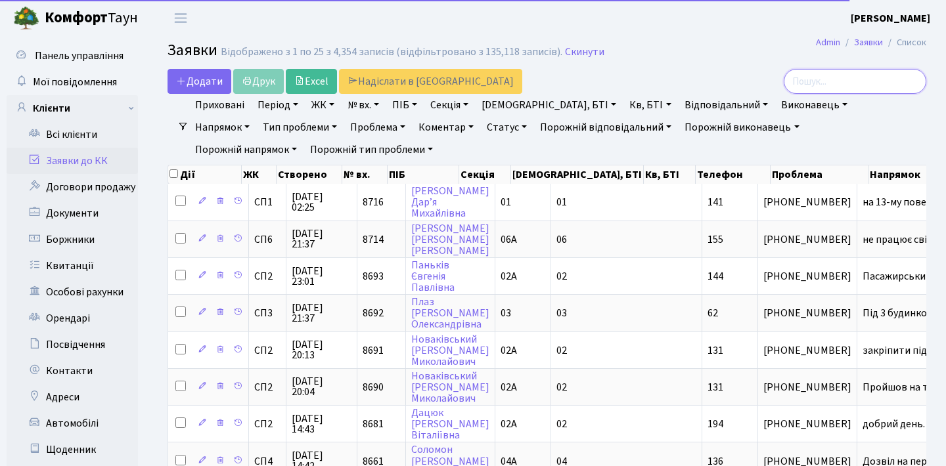
click at [850, 73] on input "search" at bounding box center [854, 81] width 142 height 25
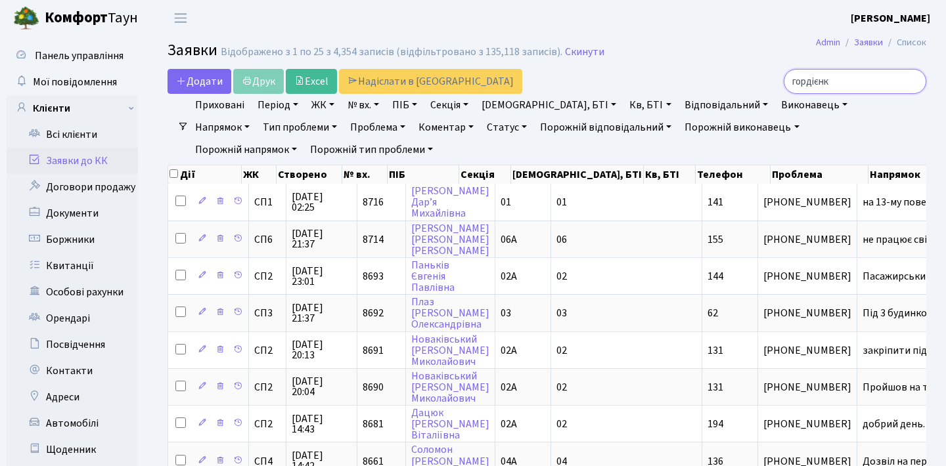
type input "[PERSON_NAME]"
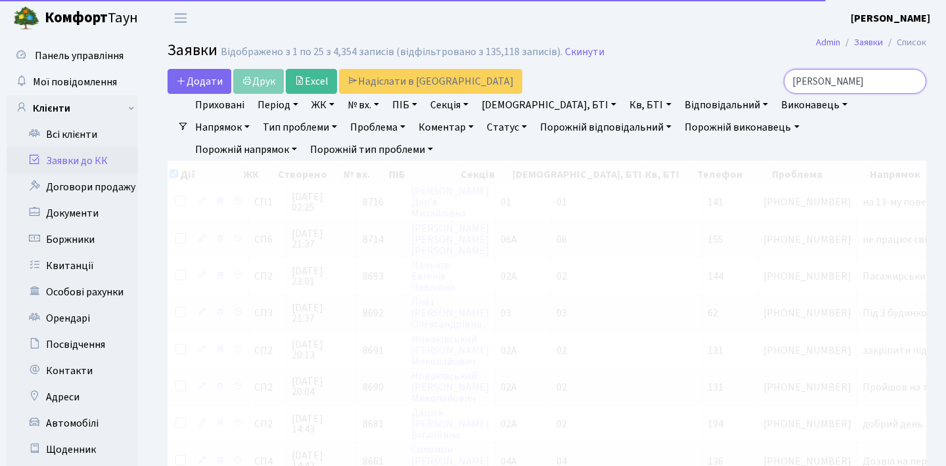
checkbox input "true"
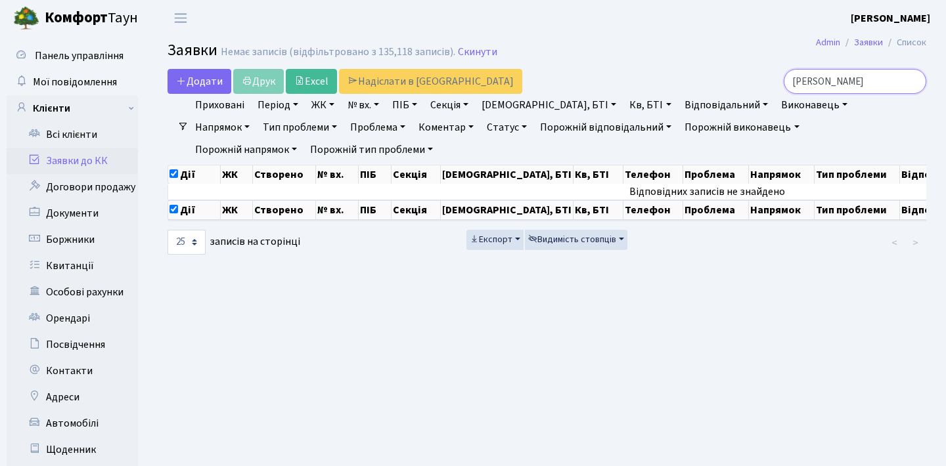
click at [907, 85] on input "[PERSON_NAME]" at bounding box center [854, 81] width 142 height 25
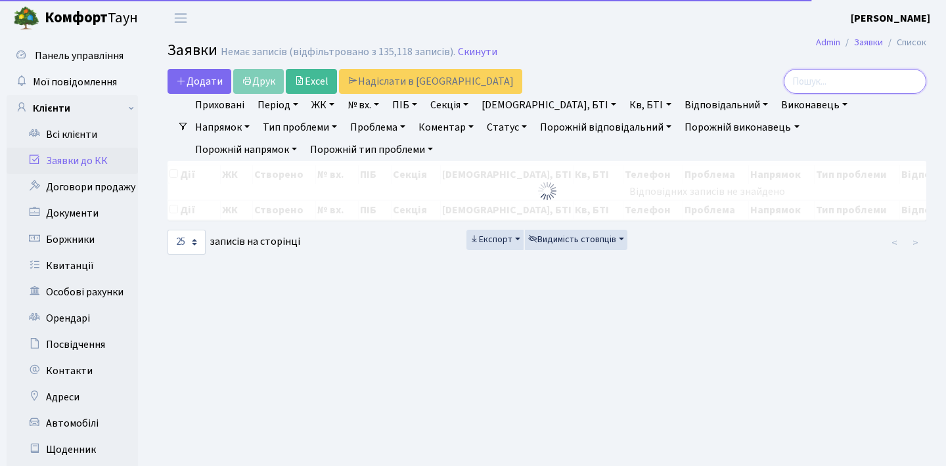
checkbox input "false"
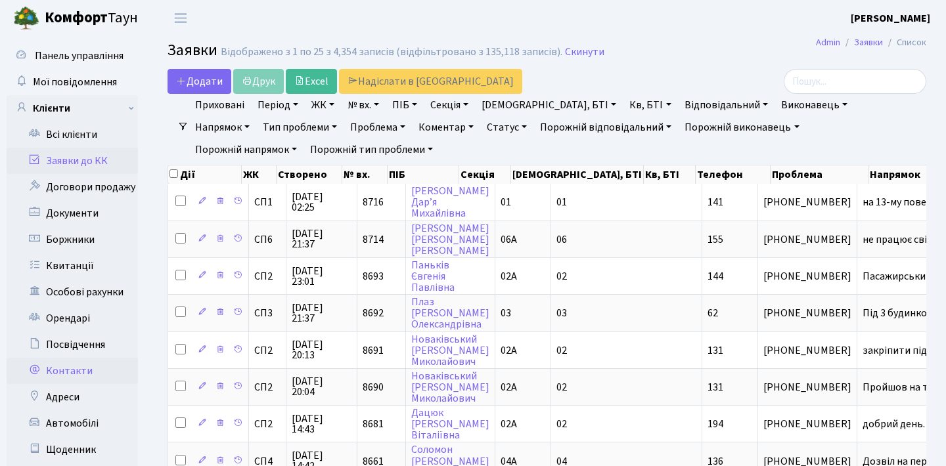
click at [83, 372] on link "Контакти" at bounding box center [72, 371] width 131 height 26
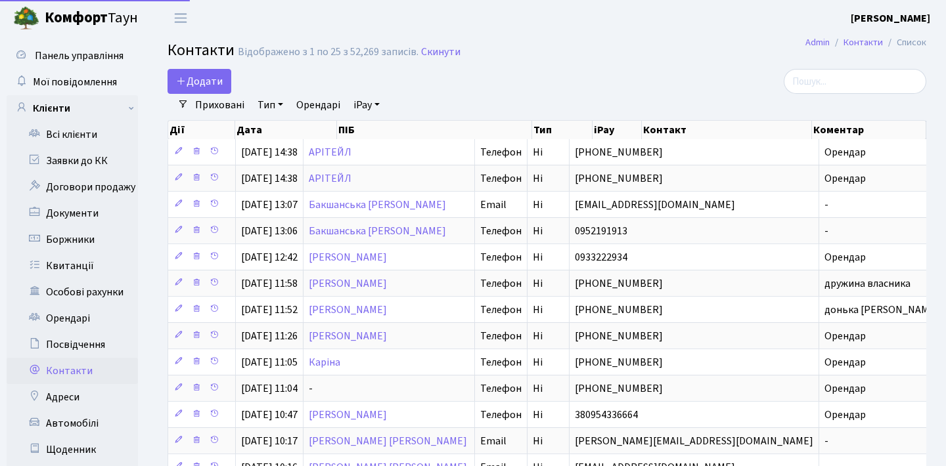
select select "25"
click at [840, 79] on input "search" at bounding box center [854, 81] width 142 height 25
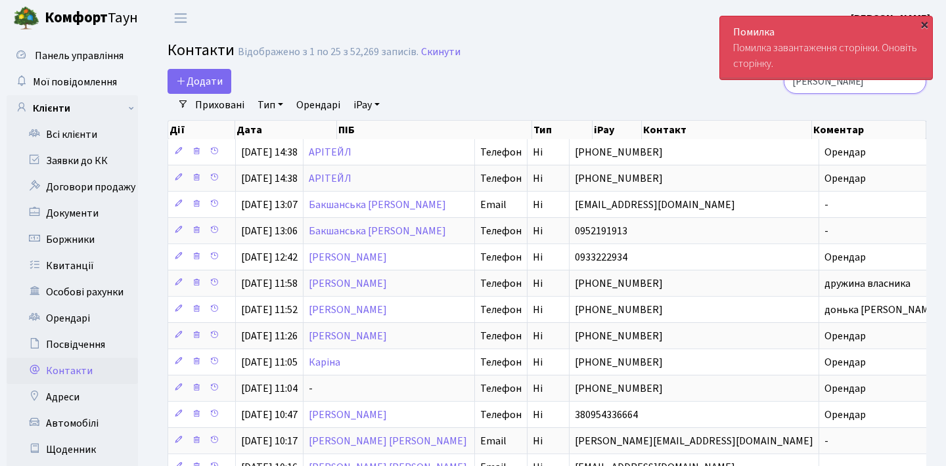
type input "[PERSON_NAME]"
click at [926, 26] on div "×" at bounding box center [923, 24] width 13 height 13
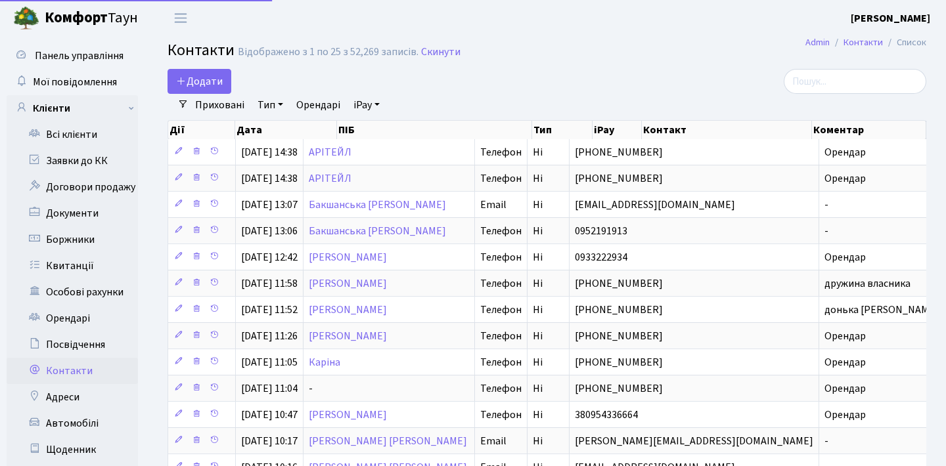
select select "25"
click at [826, 86] on input "search" at bounding box center [854, 81] width 142 height 25
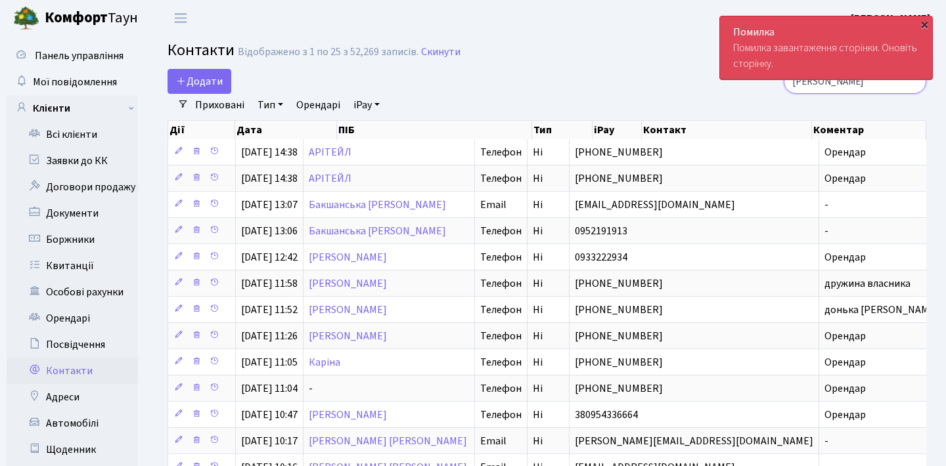
type input "гордієнко"
click at [927, 25] on div "×" at bounding box center [923, 24] width 13 height 13
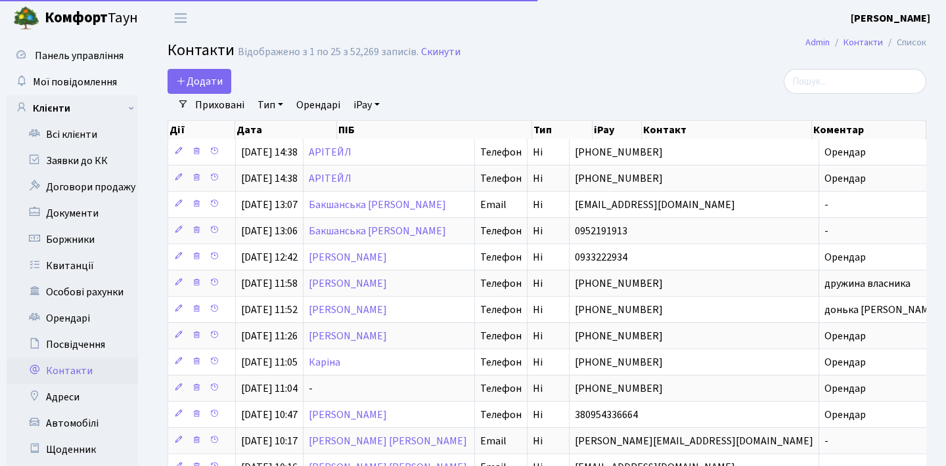
select select "25"
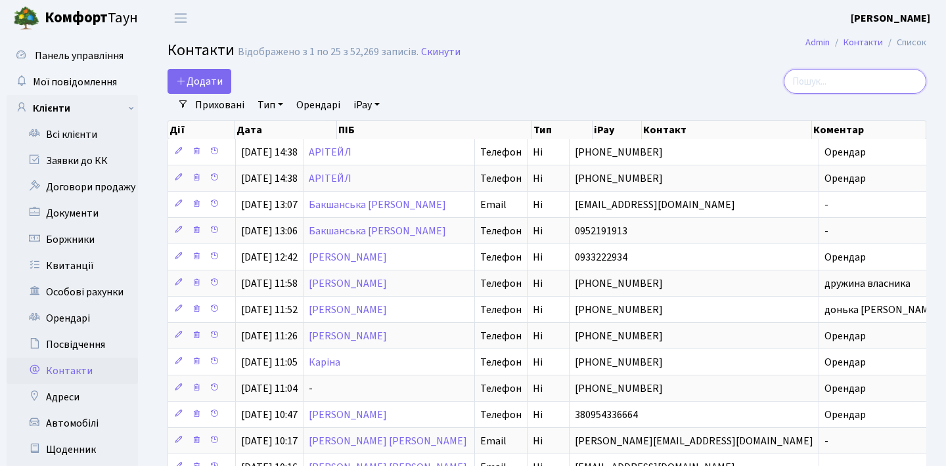
click at [808, 87] on input "search" at bounding box center [854, 81] width 142 height 25
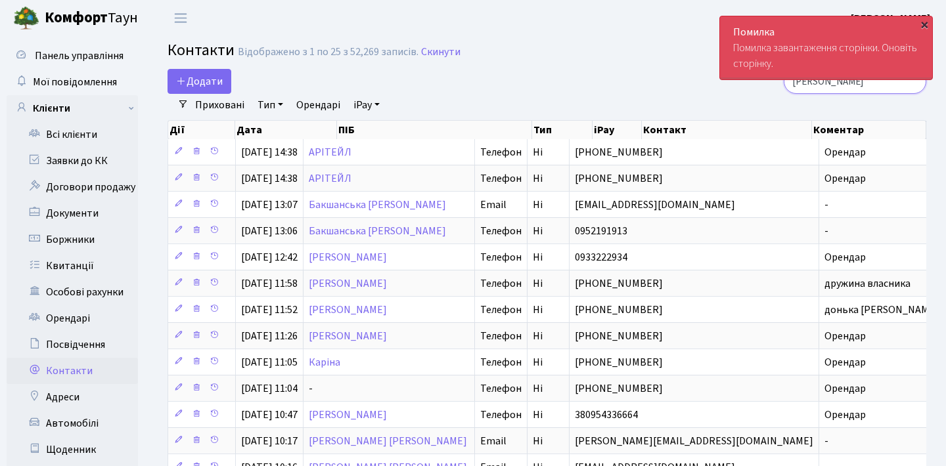
type input "[PERSON_NAME]"
click at [925, 30] on div "×" at bounding box center [923, 24] width 13 height 13
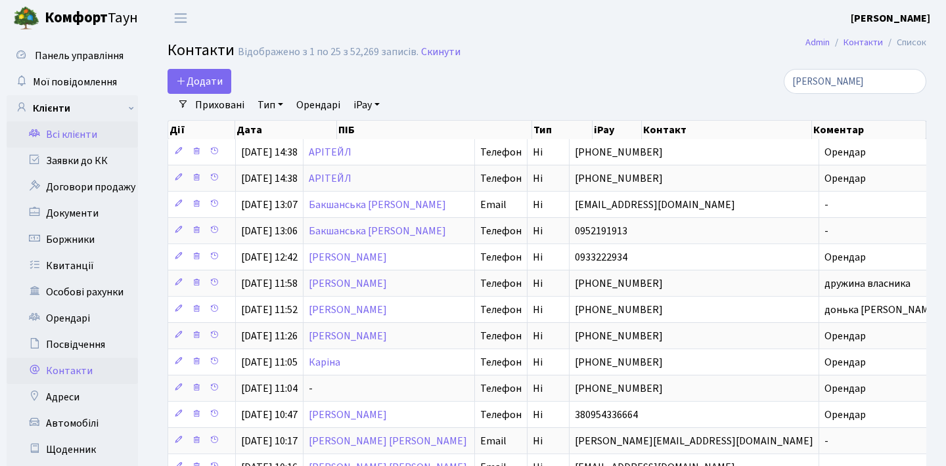
click at [114, 129] on link "Всі клієнти" at bounding box center [72, 134] width 131 height 26
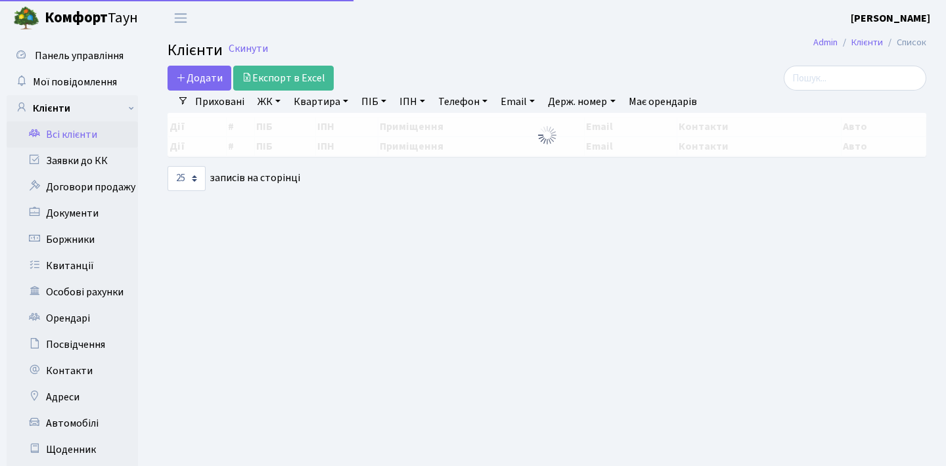
select select "25"
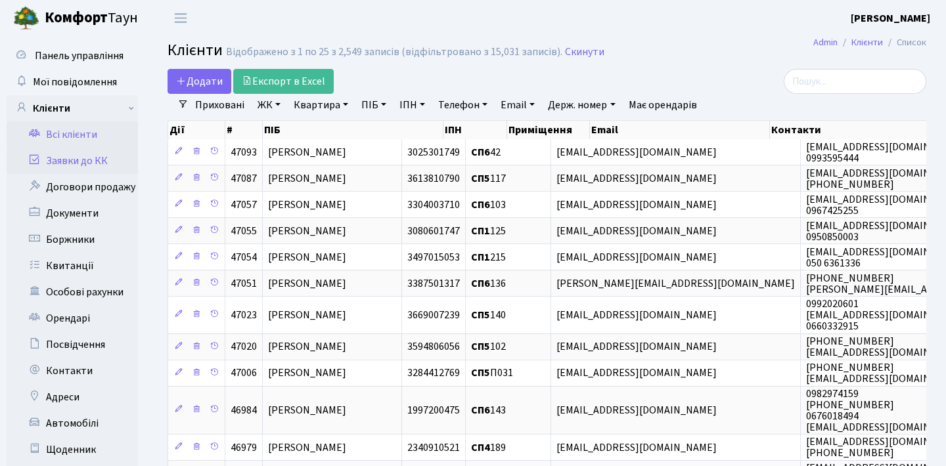
click at [100, 152] on link "Заявки до КК" at bounding box center [72, 161] width 131 height 26
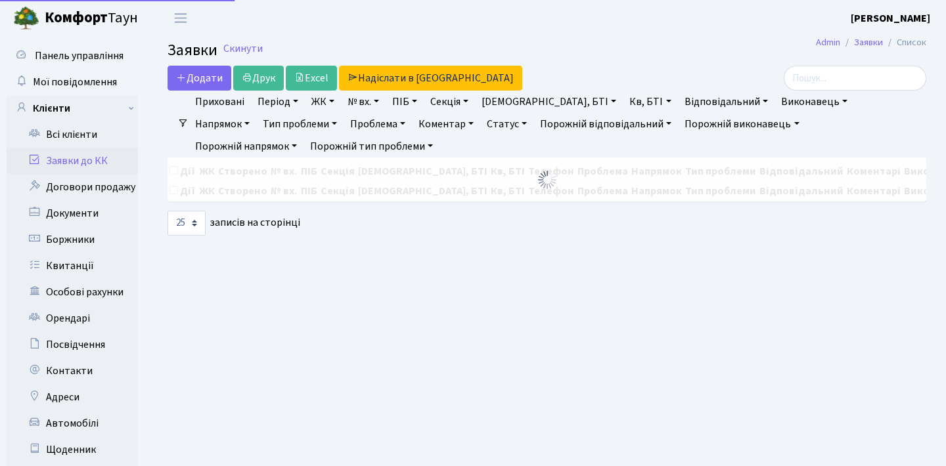
select select "25"
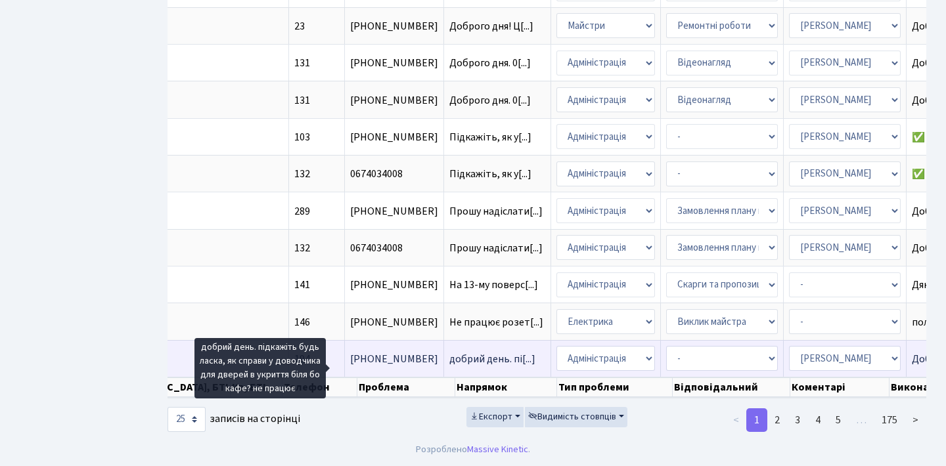
scroll to position [0, 408]
